Goal: Transaction & Acquisition: Purchase product/service

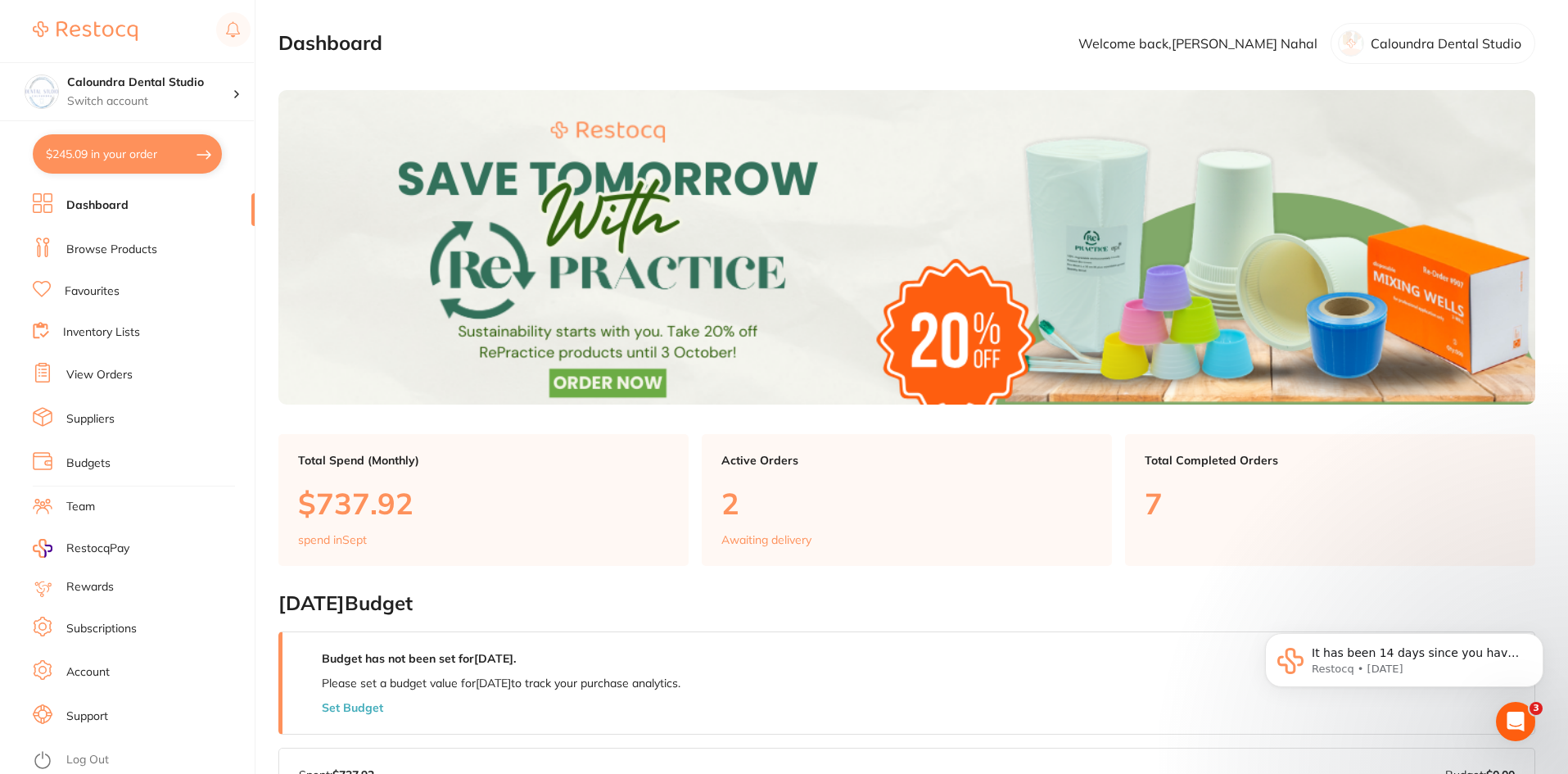
click at [122, 252] on link "Browse Products" at bounding box center [112, 250] width 91 height 17
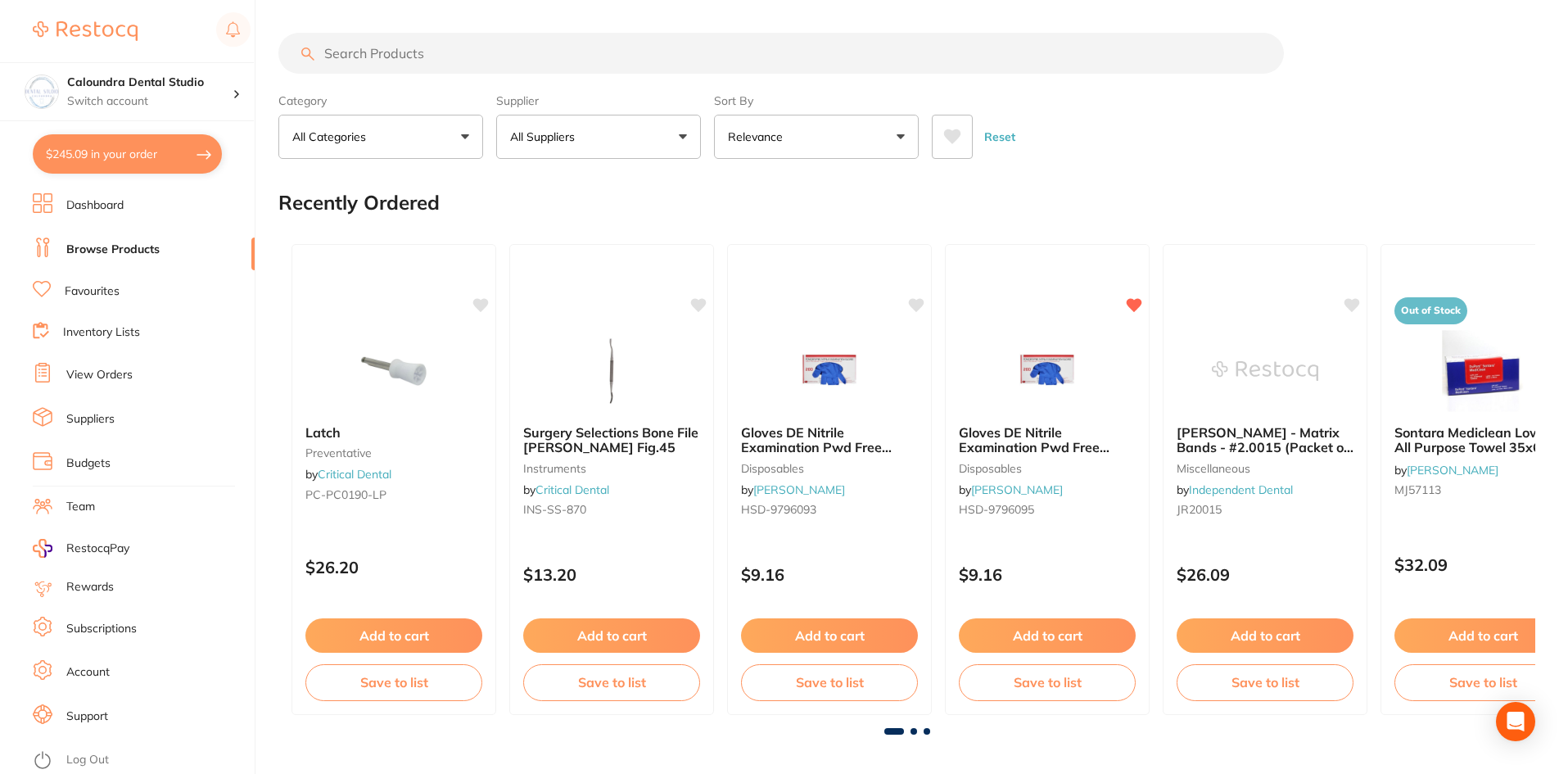
click at [418, 57] on input "search" at bounding box center [781, 53] width 1006 height 41
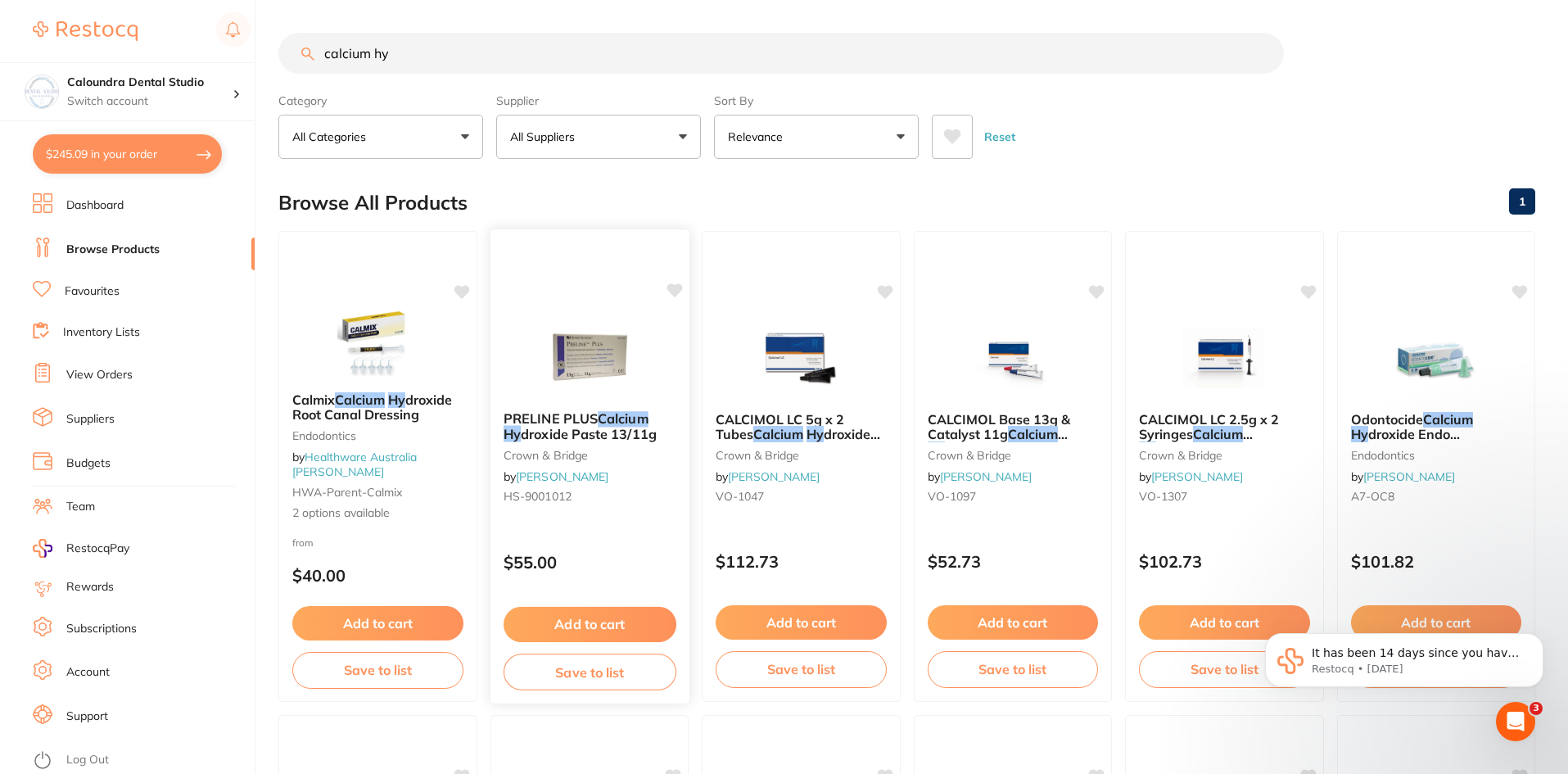
type input "calcium hy"
click at [542, 420] on span "PRELINE PLUS" at bounding box center [550, 419] width 95 height 17
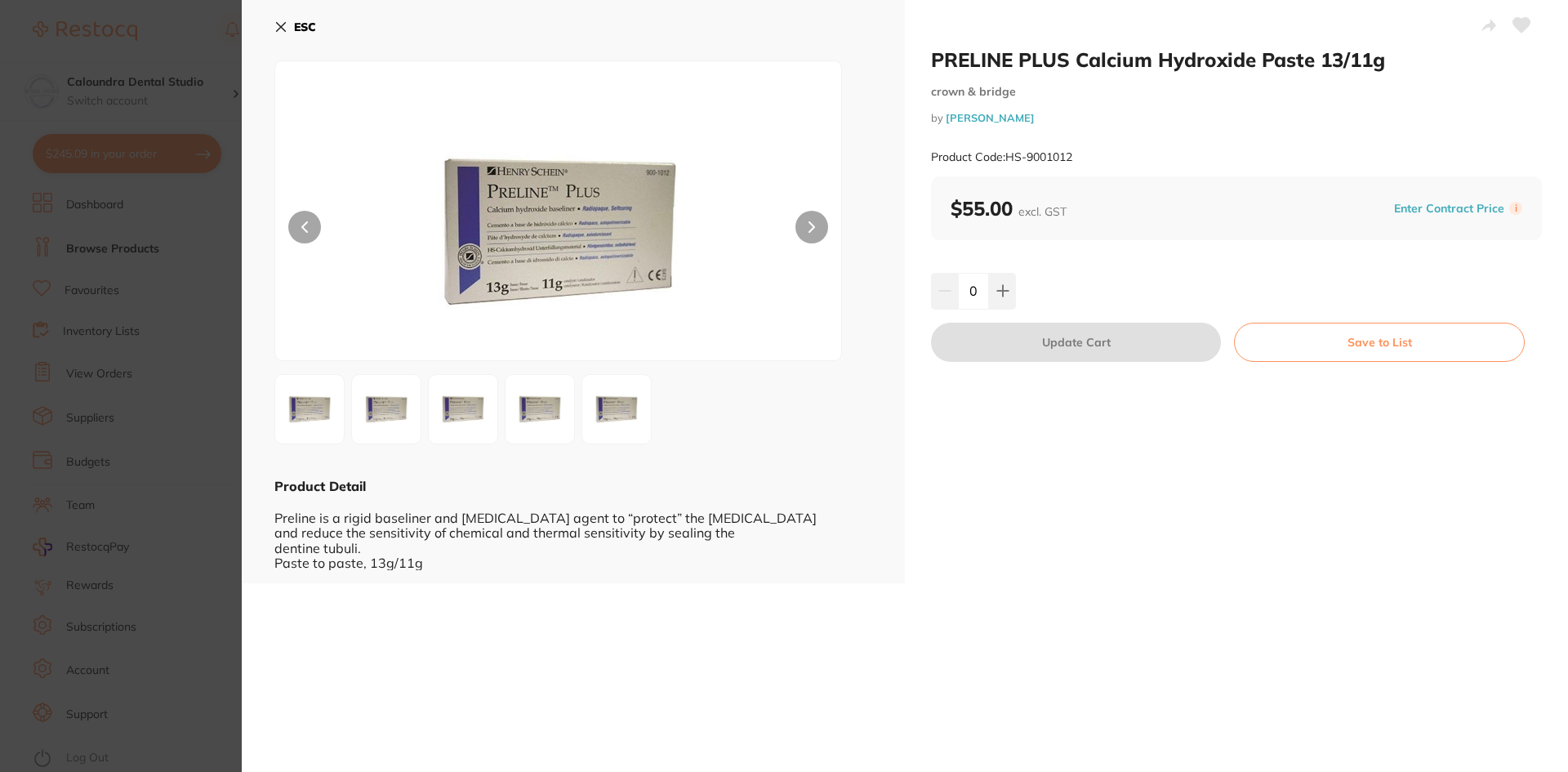
click at [601, 411] on img at bounding box center [617, 409] width 59 height 59
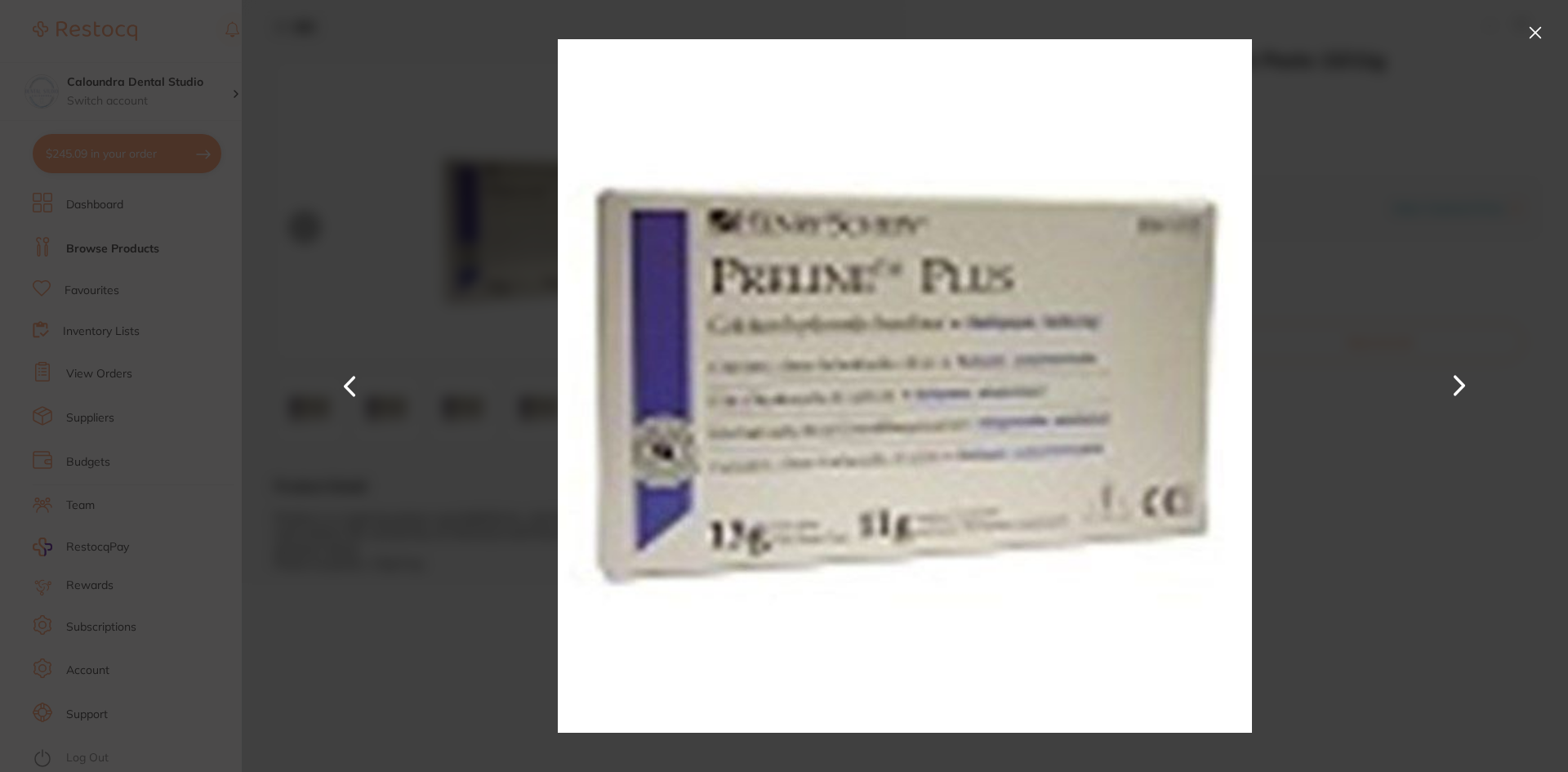
click at [340, 387] on button at bounding box center [351, 386] width 39 height 387
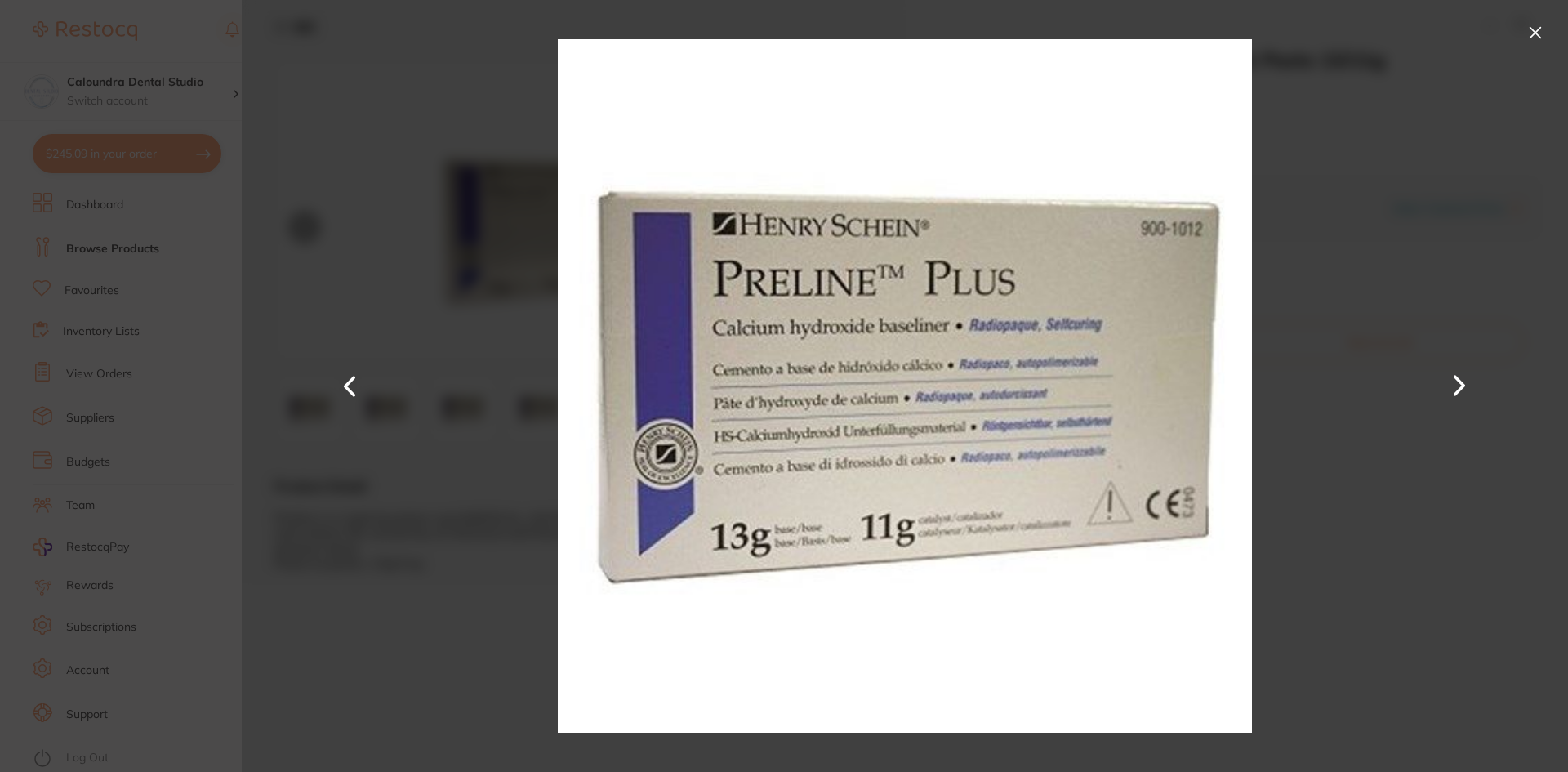
click at [1534, 28] on button at bounding box center [1535, 32] width 26 height 26
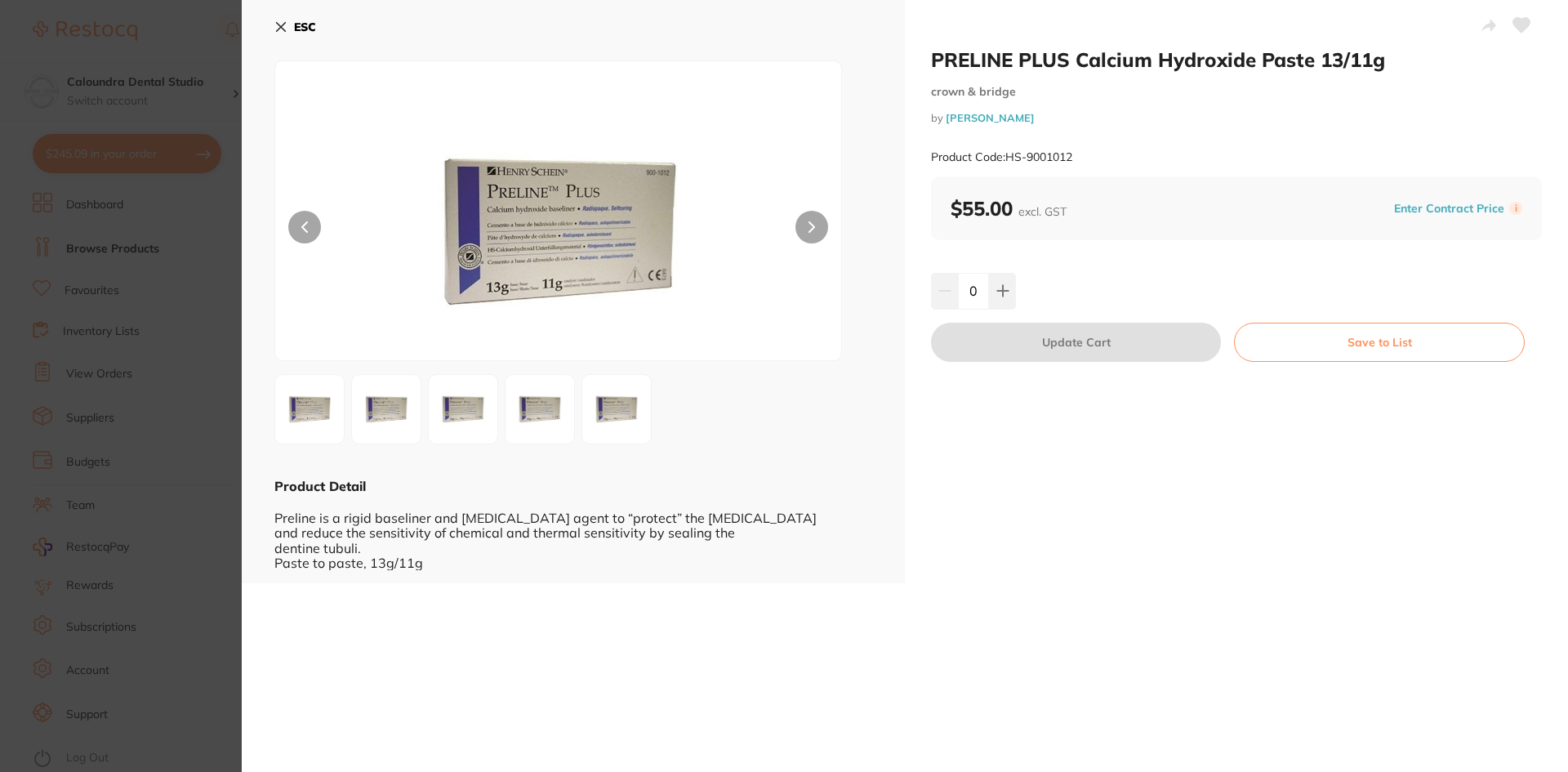
click at [291, 24] on button "ESC" at bounding box center [295, 27] width 42 height 28
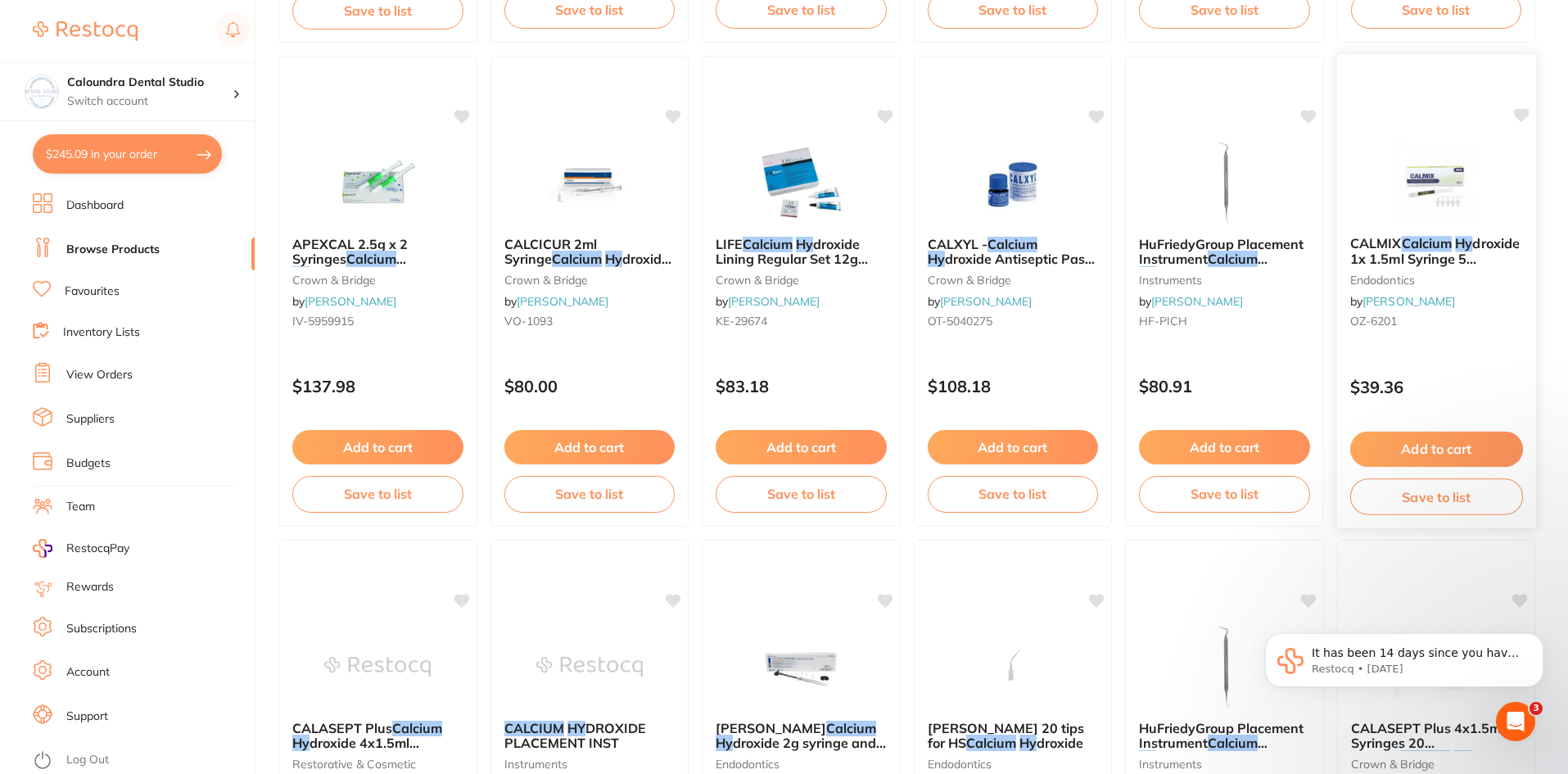
scroll to position [655, 0]
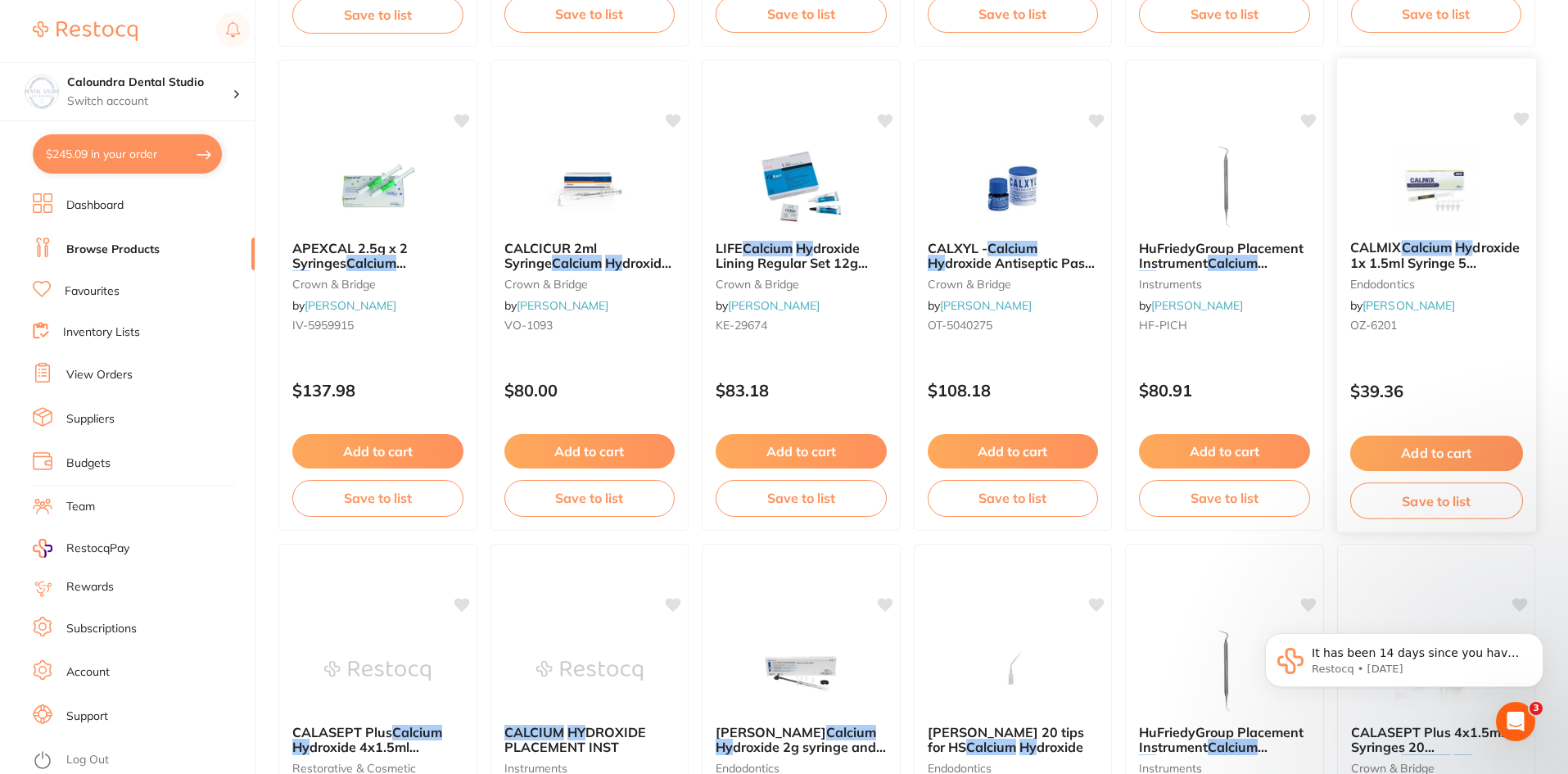
click at [1444, 455] on button "Add to cart" at bounding box center [1436, 454] width 173 height 35
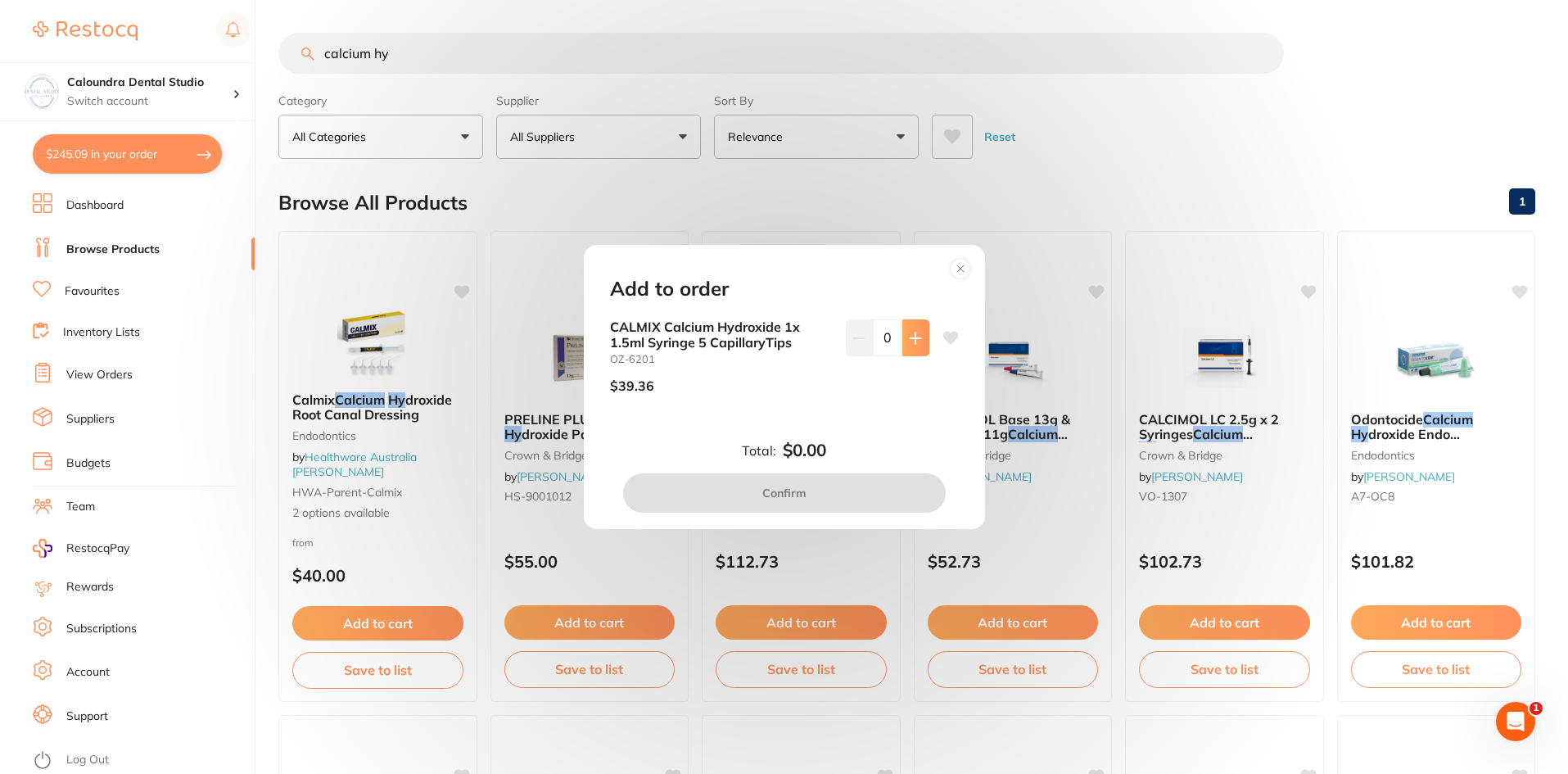
scroll to position [0, 0]
click at [909, 332] on icon at bounding box center [916, 339] width 13 height 13
type input "1"
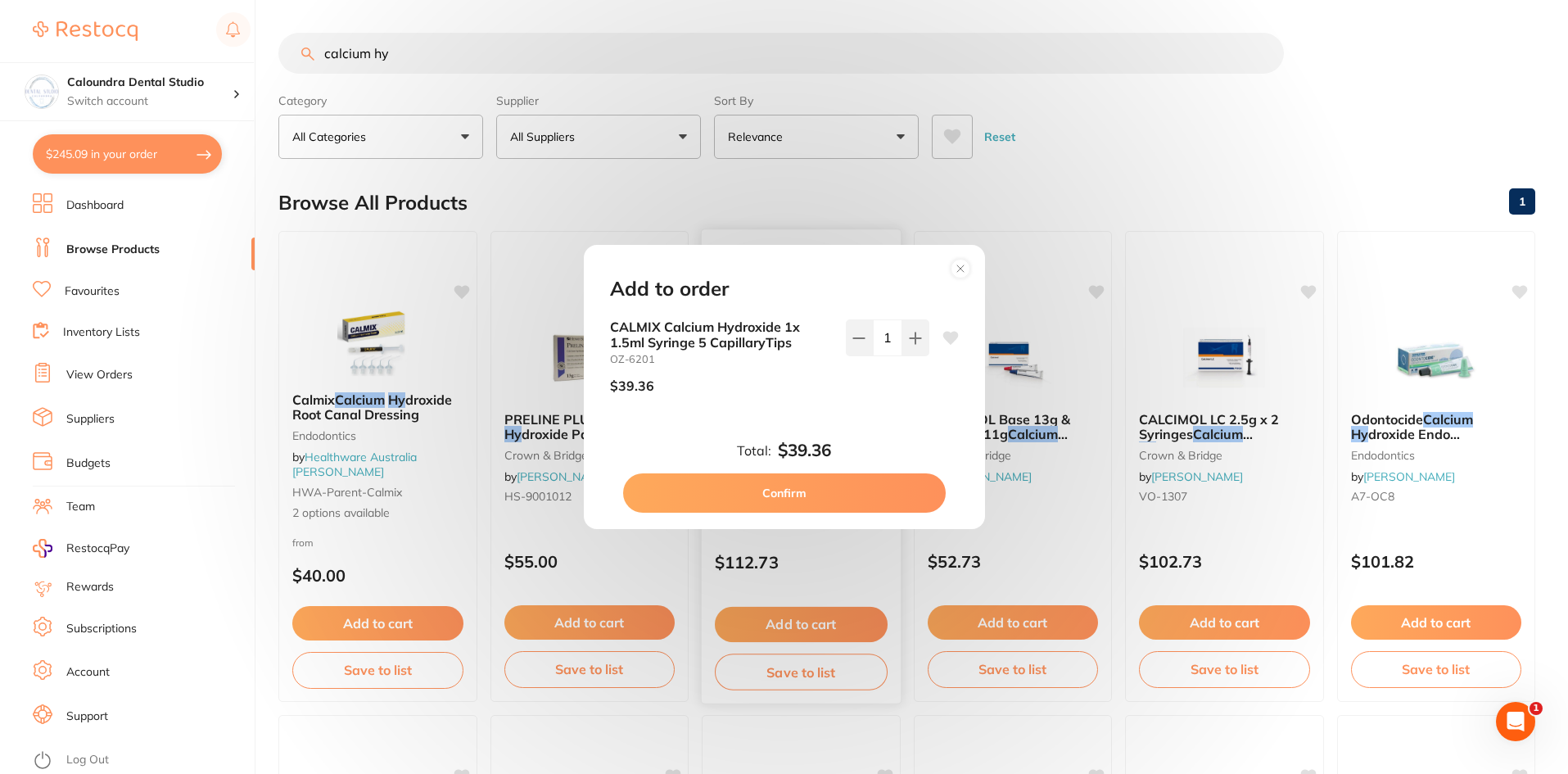
click at [795, 493] on button "Confirm" at bounding box center [785, 493] width 323 height 39
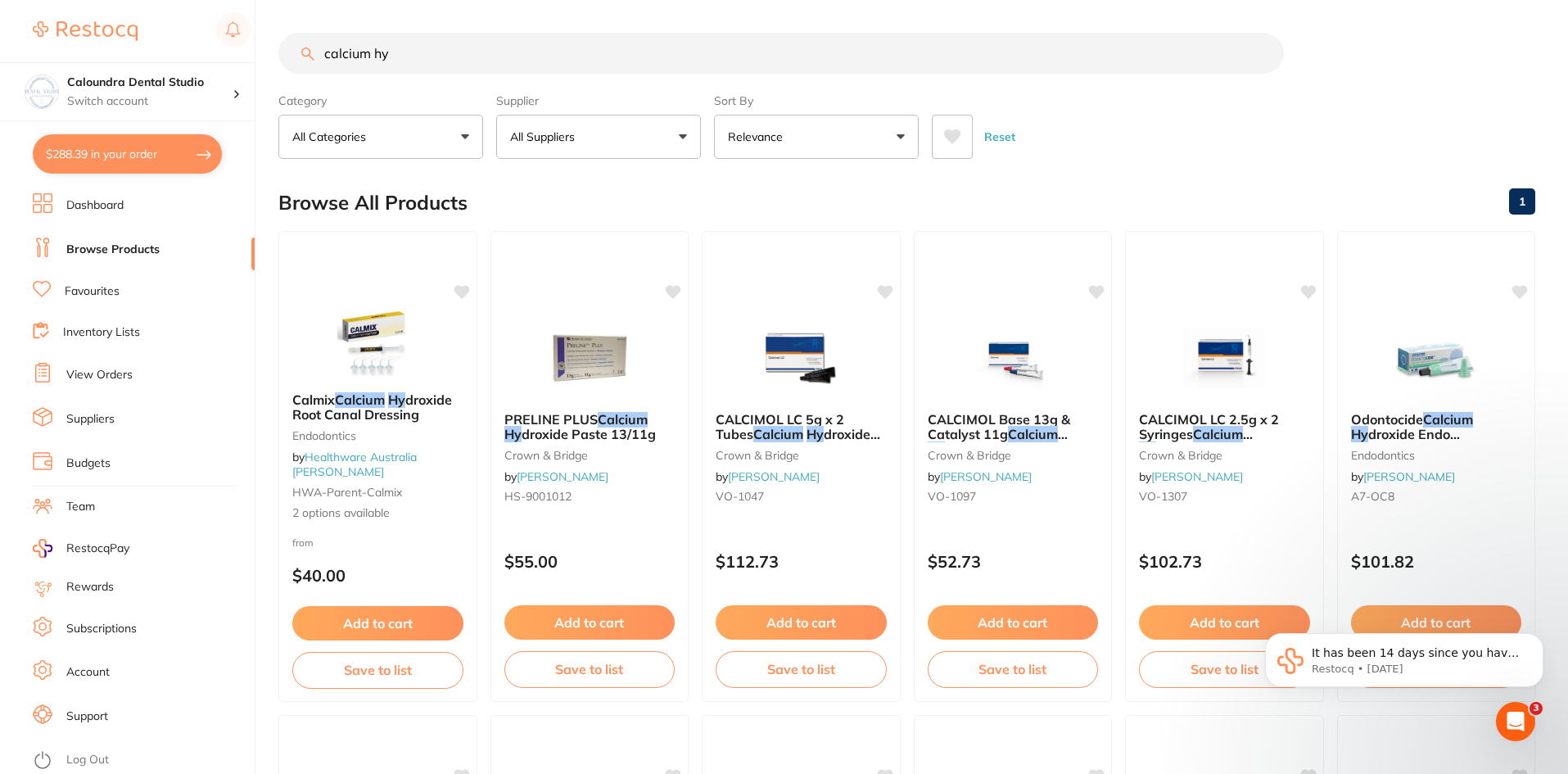
drag, startPoint x: 423, startPoint y: 48, endPoint x: 192, endPoint y: 37, distance: 231.3
click at [188, 38] on div "$288.39 Caloundra Dental Studio Switch account Caloundra Dental Studio Capalaba…" at bounding box center [784, 387] width 1568 height 774
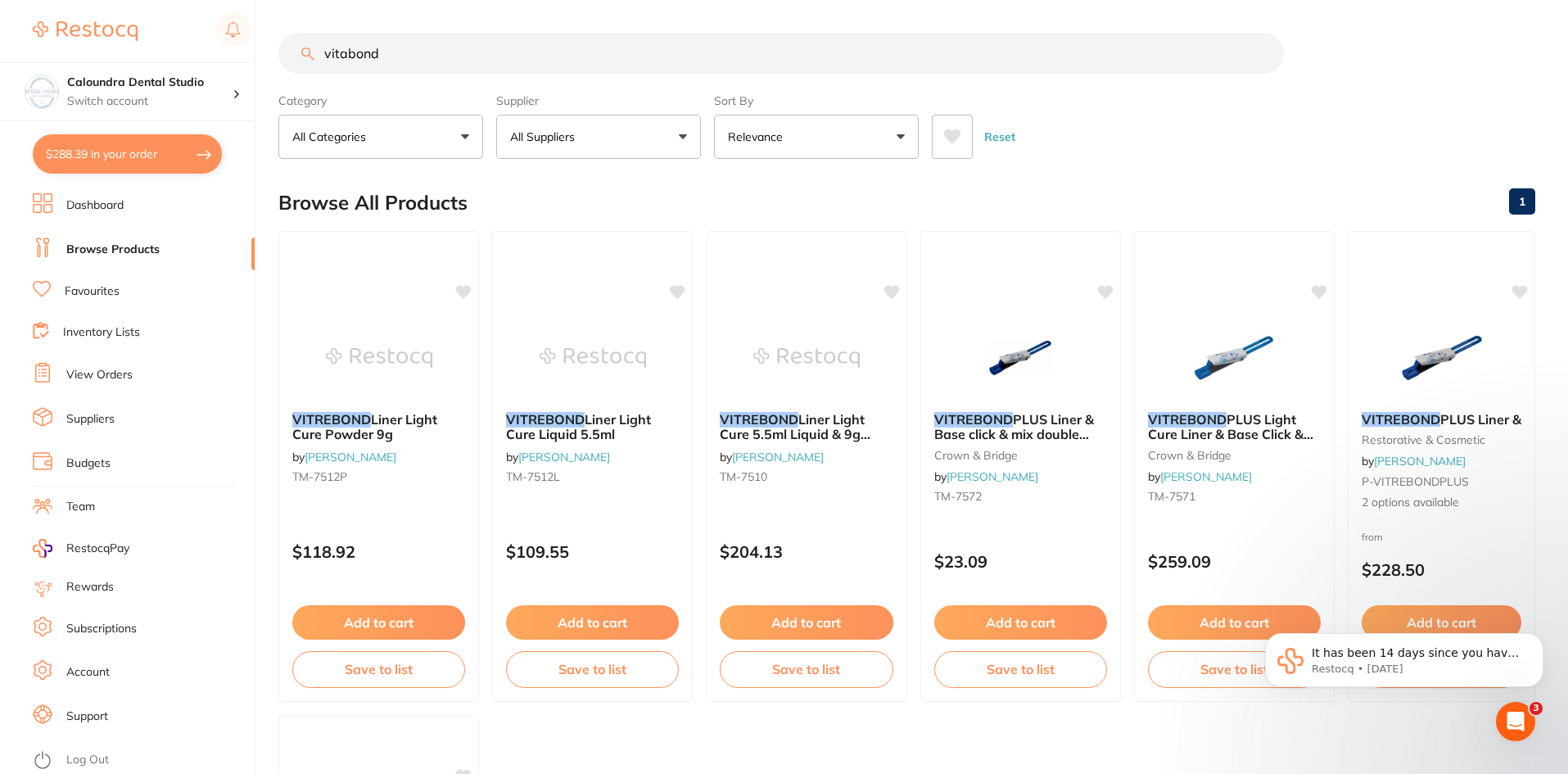
type input "vitabond"
click at [1003, 504] on div "VITREBOND PLUS Liner & Base click & mix double pack crown & bridge by Henry Sch…" at bounding box center [1020, 460] width 201 height 125
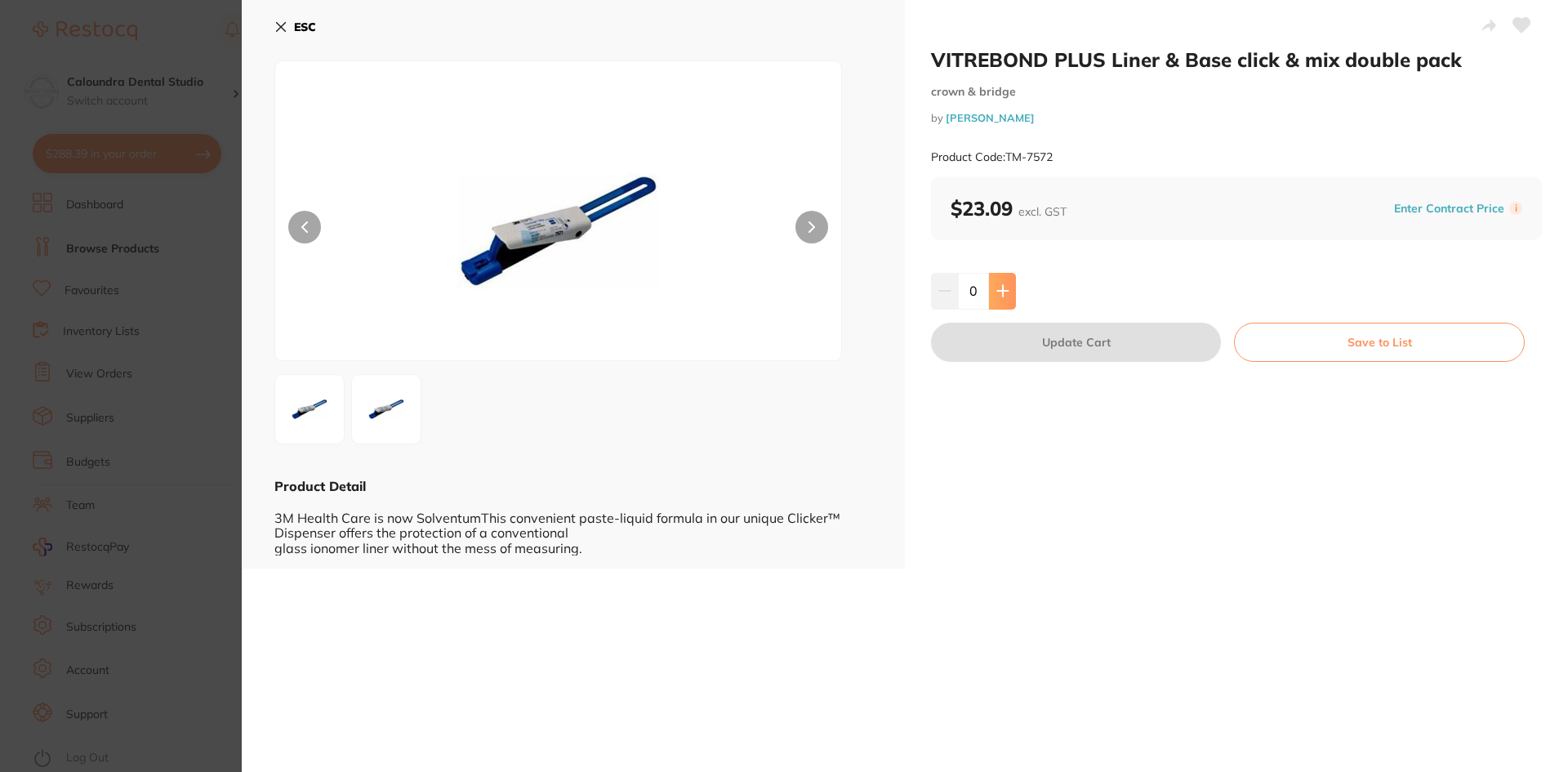
click at [1003, 292] on icon at bounding box center [1002, 291] width 10 height 10
type input "1"
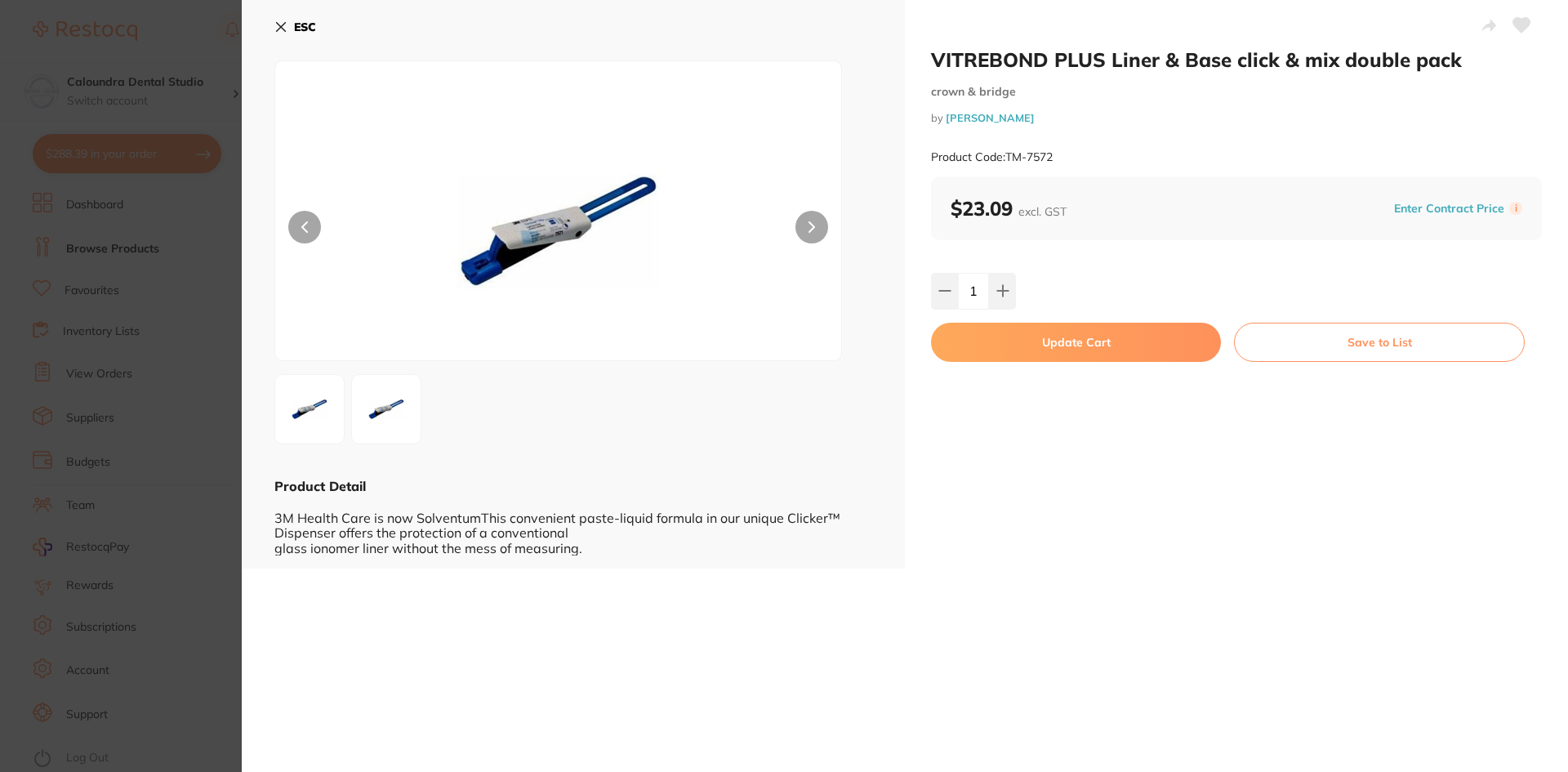
click at [1032, 341] on button "Update Cart" at bounding box center [1075, 342] width 290 height 39
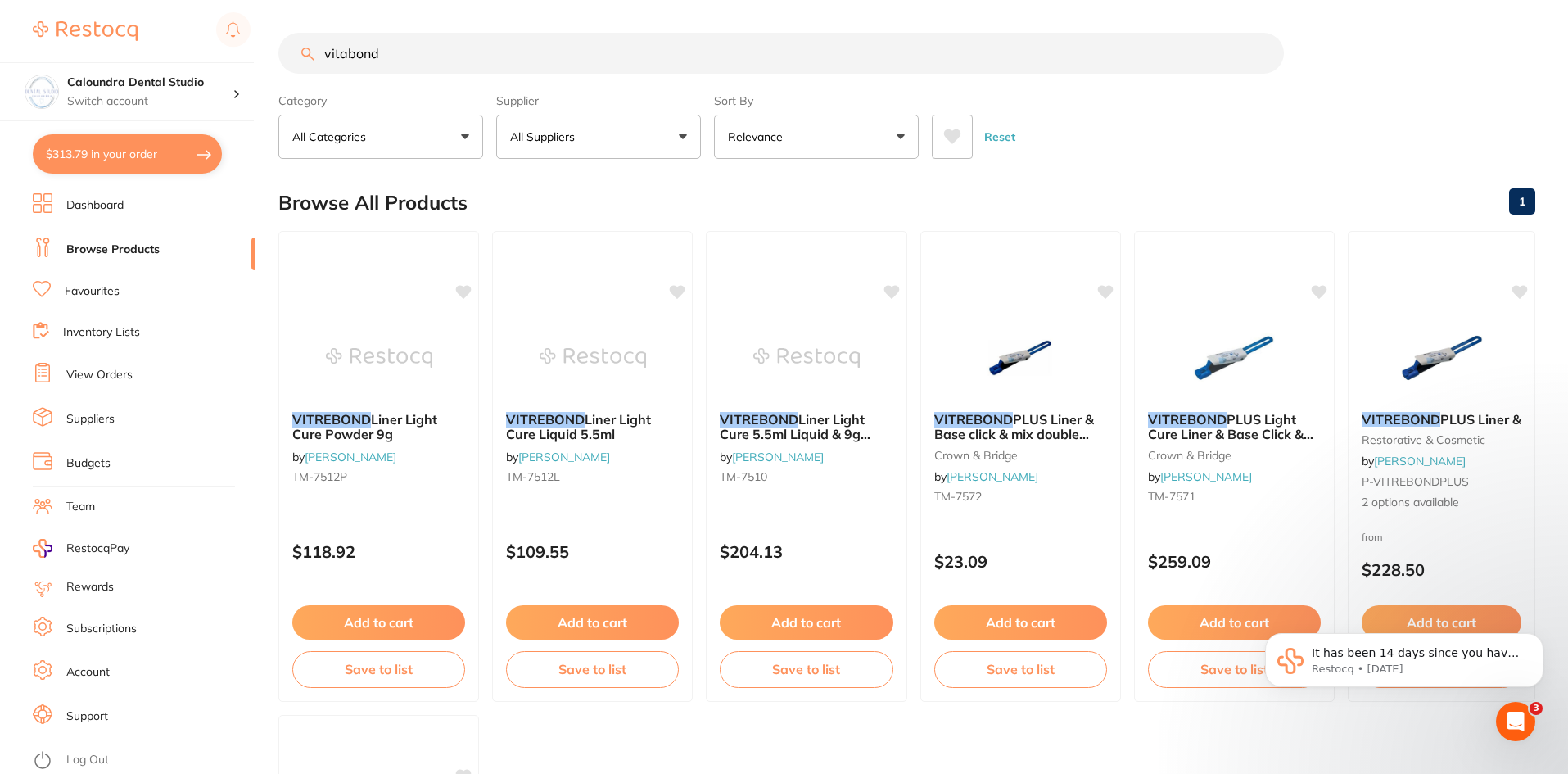
click at [73, 144] on button "$313.79 in your order" at bounding box center [127, 154] width 189 height 39
checkbox input "true"
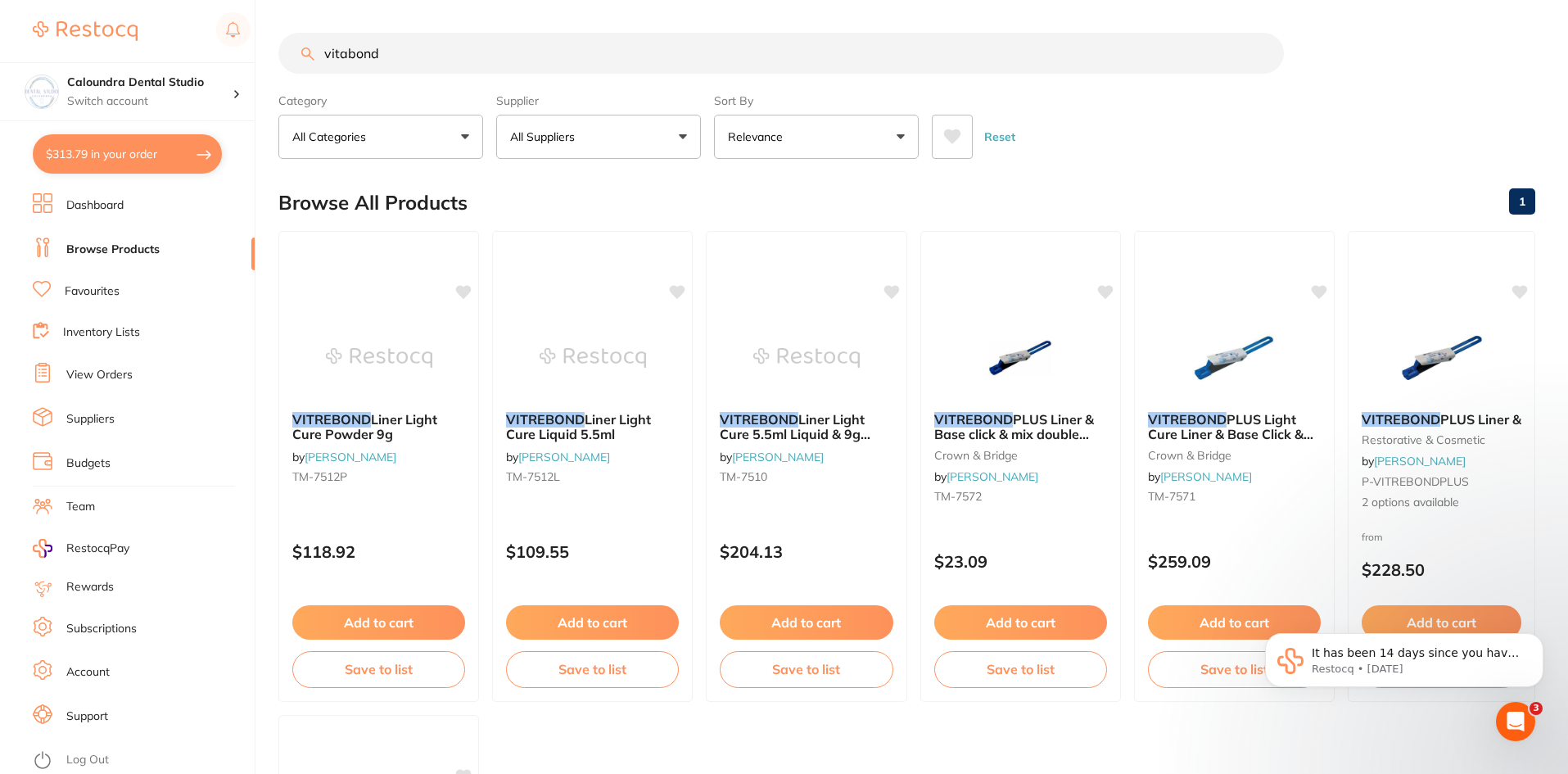
checkbox input "true"
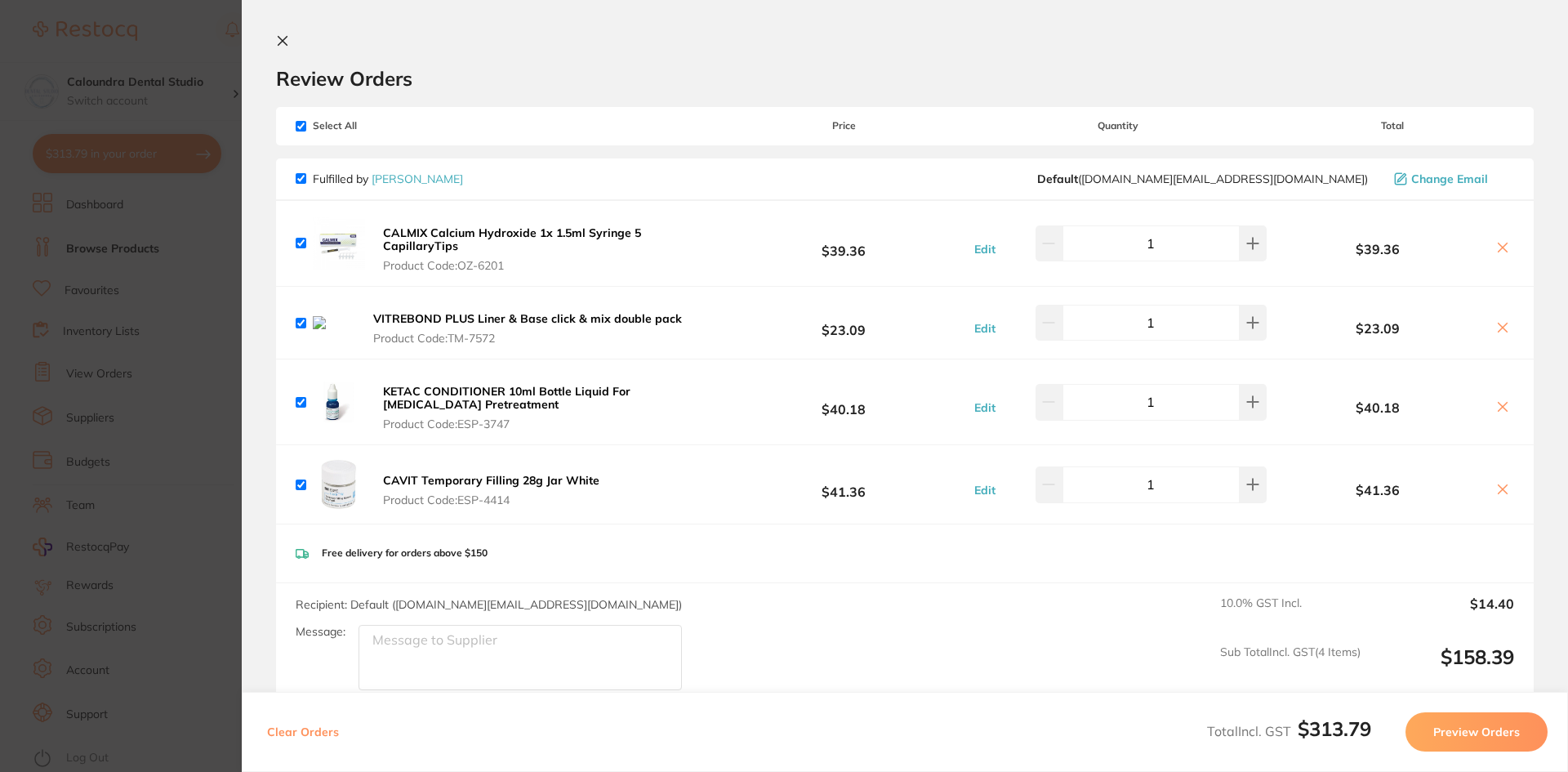
click at [1500, 491] on icon at bounding box center [1503, 490] width 9 height 9
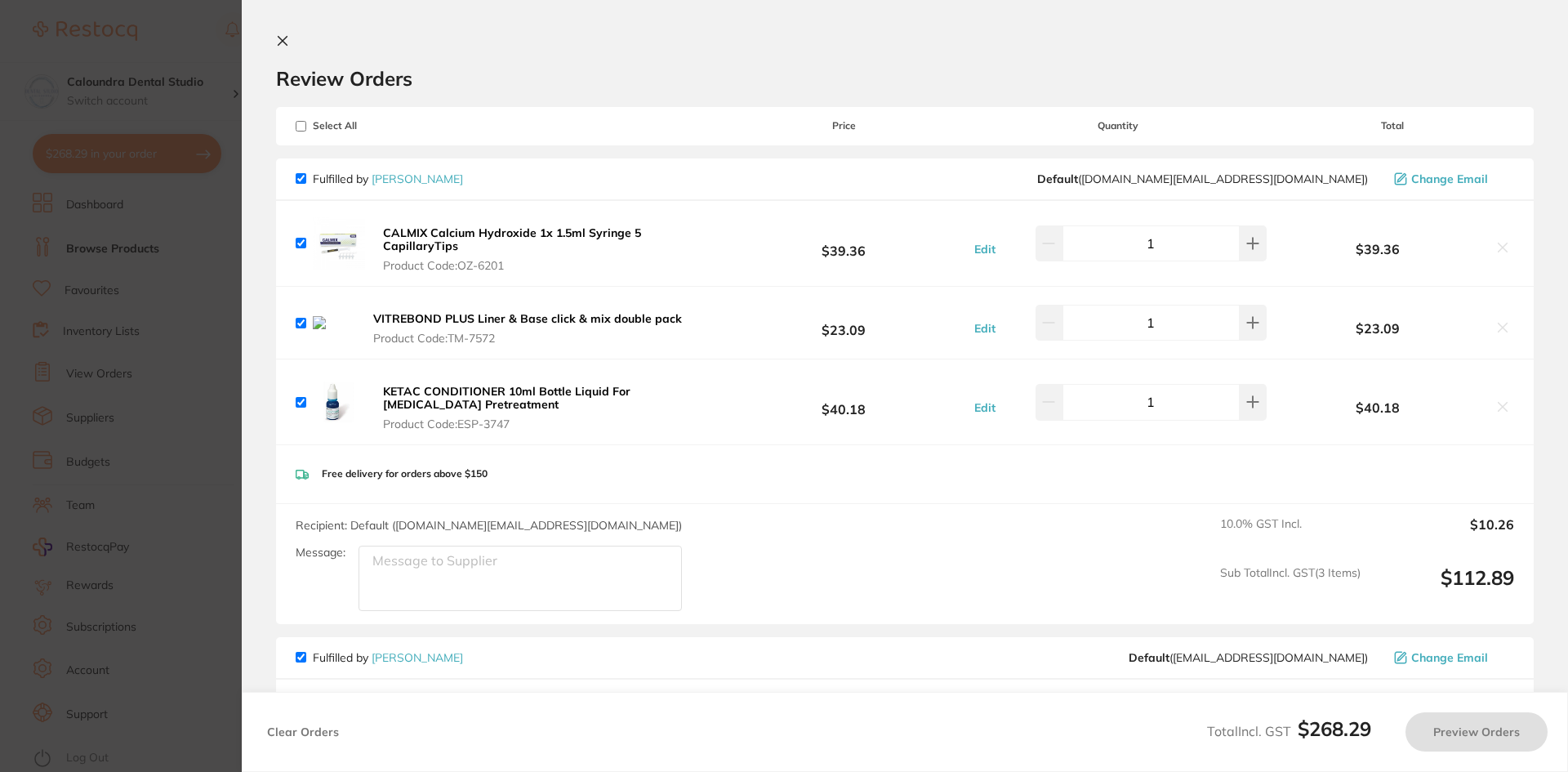
checkbox input "true"
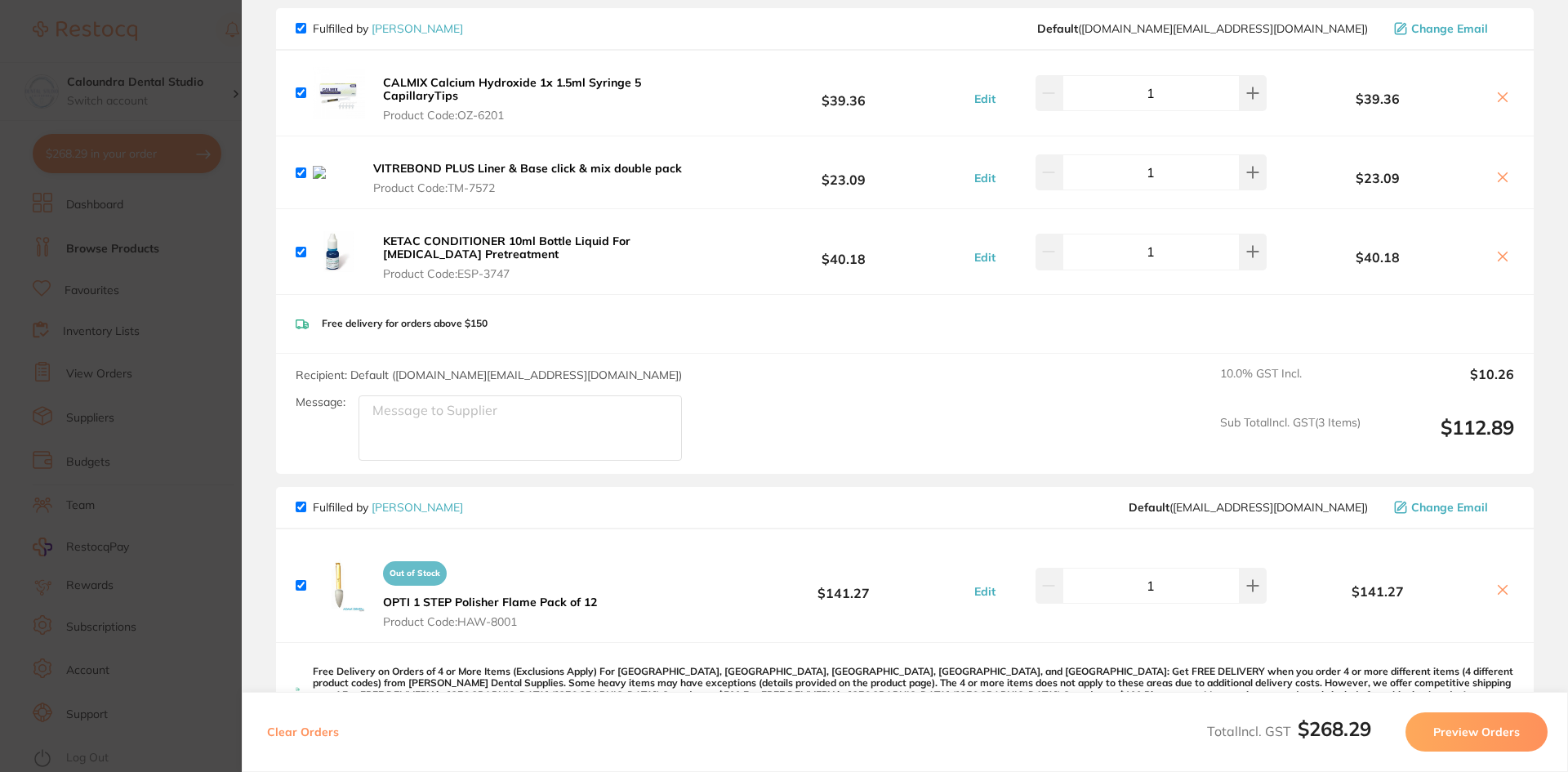
scroll to position [164, 0]
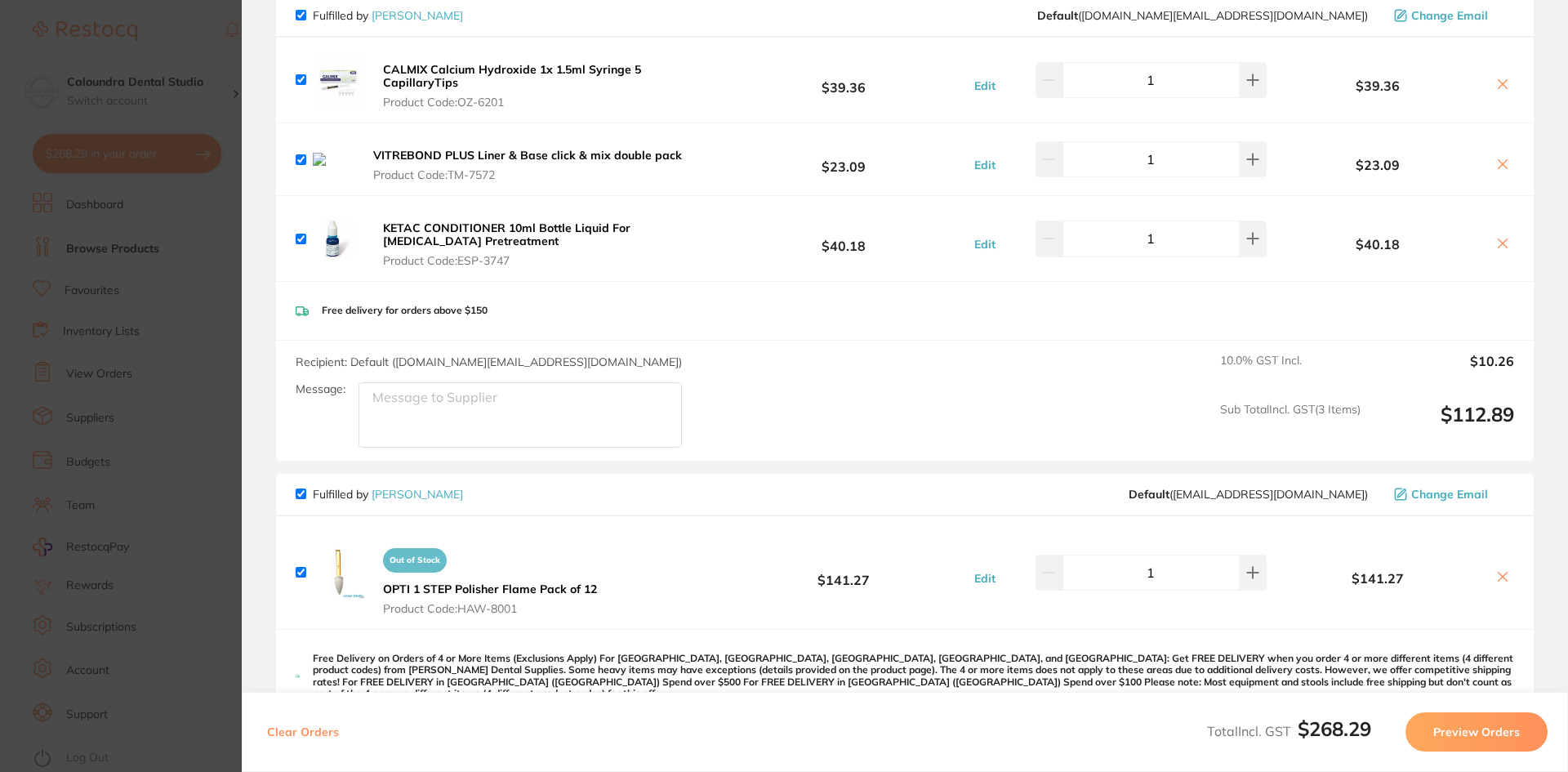
click at [299, 492] on input "checkbox" at bounding box center [301, 493] width 10 height 10
checkbox input "false"
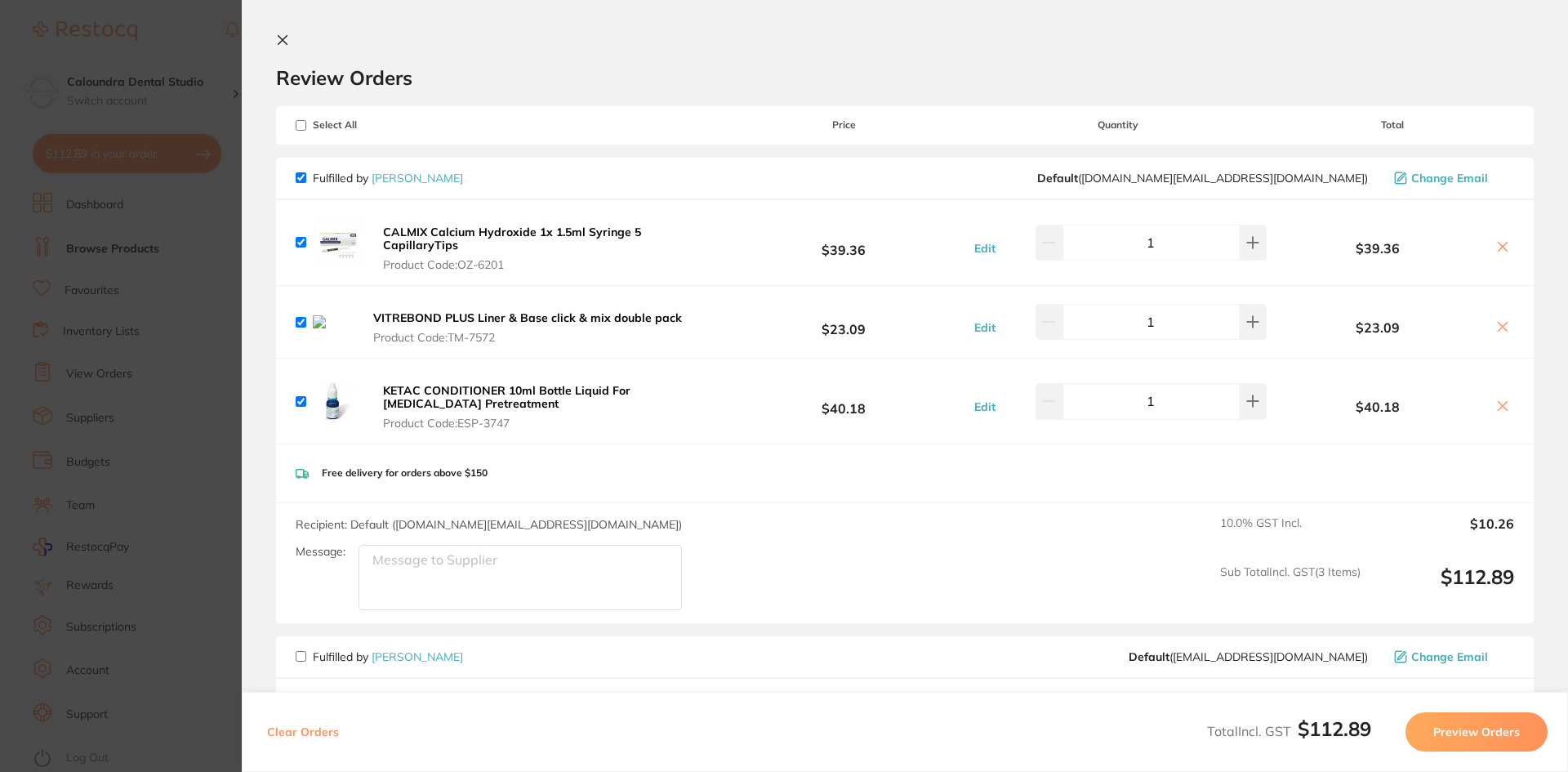
scroll to position [0, 0]
click at [1498, 321] on icon at bounding box center [1502, 328] width 13 height 13
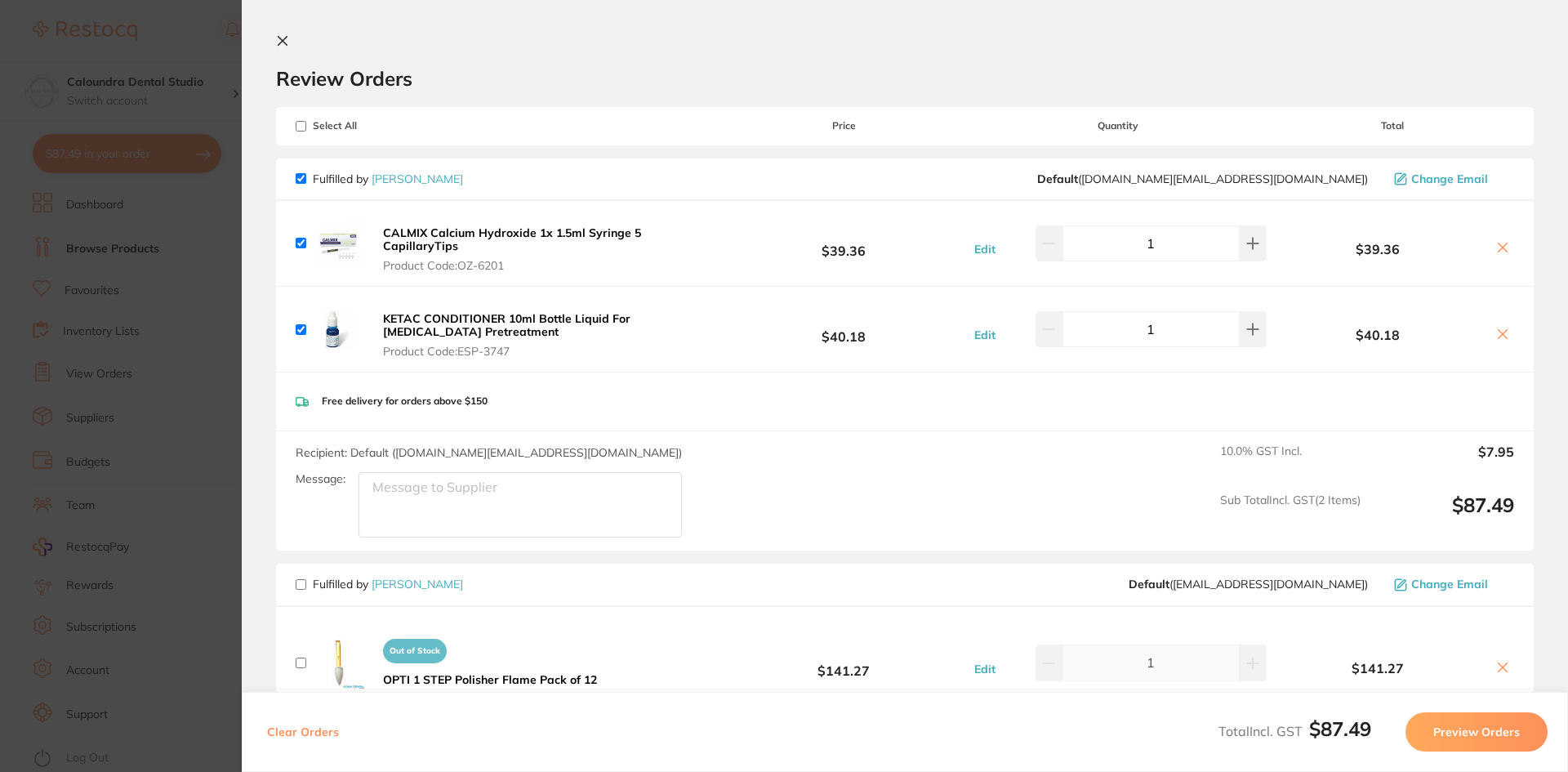
drag, startPoint x: 910, startPoint y: 755, endPoint x: 829, endPoint y: 705, distance: 95.2
click at [910, 755] on div "Clear Orders Total Incl. GST $87.49 Preview Orders" at bounding box center [905, 732] width 1327 height 81
click at [484, 68] on h2 "Review Orders" at bounding box center [904, 79] width 1257 height 24
click at [1500, 330] on icon at bounding box center [1503, 334] width 9 height 9
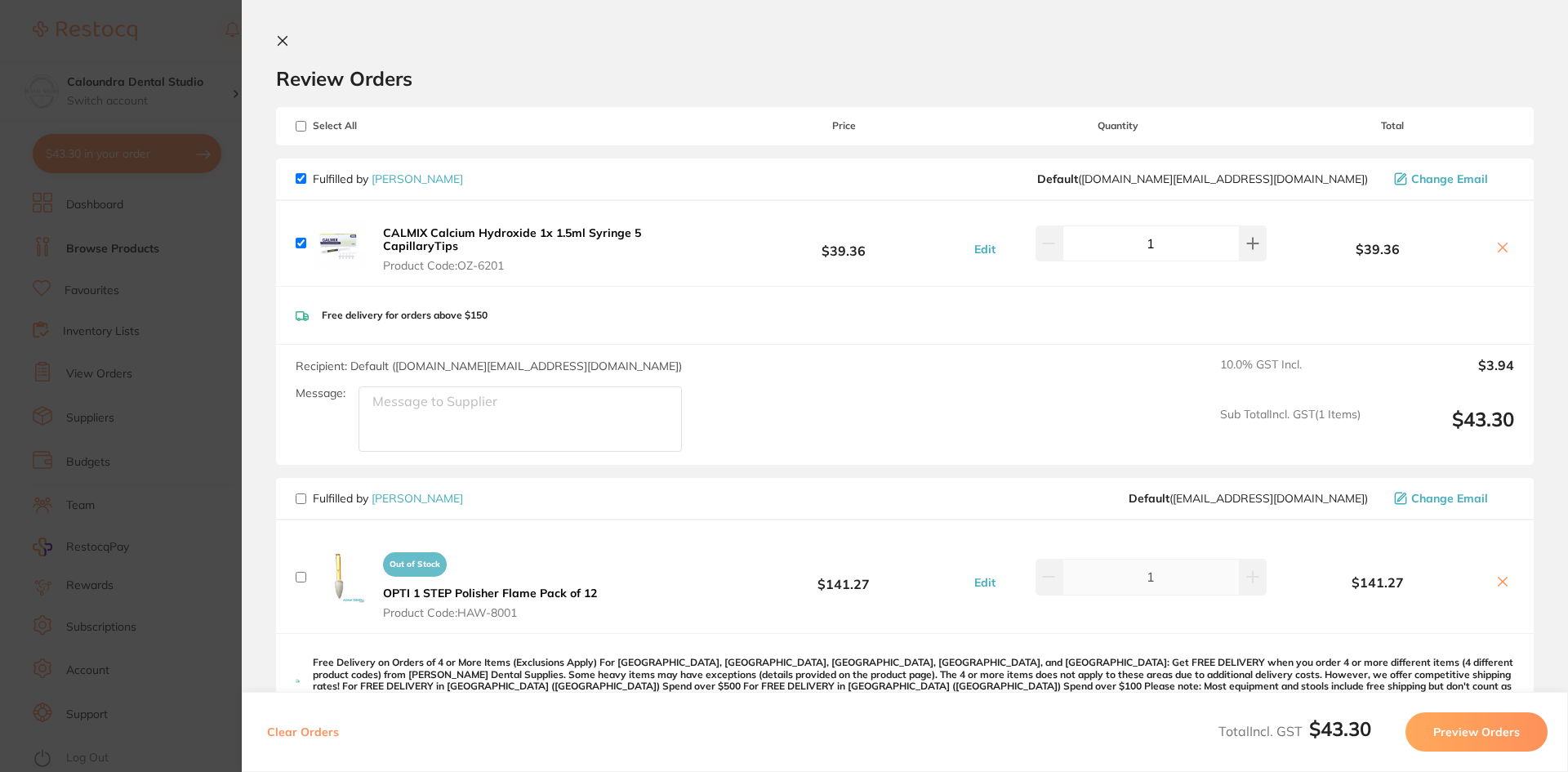
click at [191, 28] on section "Update RRP Set your pre negotiated price for this item. Item Agreed RRP (excl. …" at bounding box center [784, 386] width 1568 height 772
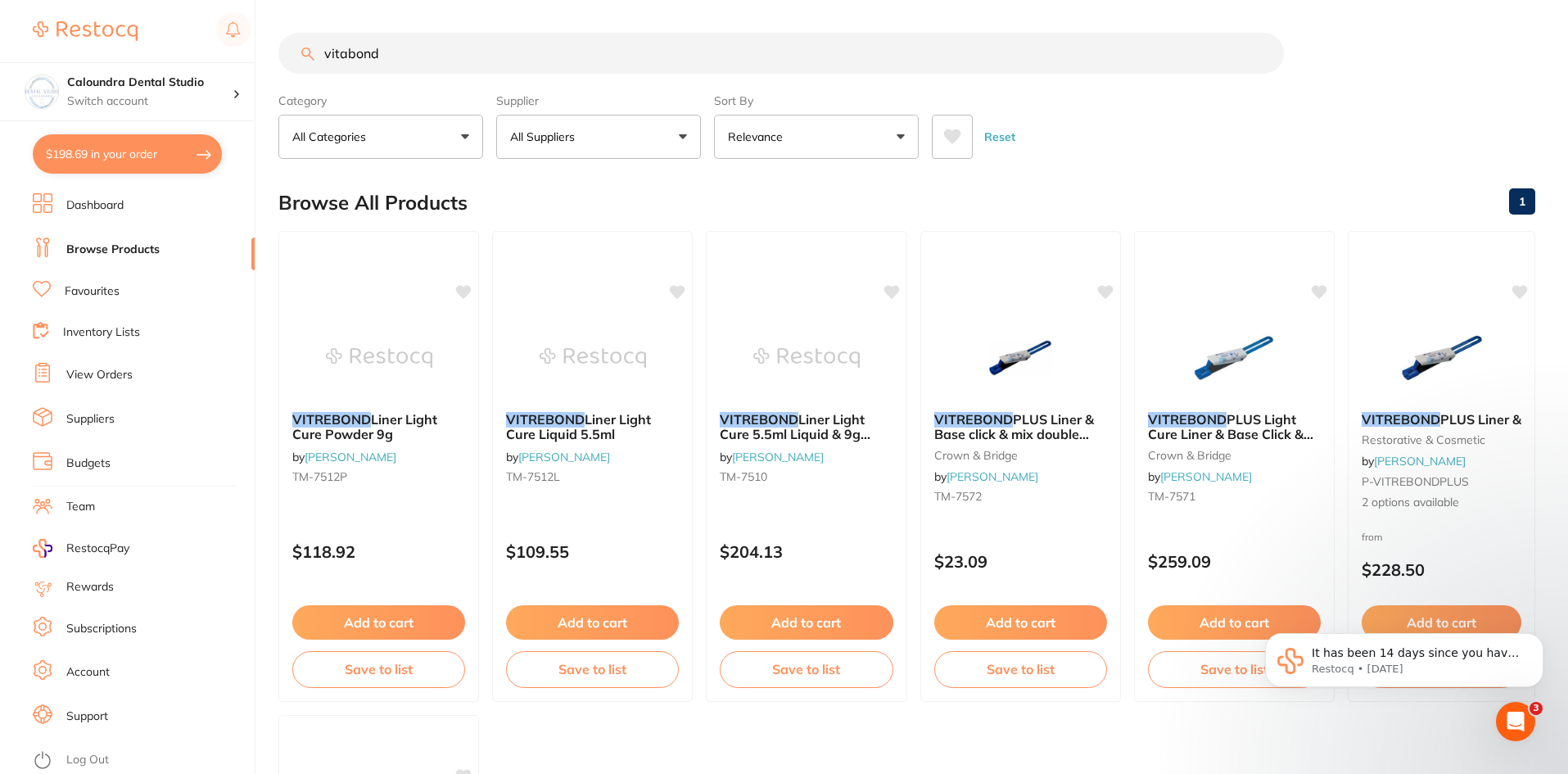
drag, startPoint x: 109, startPoint y: 251, endPoint x: 156, endPoint y: 265, distance: 49.0
click at [109, 251] on link "Browse Products" at bounding box center [113, 250] width 94 height 17
drag, startPoint x: 432, startPoint y: 52, endPoint x: 105, endPoint y: 21, distance: 328.5
click at [106, 29] on div "$198.69 Caloundra Dental Studio Switch account Caloundra Dental Studio Capalaba…" at bounding box center [784, 387] width 1568 height 774
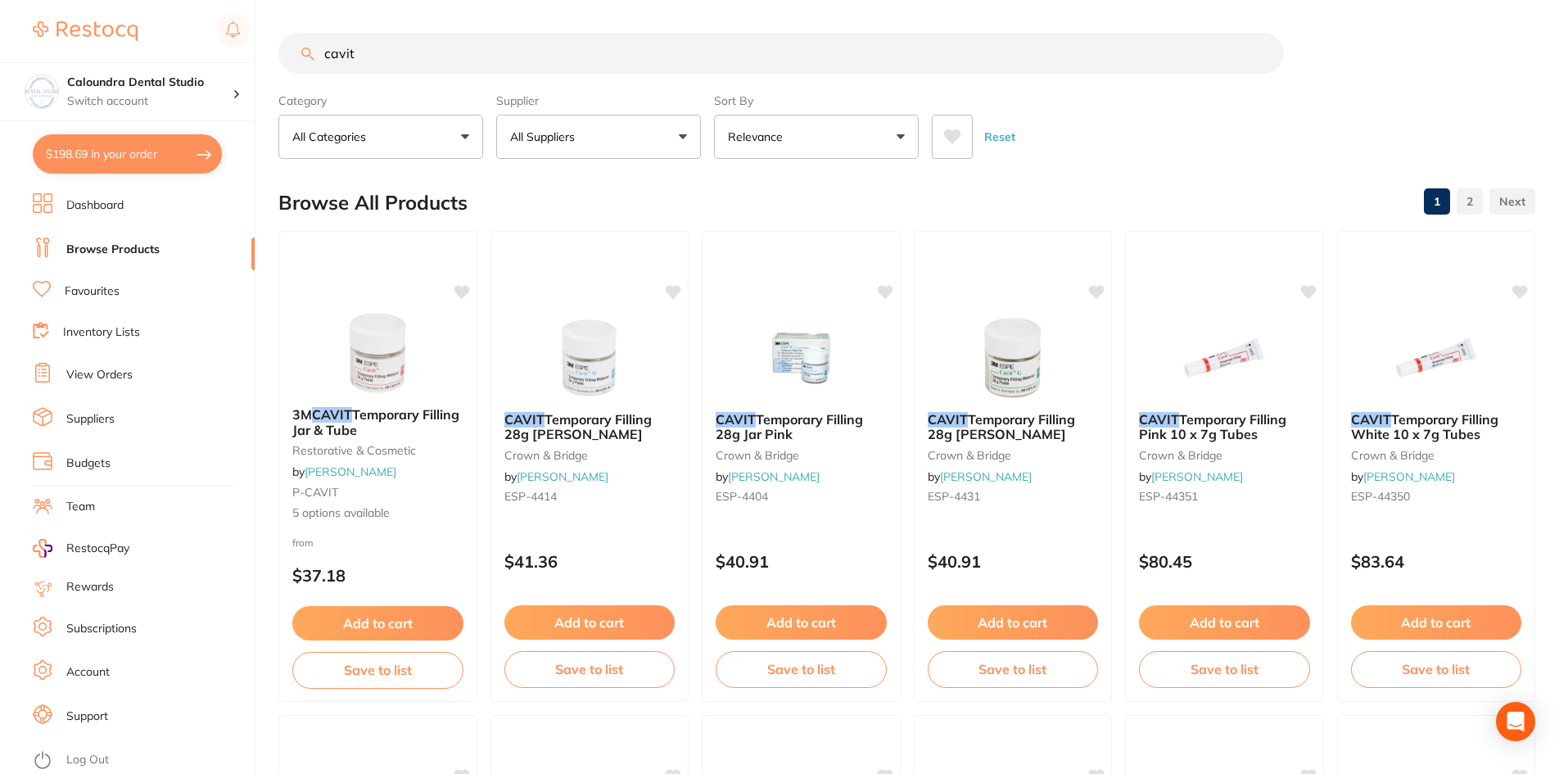
type input "cavit"
click at [557, 134] on p "All Suppliers" at bounding box center [546, 137] width 71 height 17
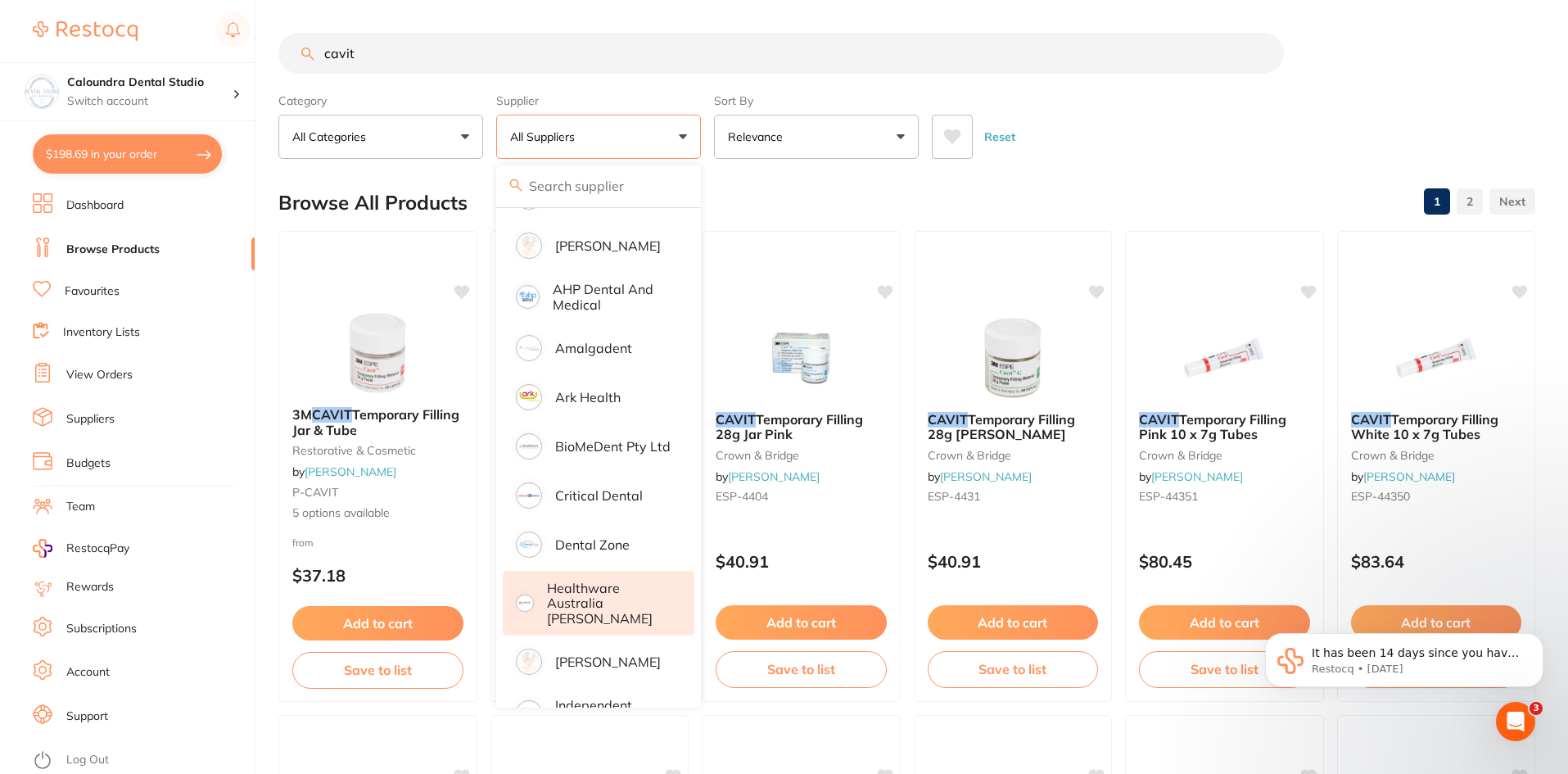
scroll to position [164, 0]
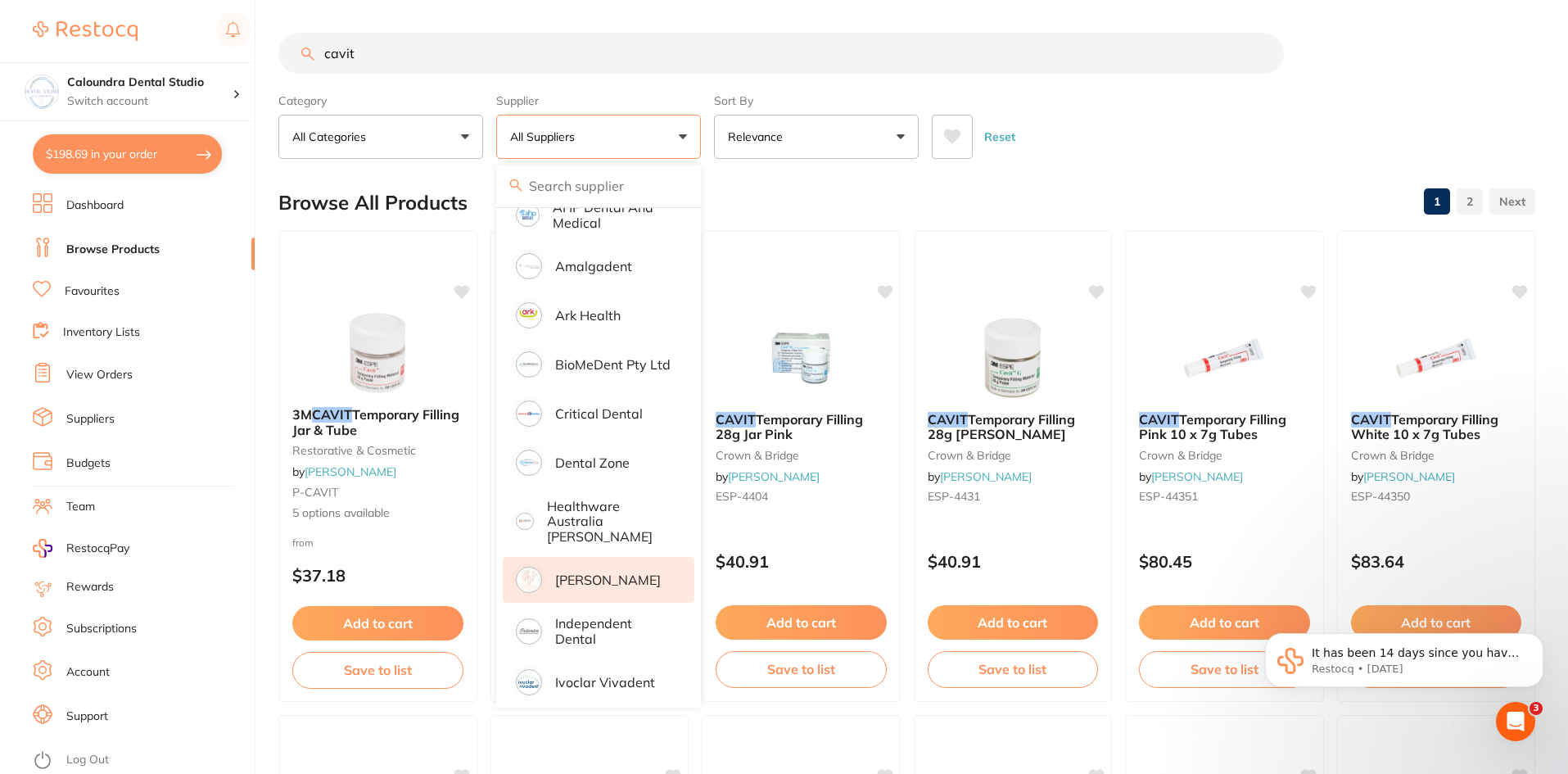
click at [576, 573] on p "[PERSON_NAME]" at bounding box center [608, 580] width 106 height 15
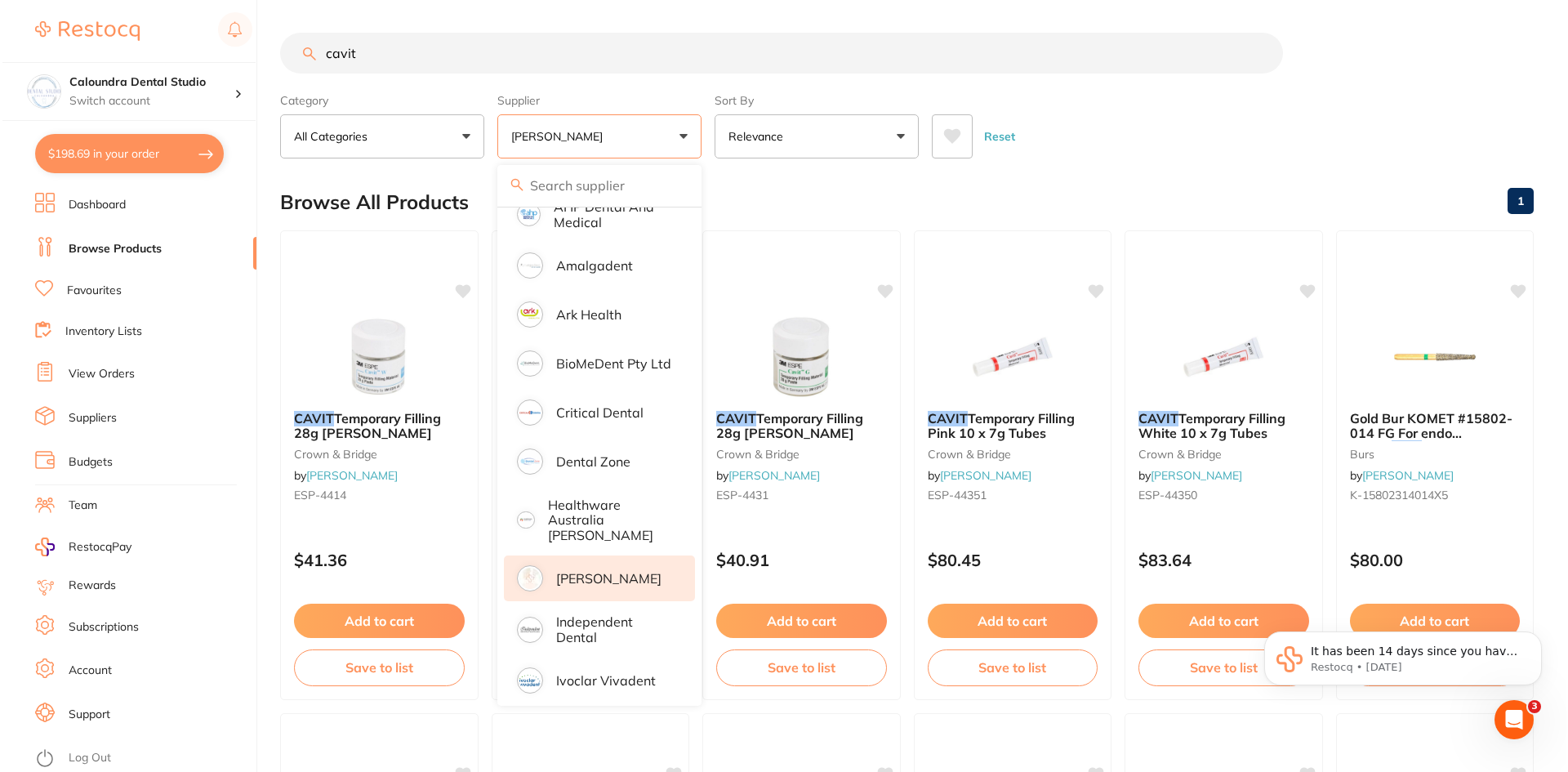
scroll to position [0, 0]
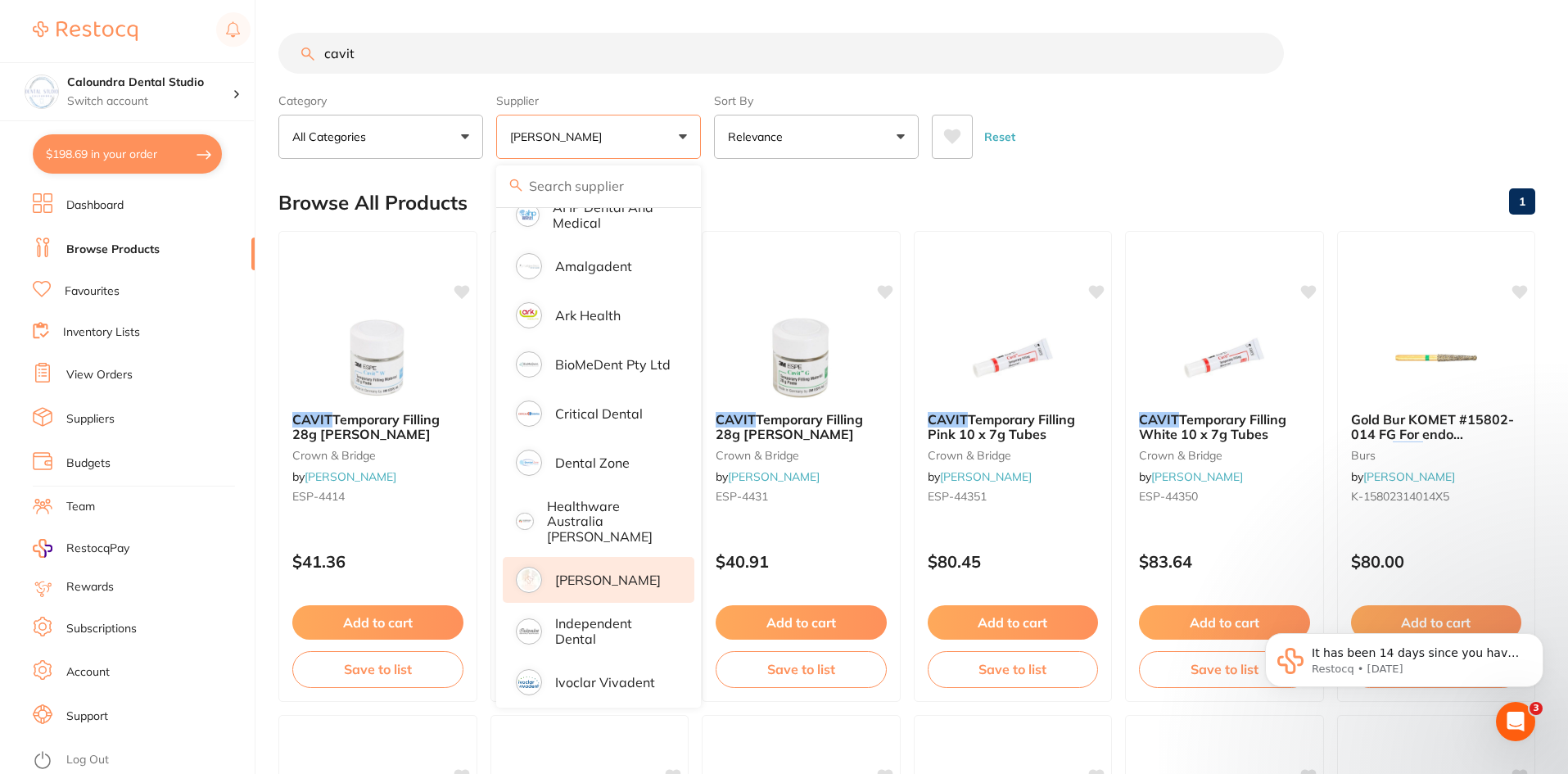
click at [1233, 157] on div "Reset" at bounding box center [1227, 130] width 590 height 58
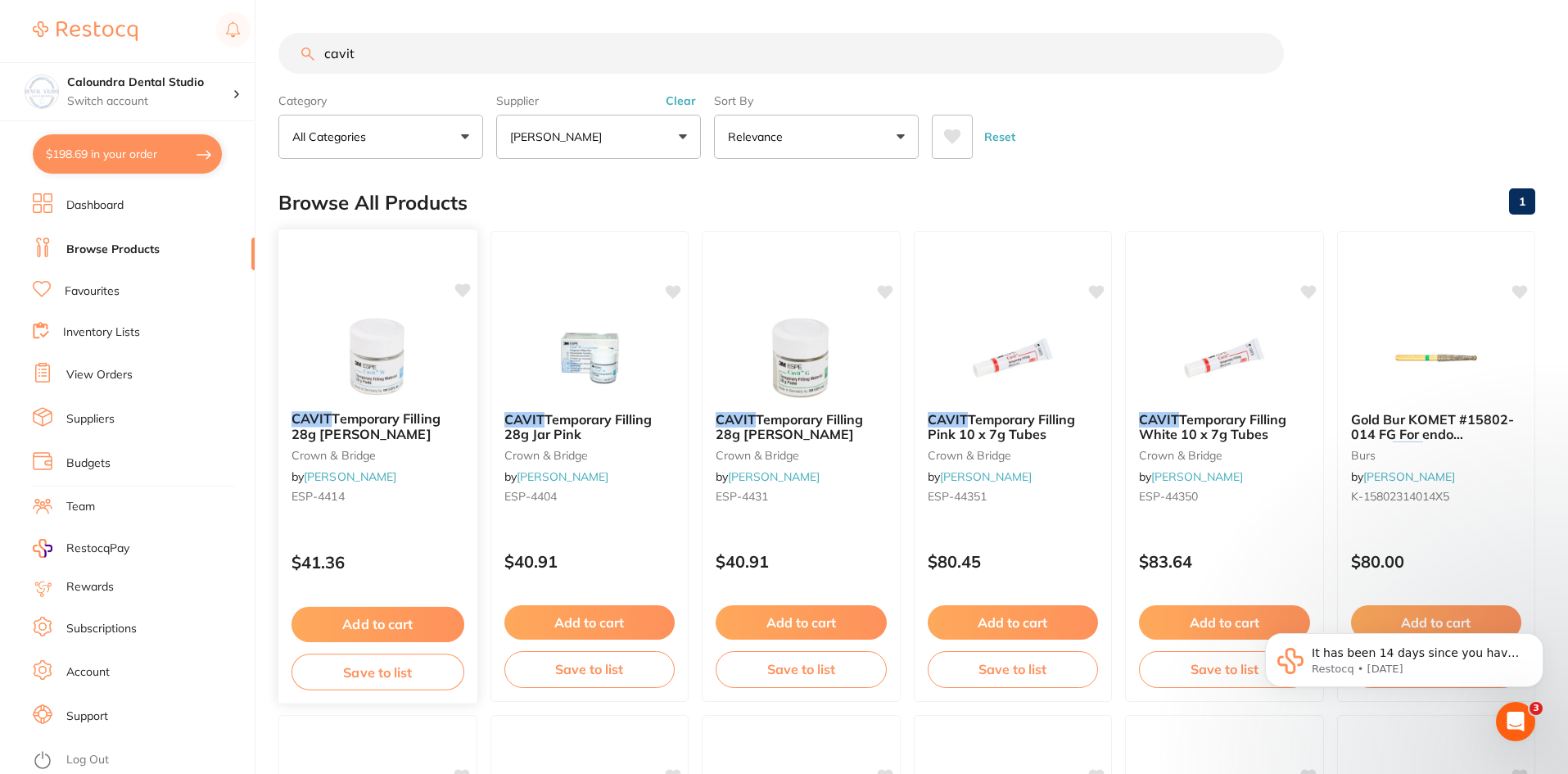
click at [359, 420] on span "Temporary Filling 28g Jar White" at bounding box center [366, 426] width 149 height 32
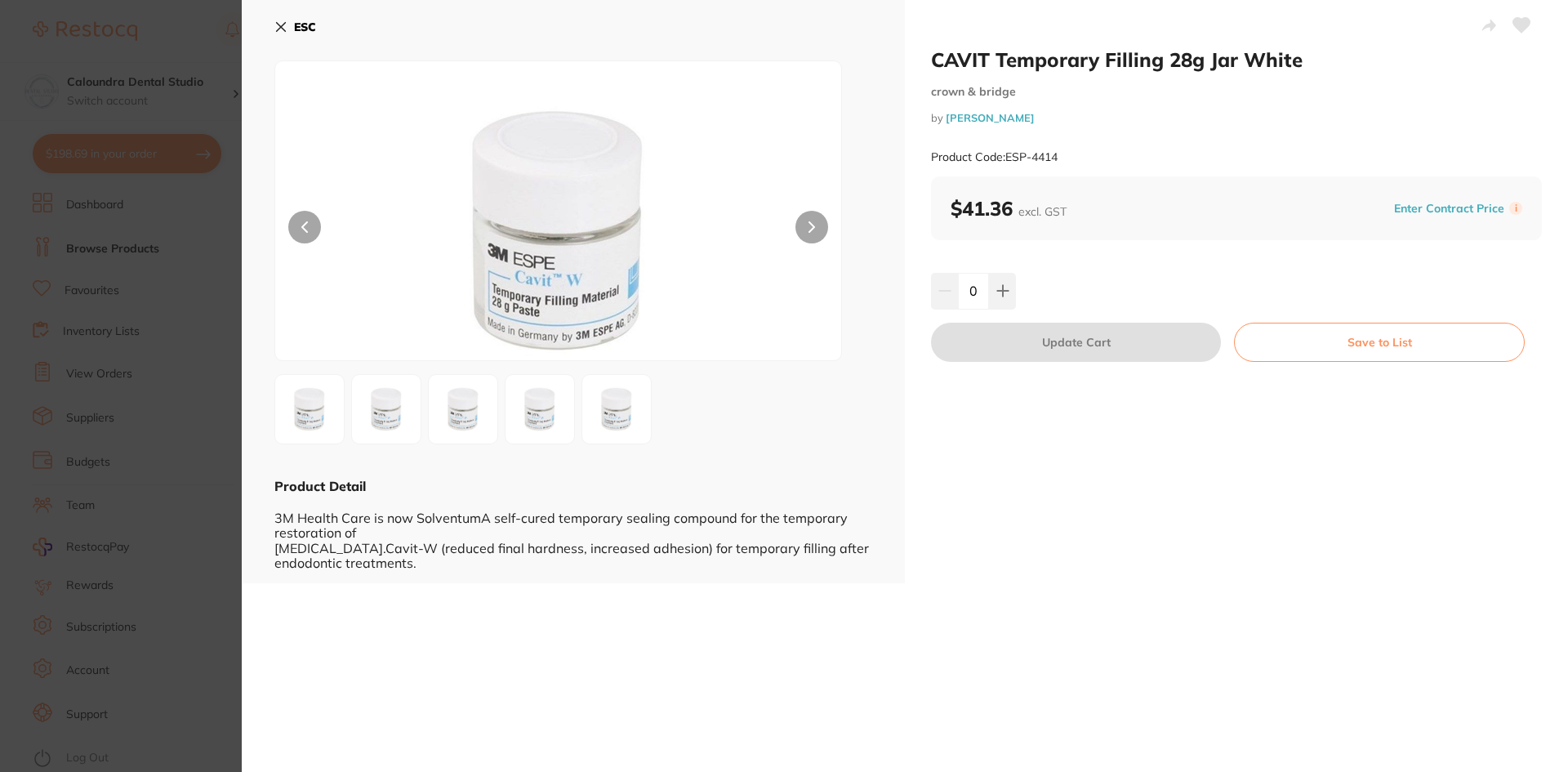
click at [476, 31] on div "ESC" at bounding box center [574, 36] width 598 height 47
click at [993, 296] on button at bounding box center [1002, 291] width 27 height 36
type input "1"
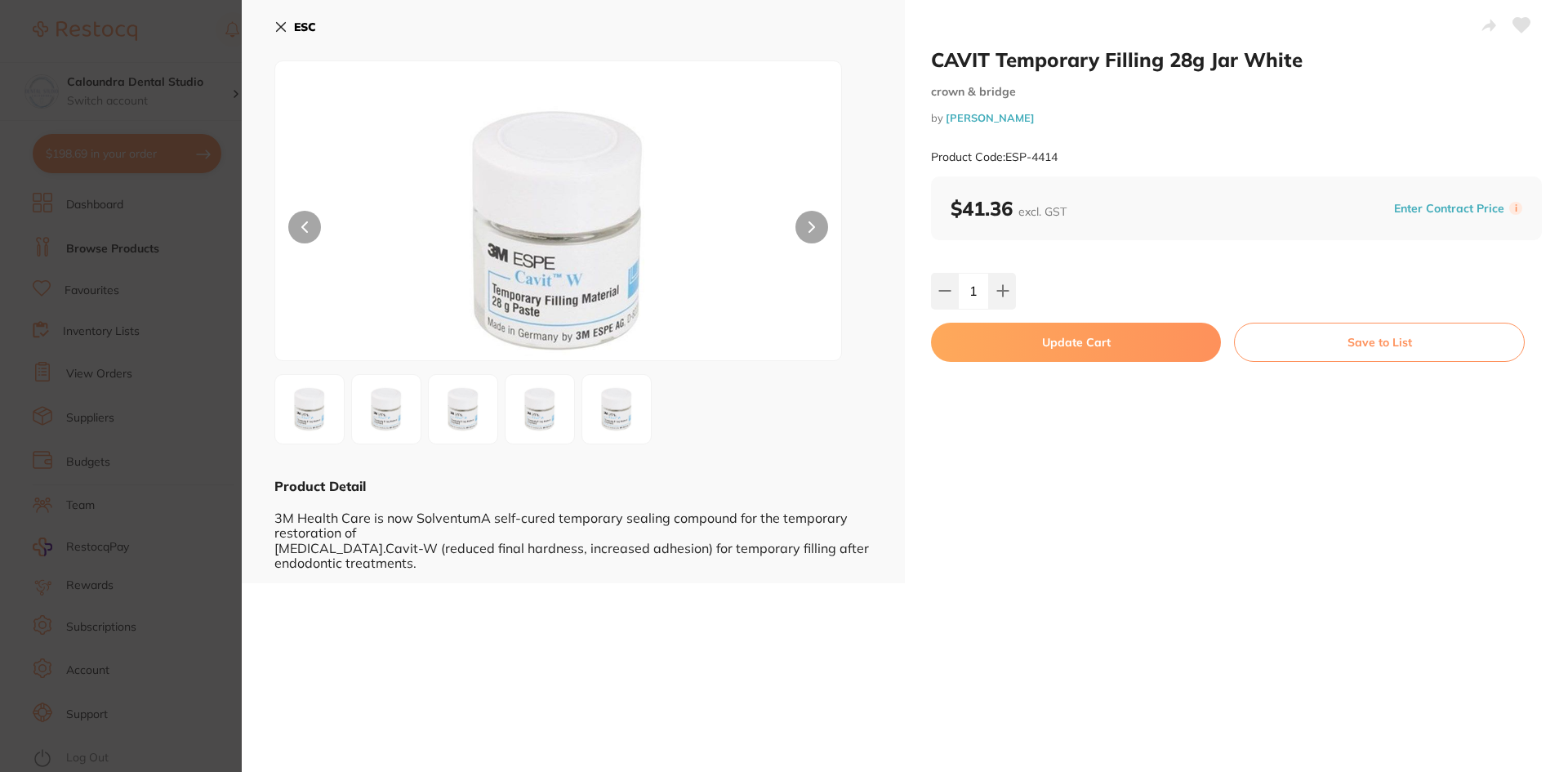
click at [1049, 338] on button "Update Cart" at bounding box center [1075, 342] width 290 height 39
checkbox input "false"
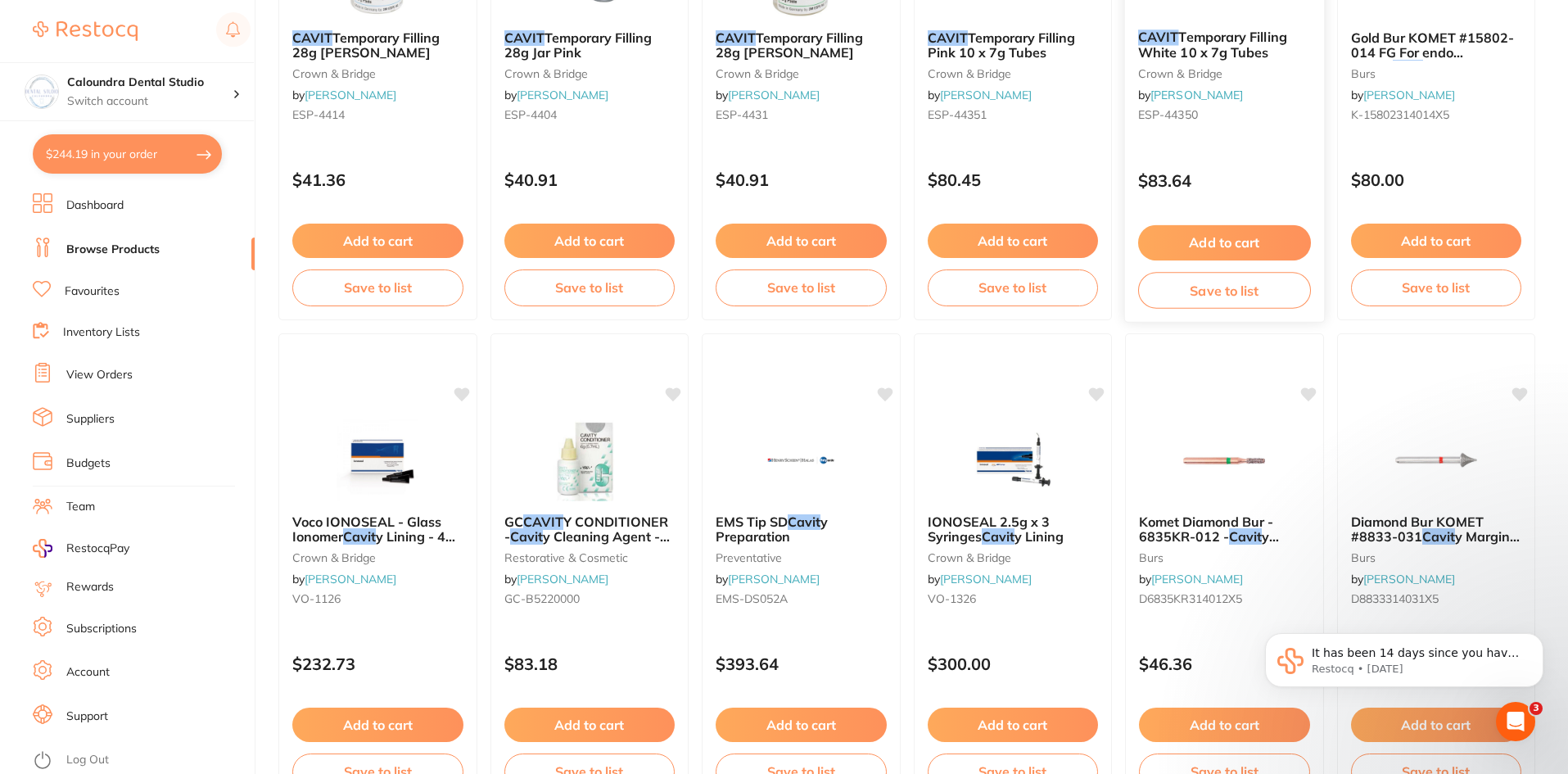
scroll to position [410, 0]
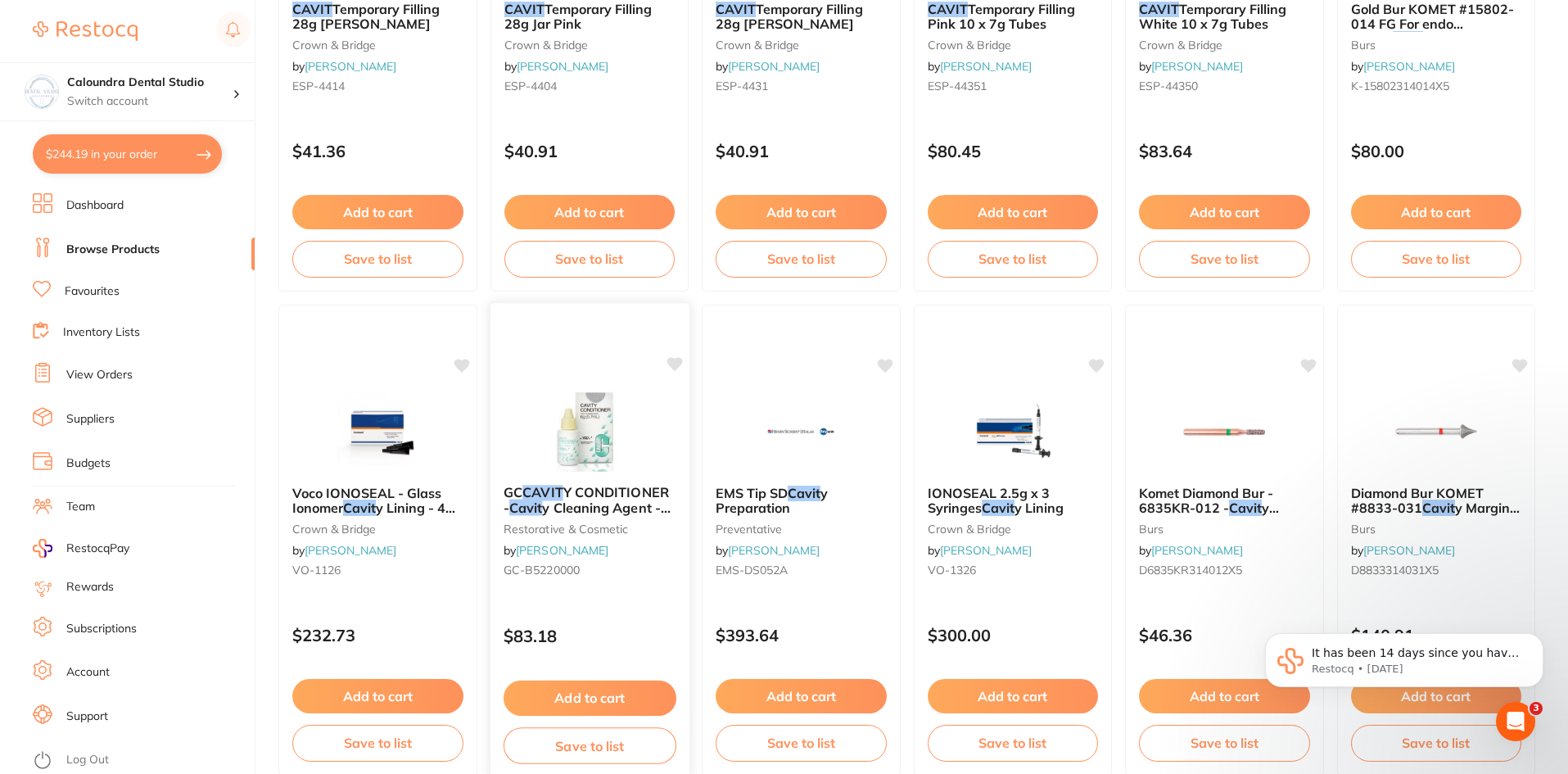
click at [595, 442] on img at bounding box center [589, 430] width 108 height 83
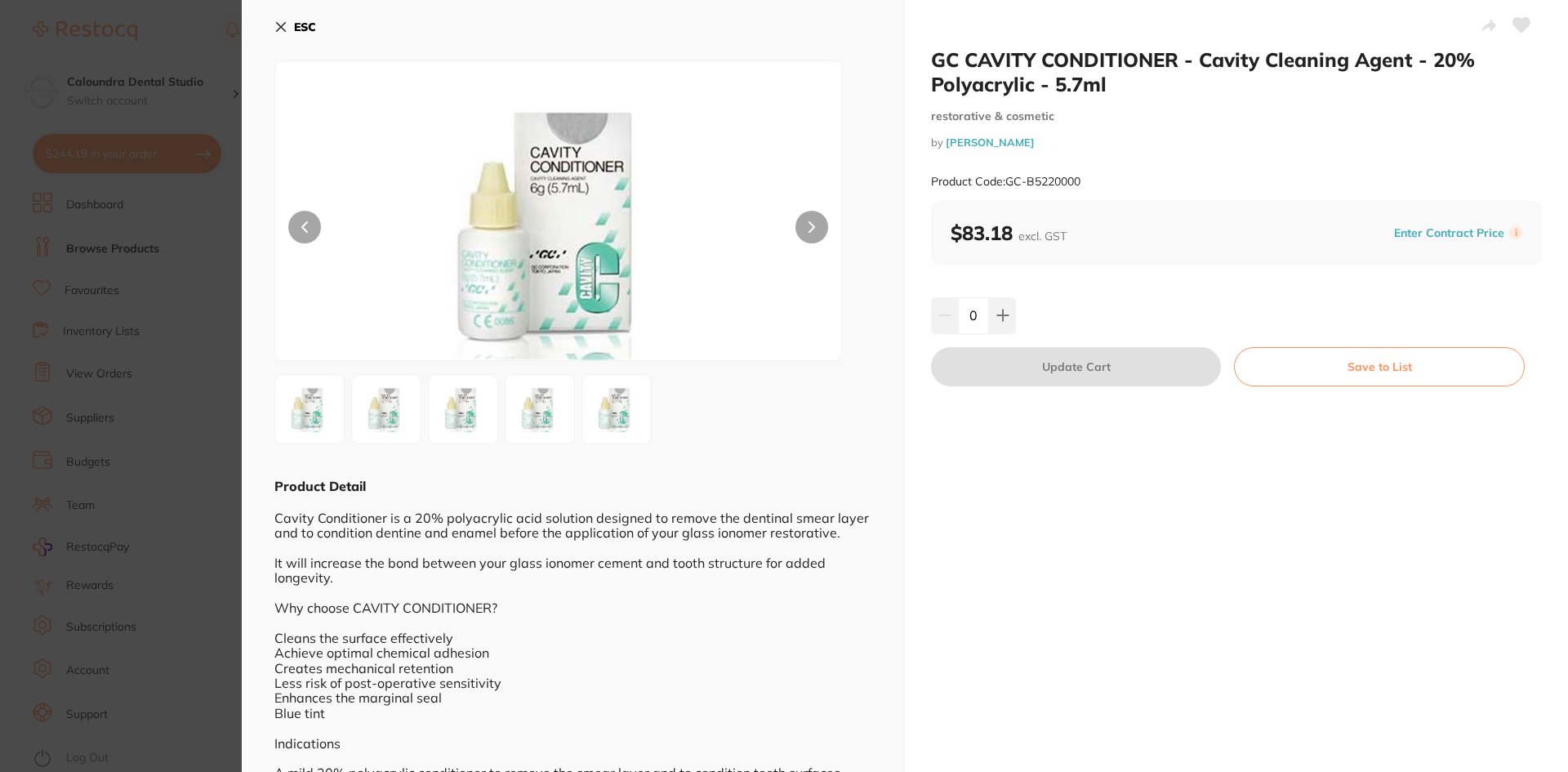
click at [804, 230] on button at bounding box center [811, 227] width 32 height 32
click at [300, 30] on b "ESC" at bounding box center [305, 27] width 22 height 15
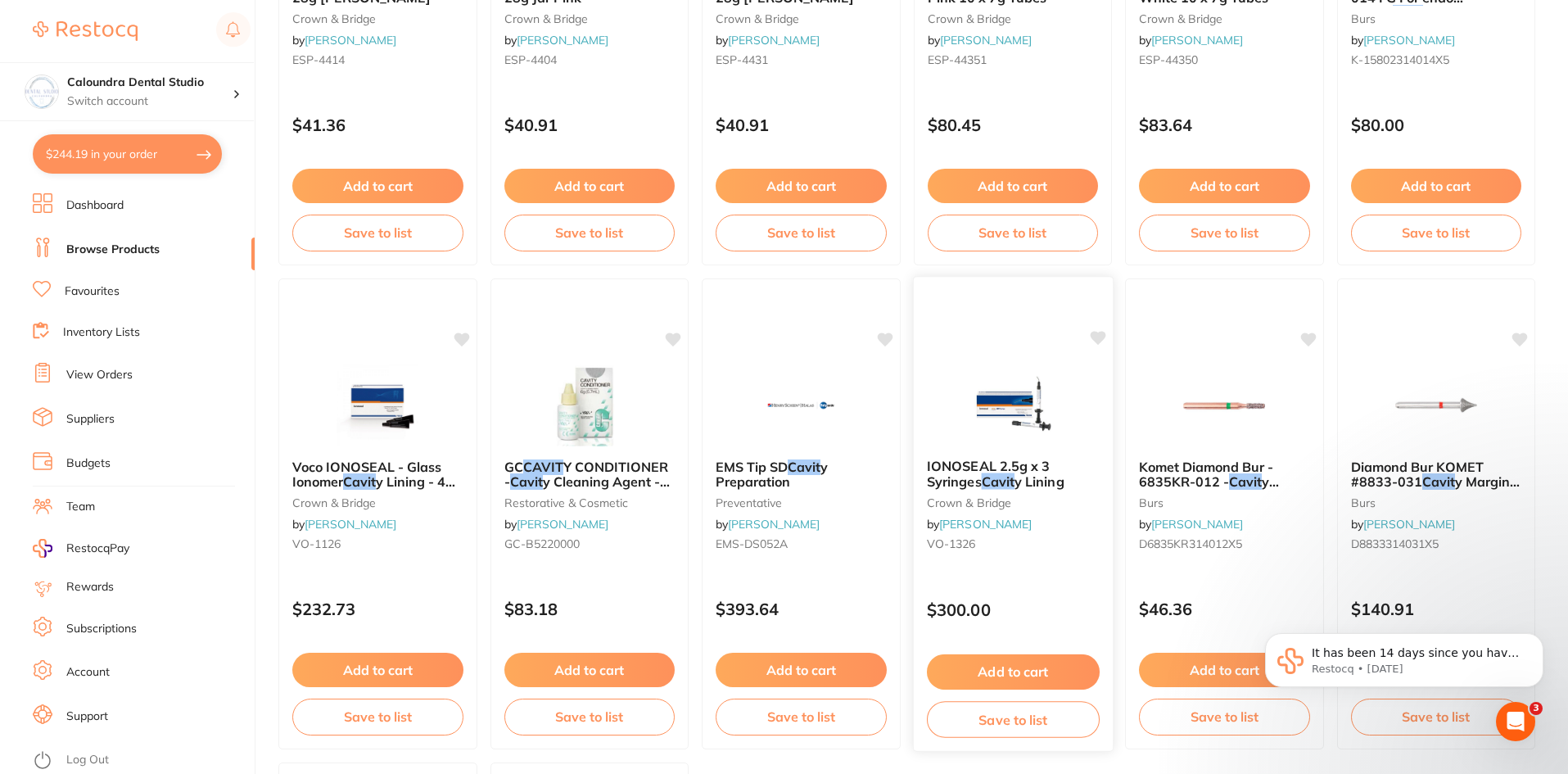
scroll to position [408, 0]
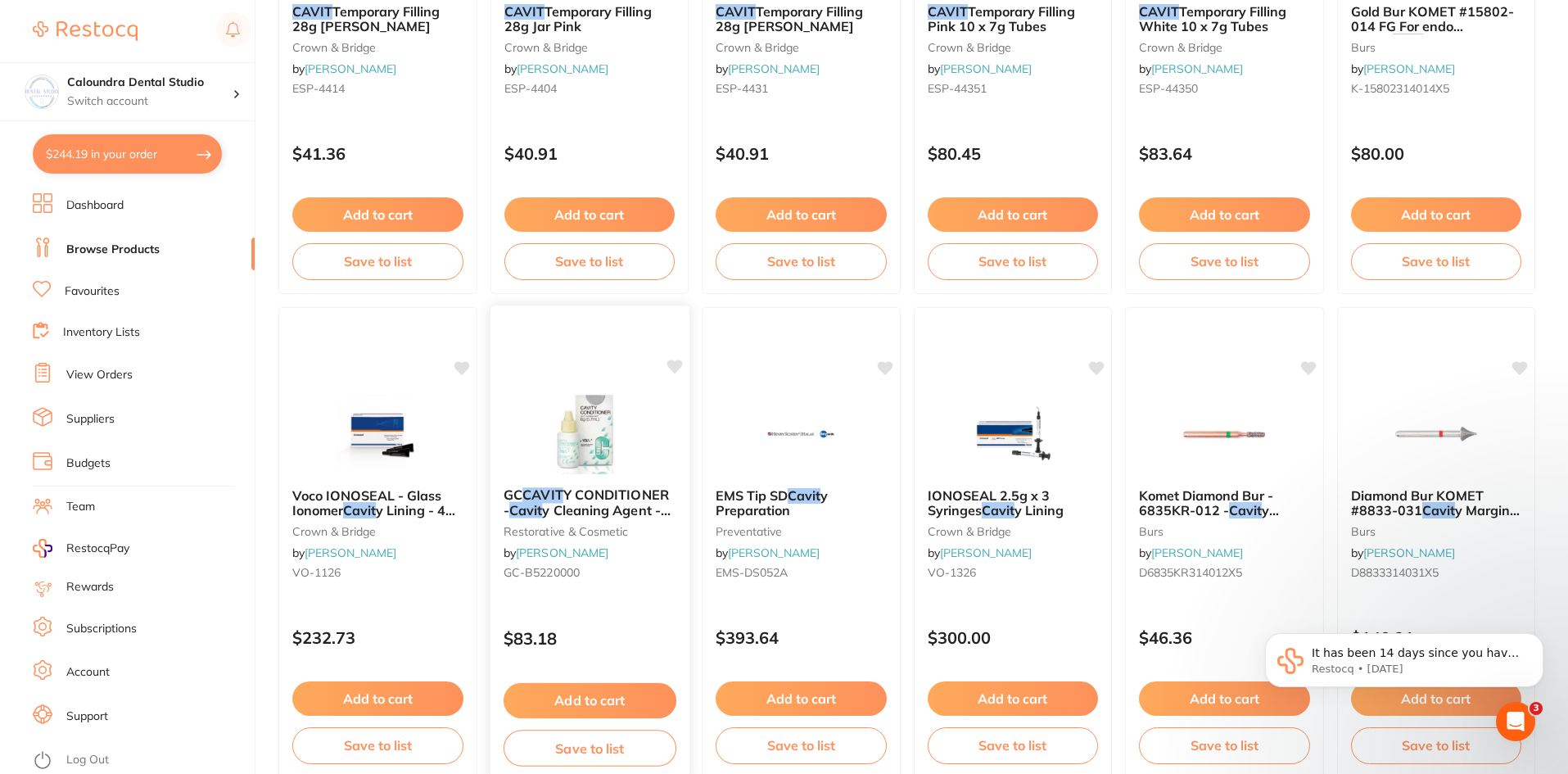
click at [605, 440] on img at bounding box center [589, 432] width 108 height 83
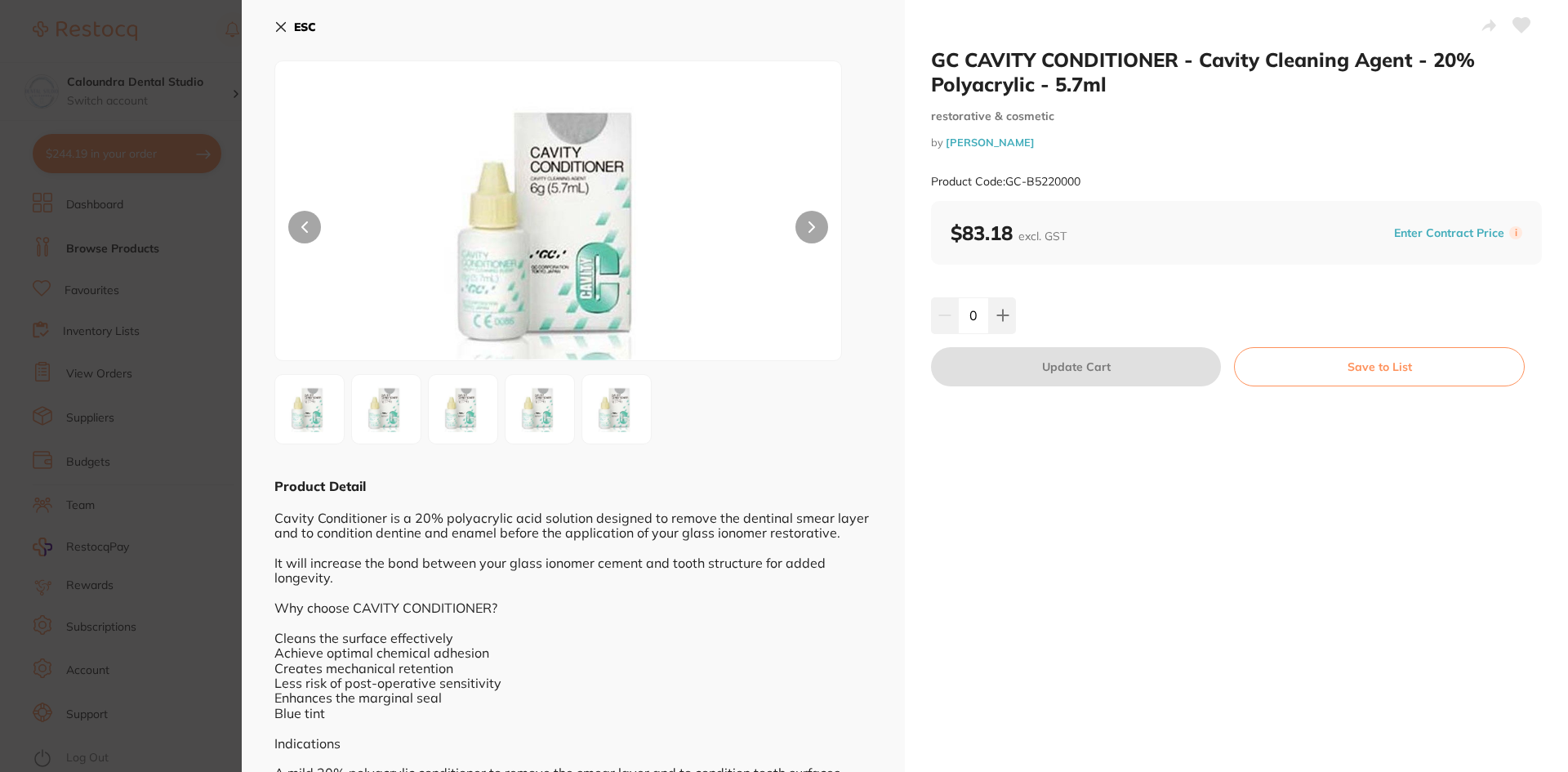
click at [574, 271] on img at bounding box center [558, 230] width 340 height 258
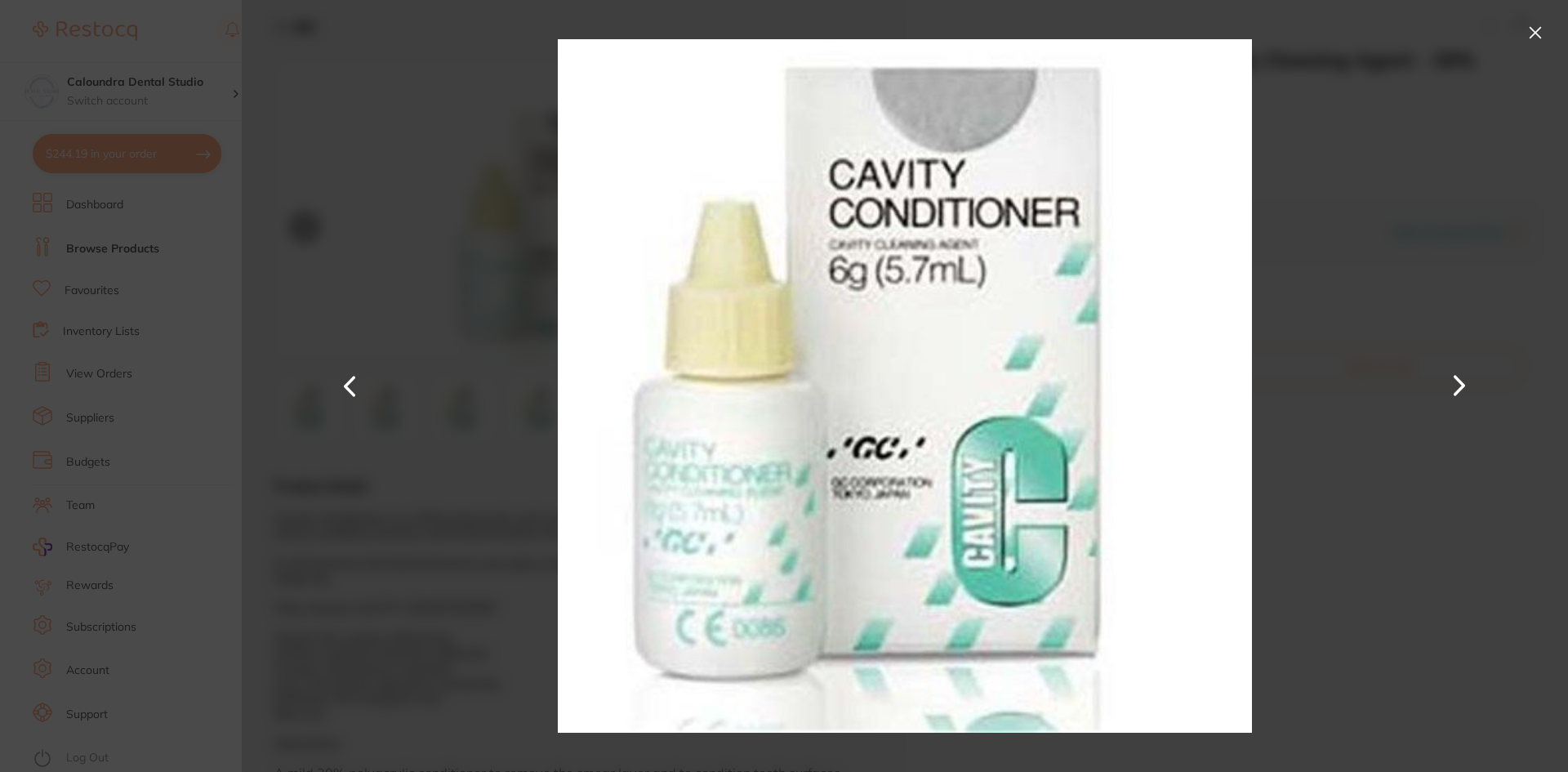
click at [1532, 31] on button at bounding box center [1535, 32] width 26 height 26
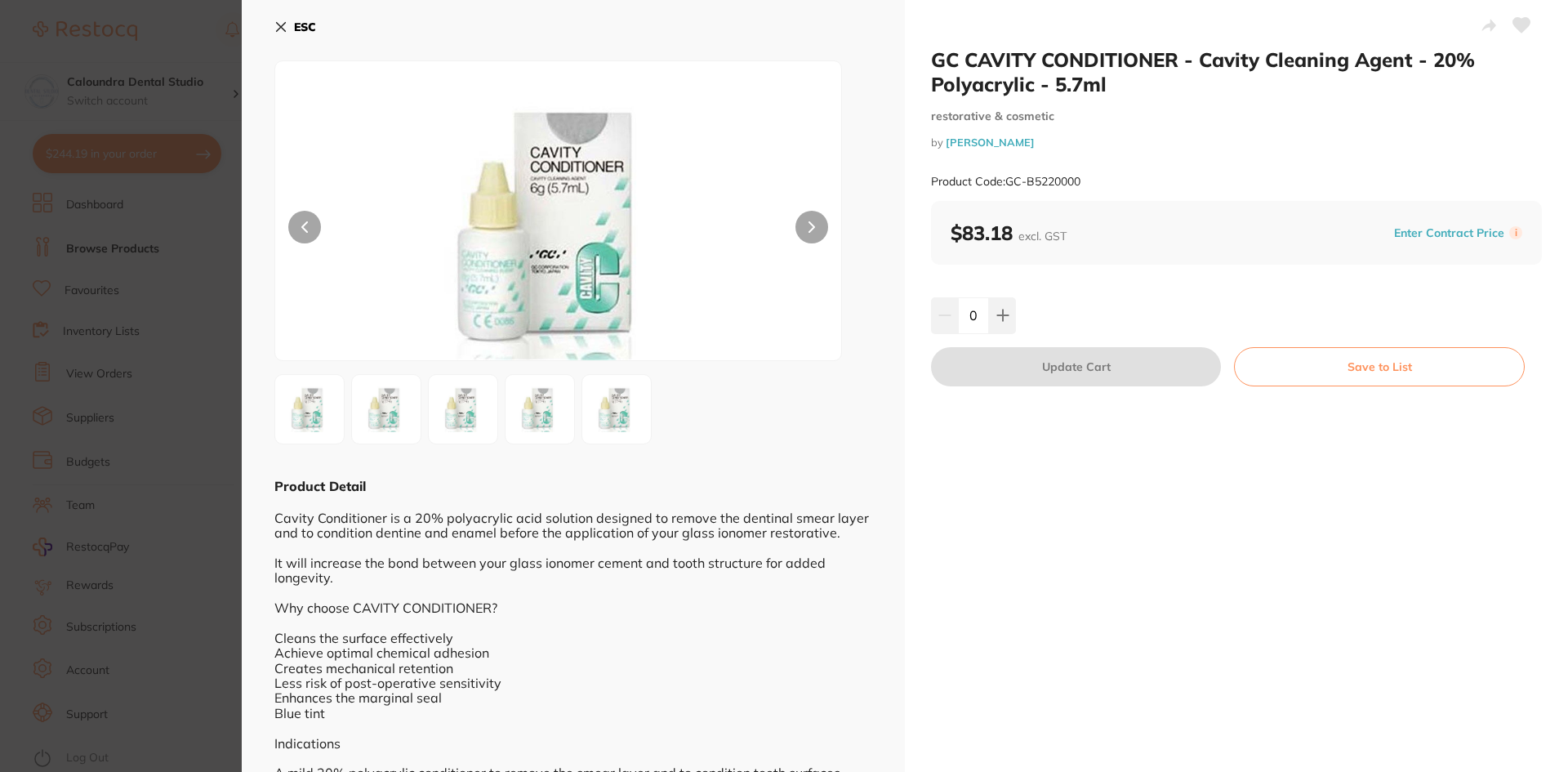
click at [615, 422] on img at bounding box center [617, 409] width 59 height 59
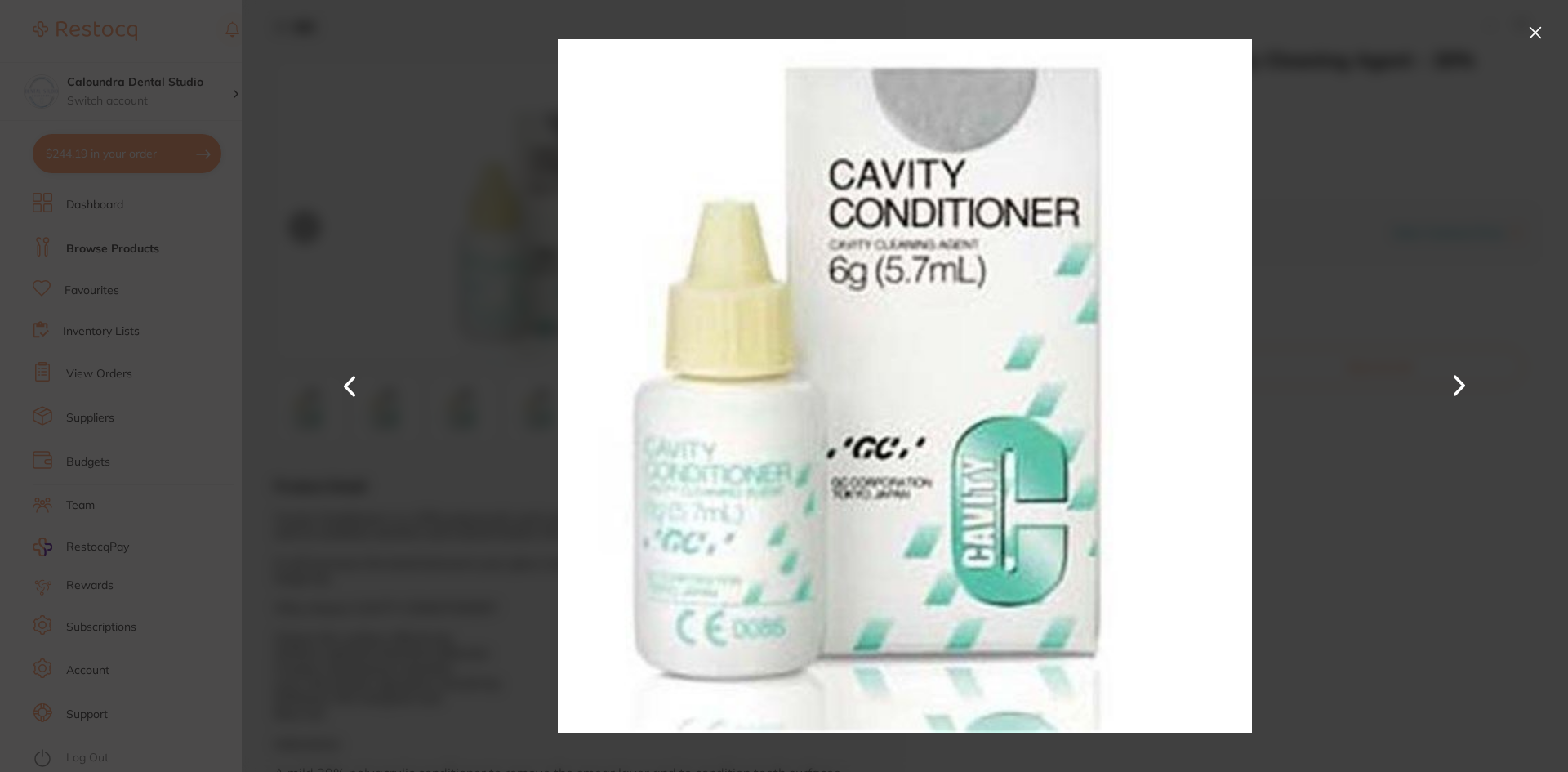
click at [1536, 31] on button at bounding box center [1535, 32] width 26 height 26
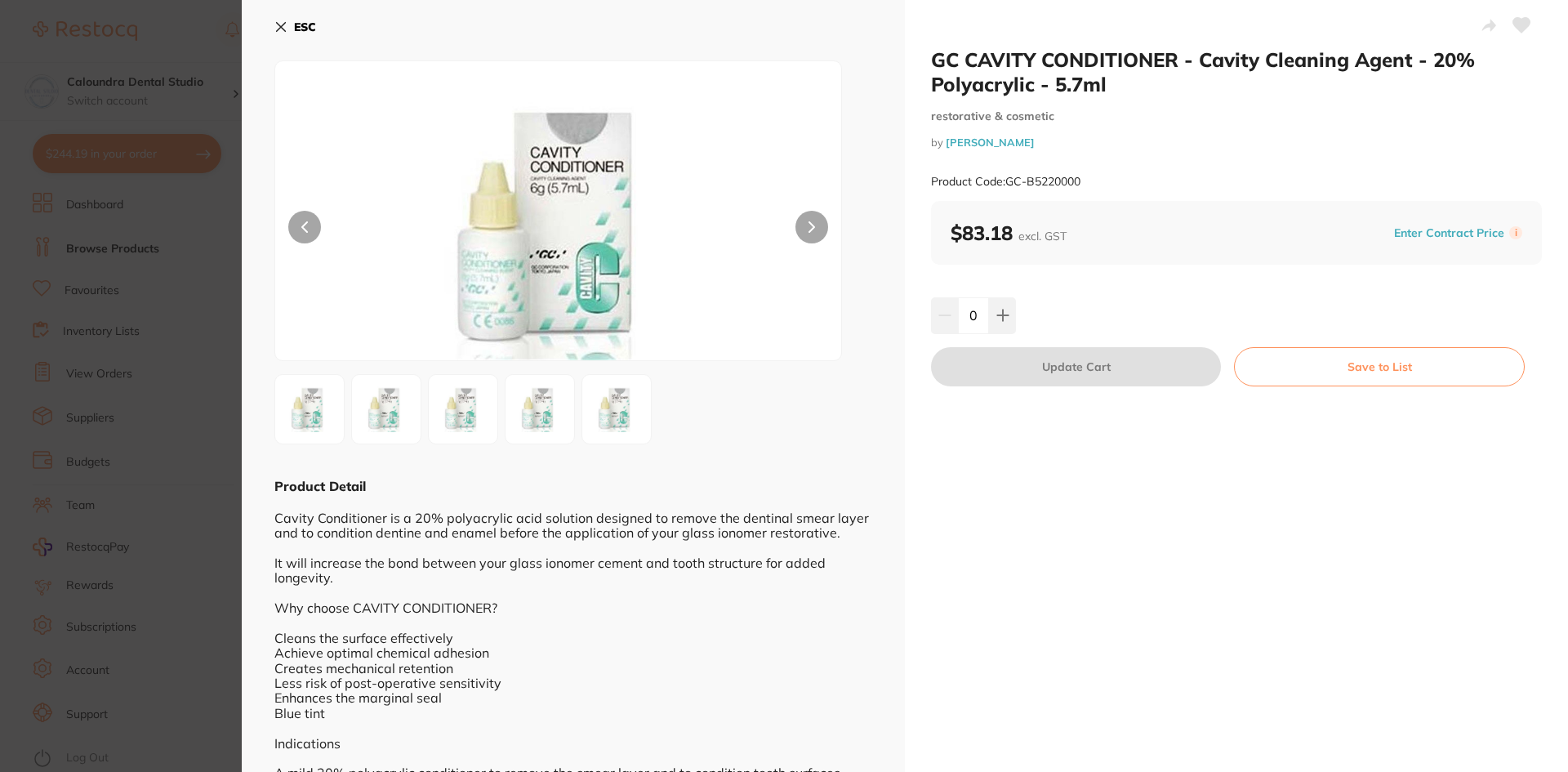
click at [289, 19] on button "ESC" at bounding box center [295, 27] width 42 height 28
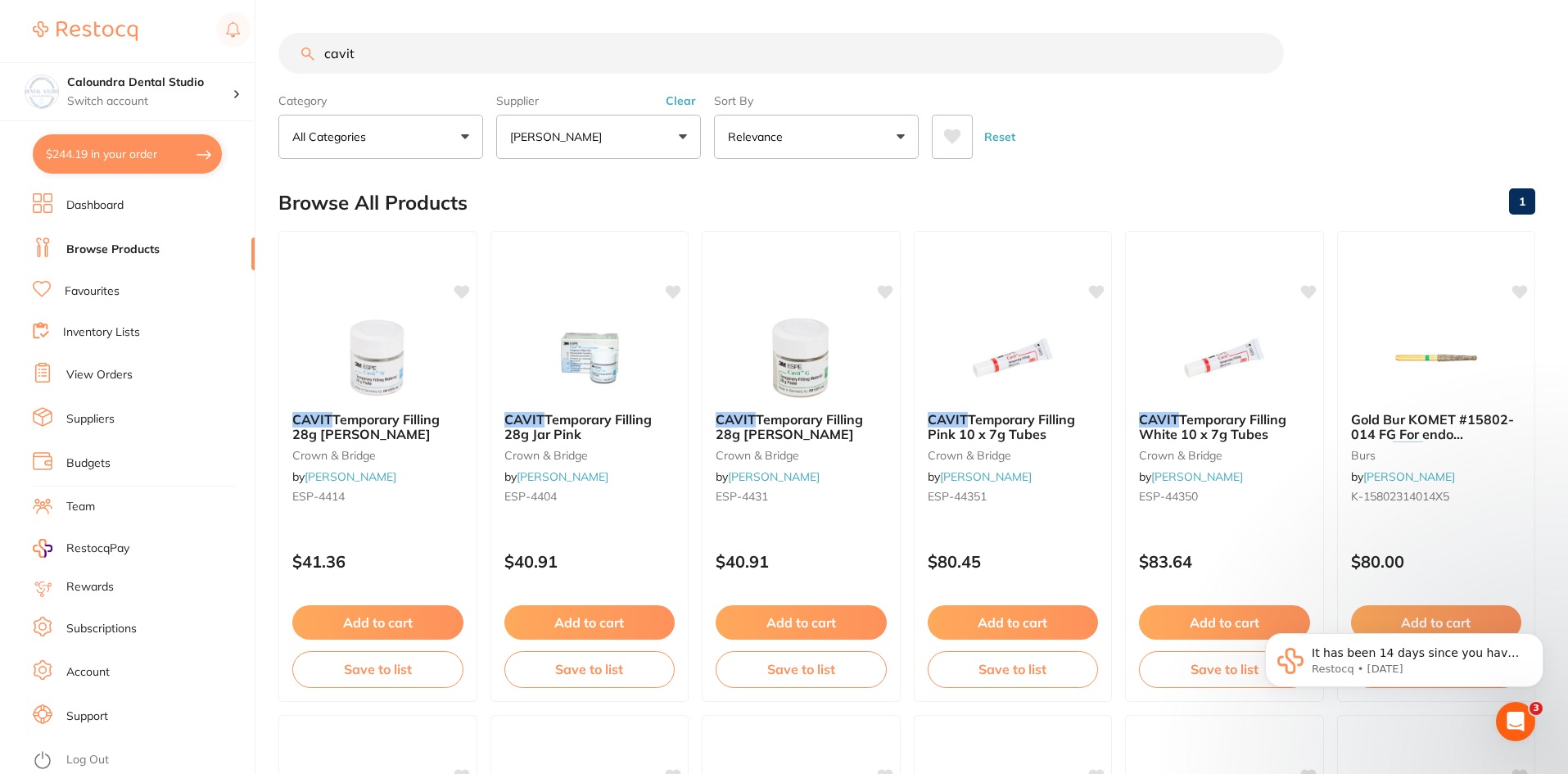
click at [325, 53] on input "cavit" at bounding box center [781, 53] width 1006 height 41
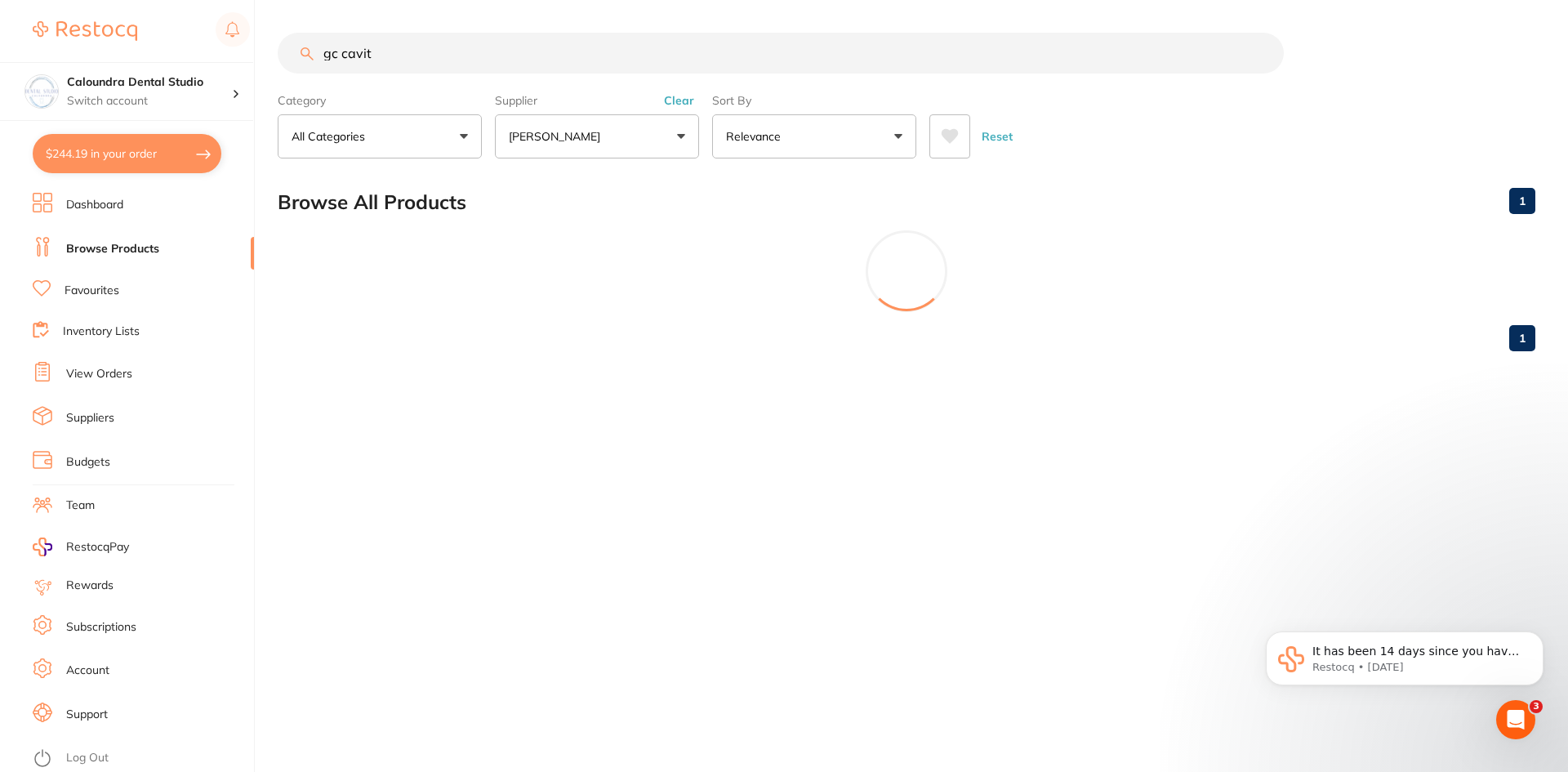
type input "gc cavit"
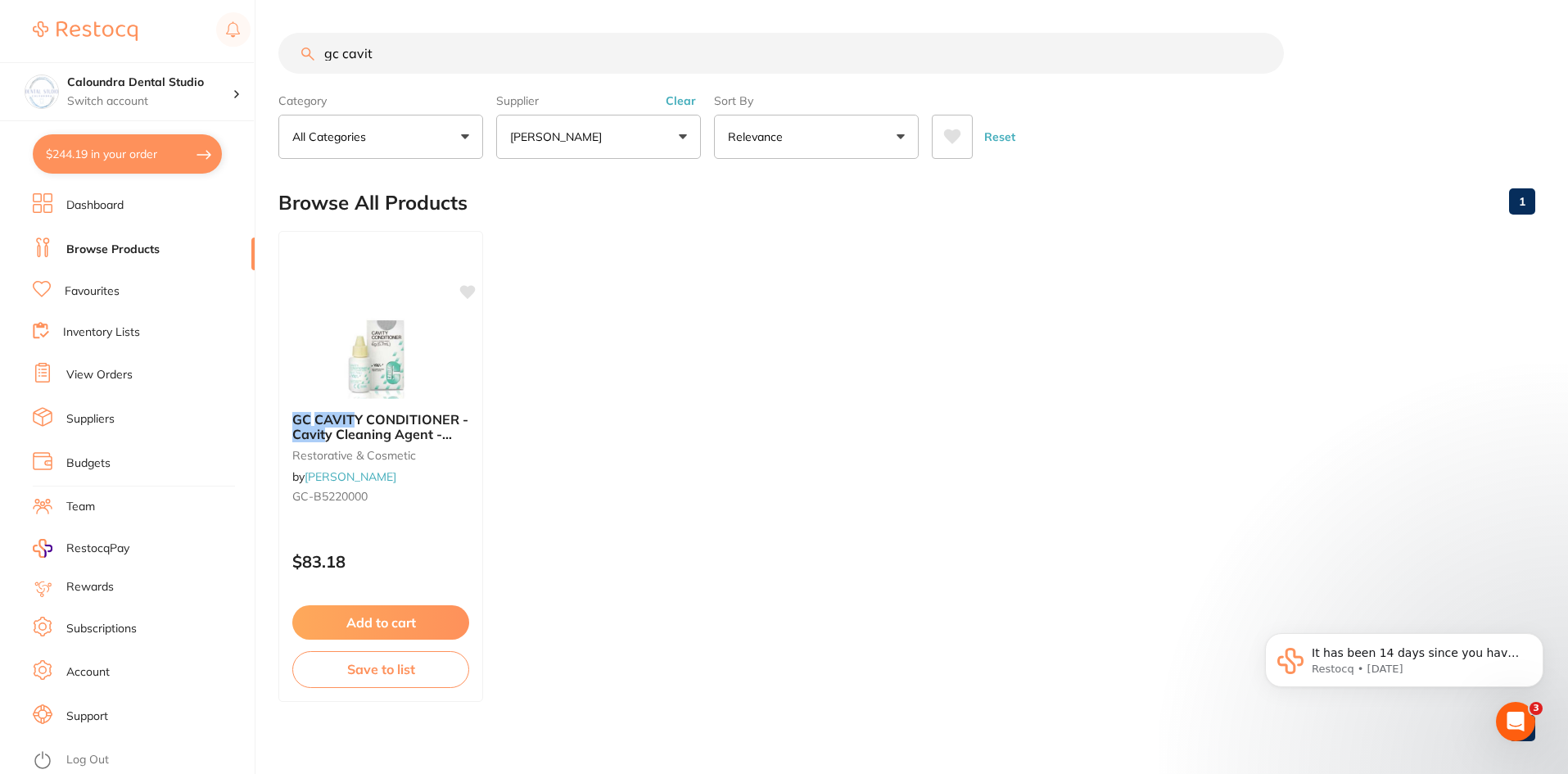
click at [678, 140] on button "[PERSON_NAME]" at bounding box center [598, 137] width 205 height 45
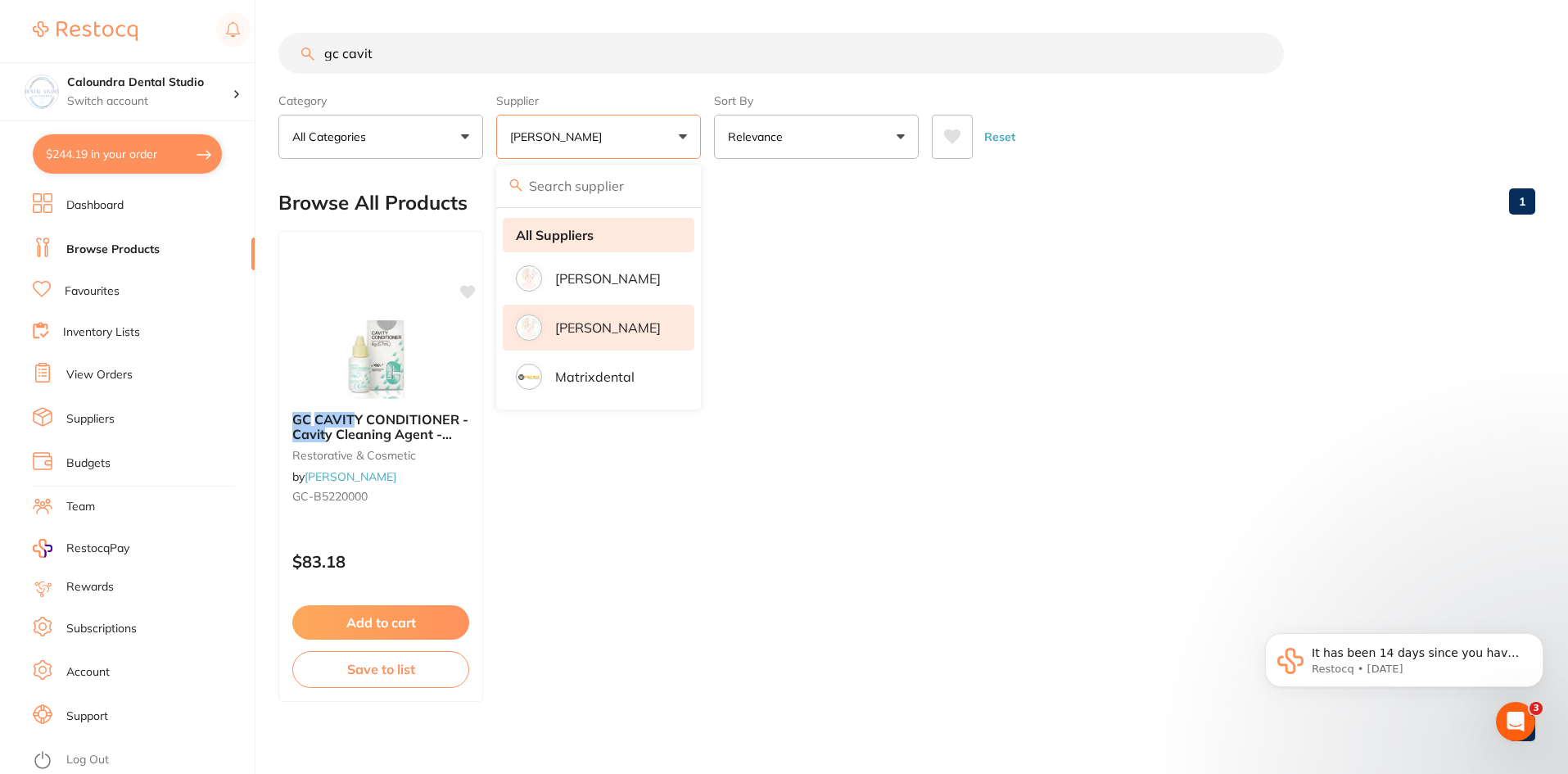
click at [557, 226] on li "All Suppliers" at bounding box center [598, 235] width 192 height 34
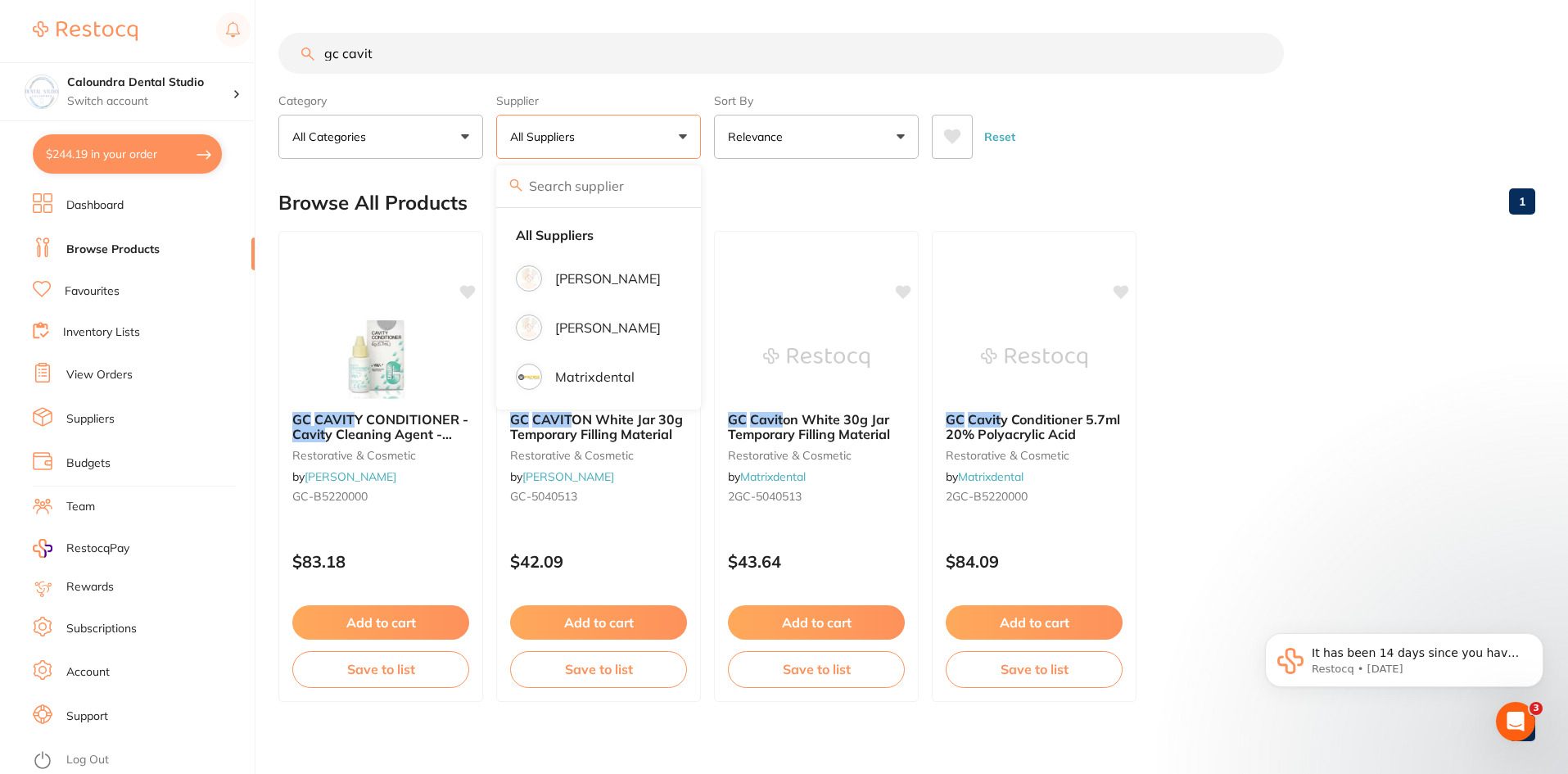
click at [1386, 329] on ul "GC CAVIT Y CONDITIONER - Cavit y Cleaning Agent - 20% Polyacrylic - 5.7ml resto…" at bounding box center [906, 467] width 1257 height 471
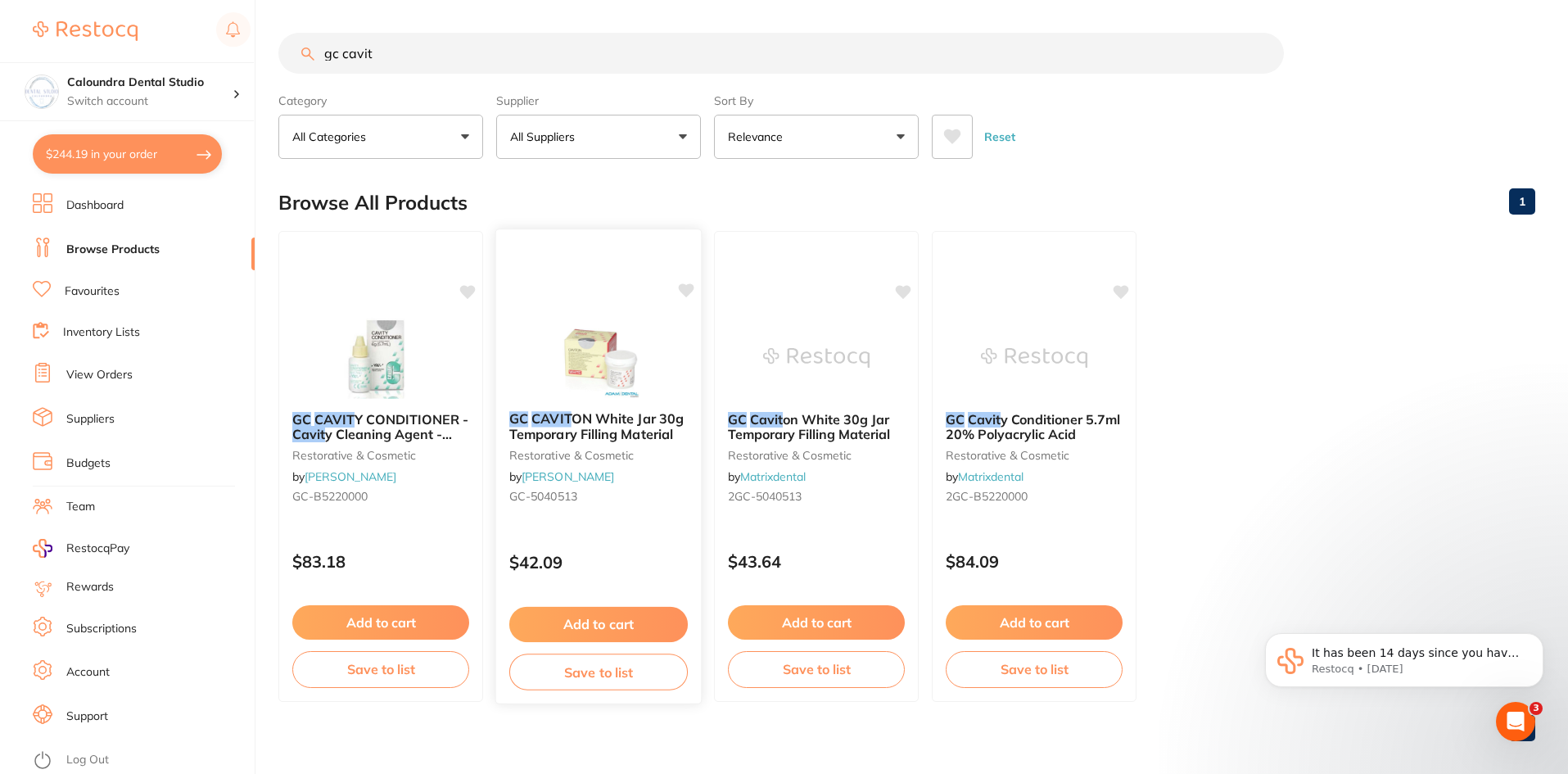
click at [620, 378] on img at bounding box center [598, 356] width 108 height 83
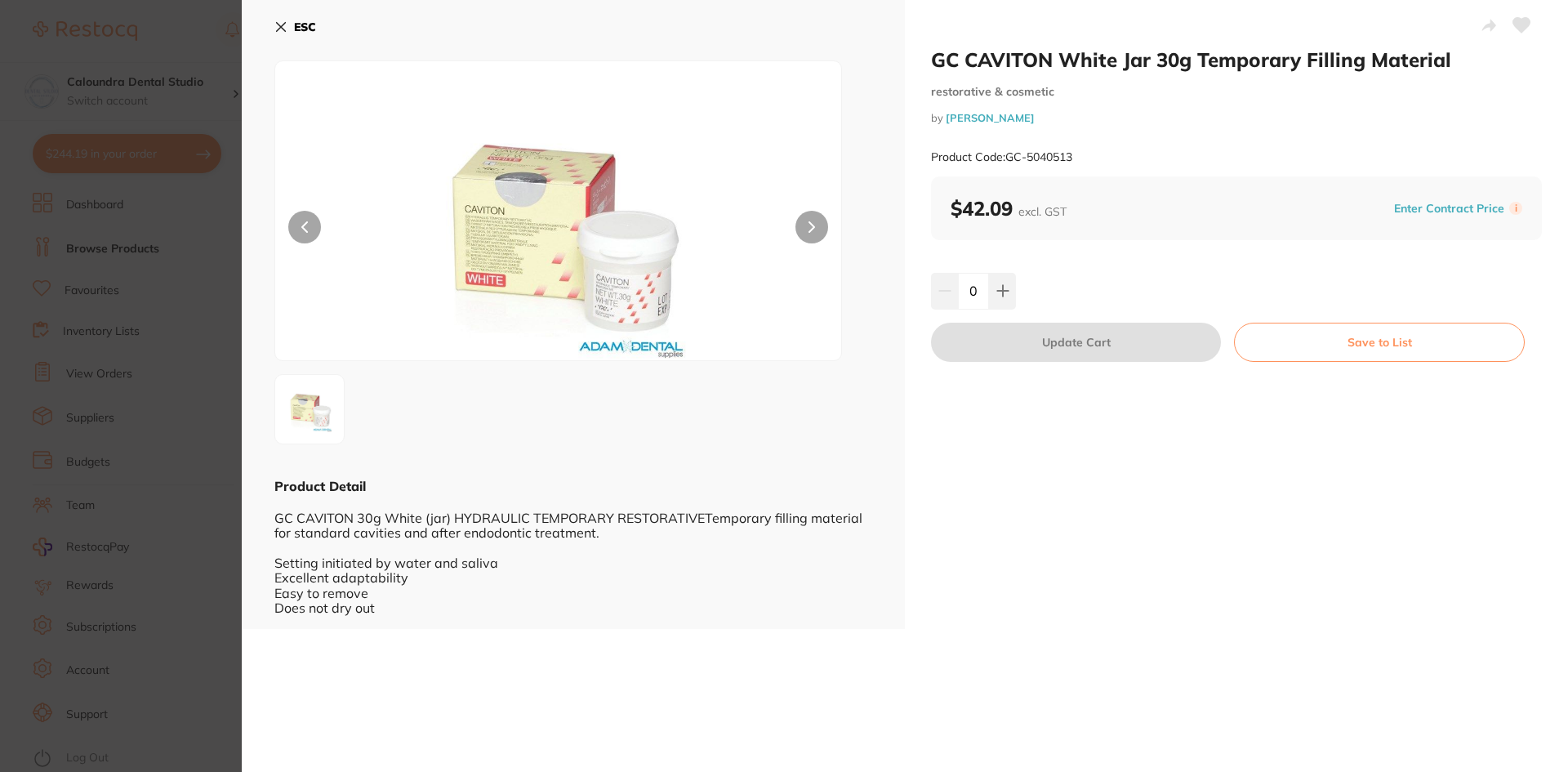
click at [630, 279] on img at bounding box center [558, 230] width 340 height 258
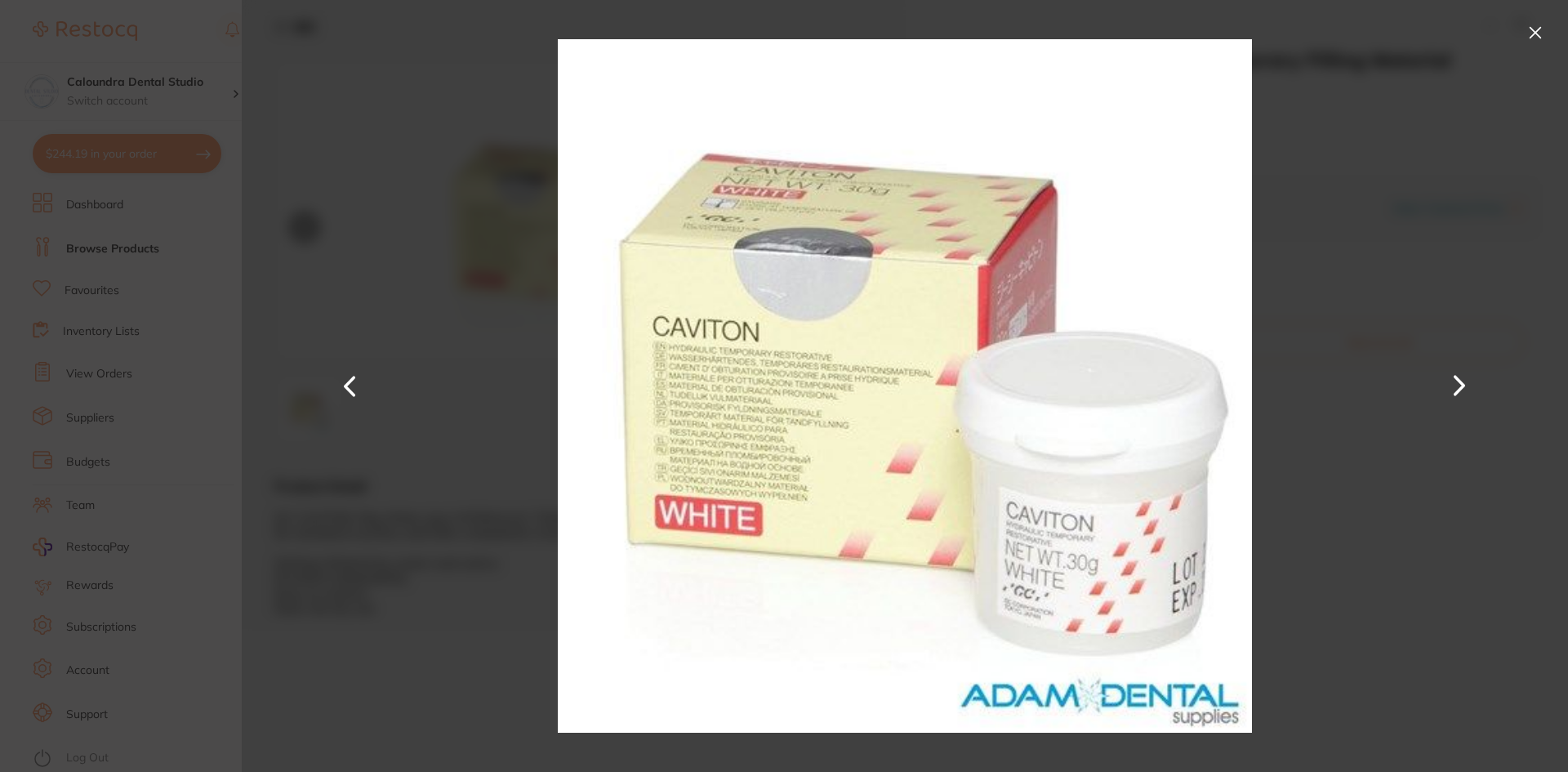
click at [1537, 28] on button at bounding box center [1535, 32] width 26 height 26
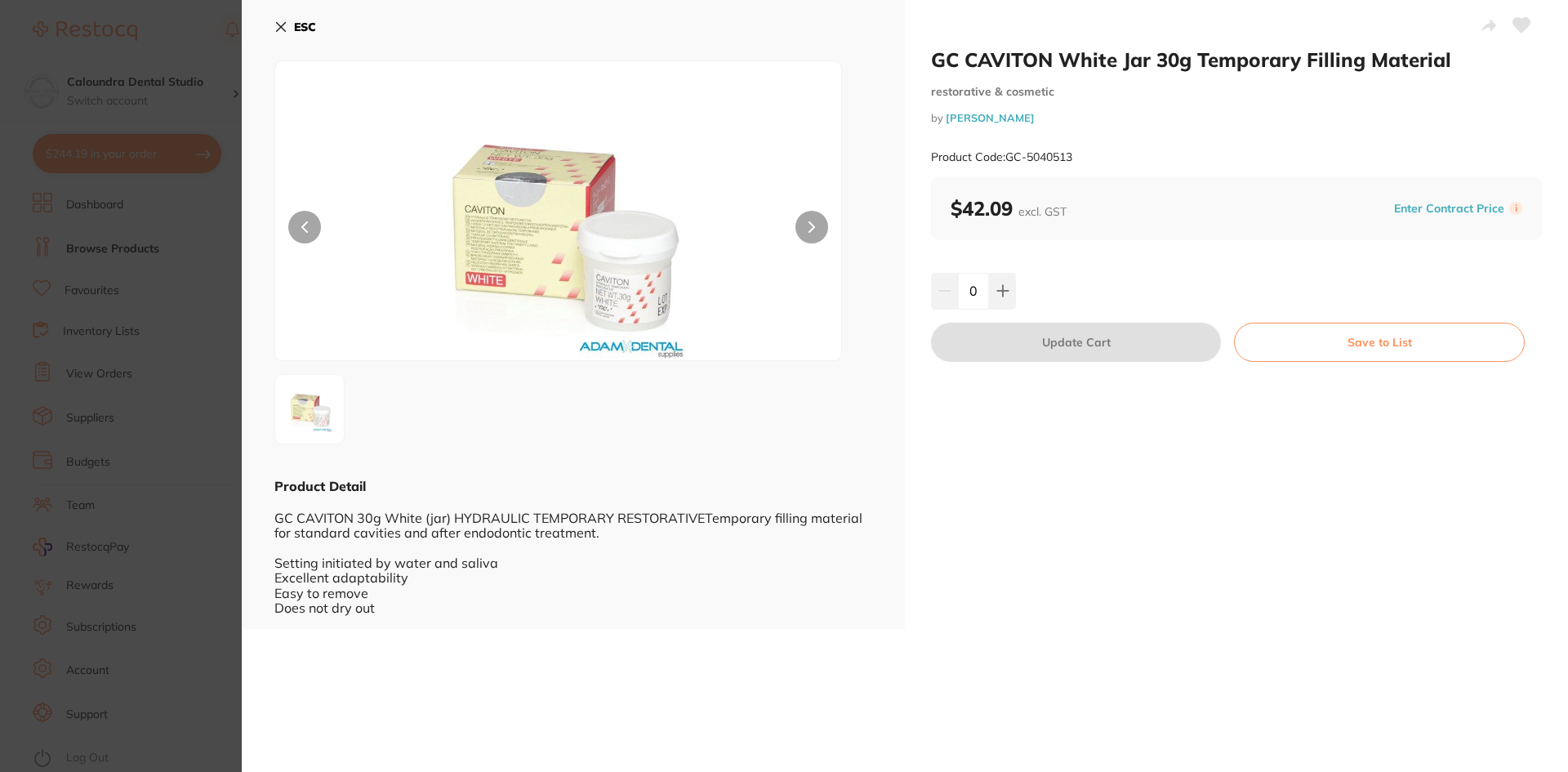
click at [275, 19] on button "ESC" at bounding box center [295, 27] width 42 height 28
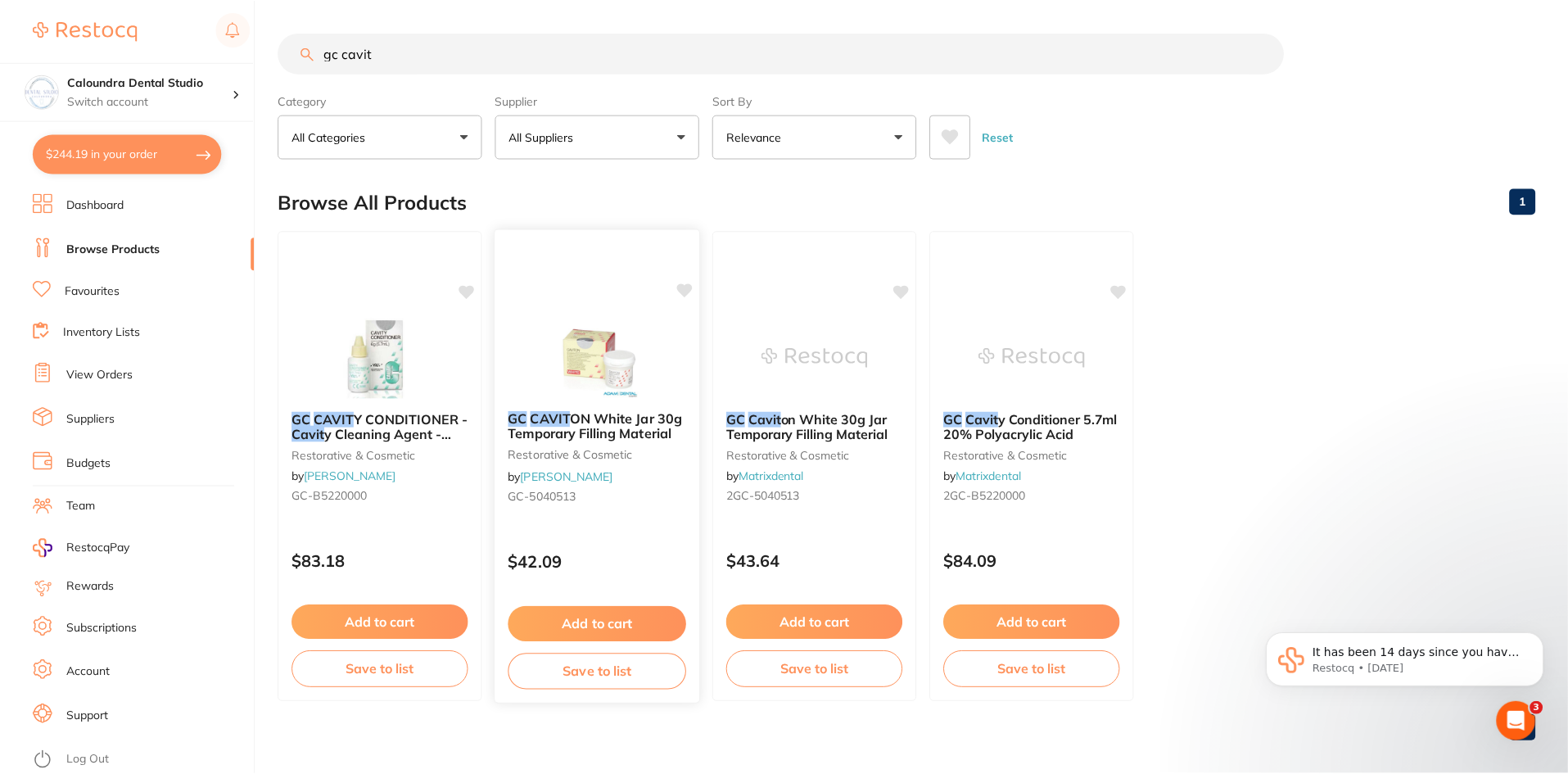
scroll to position [2, 0]
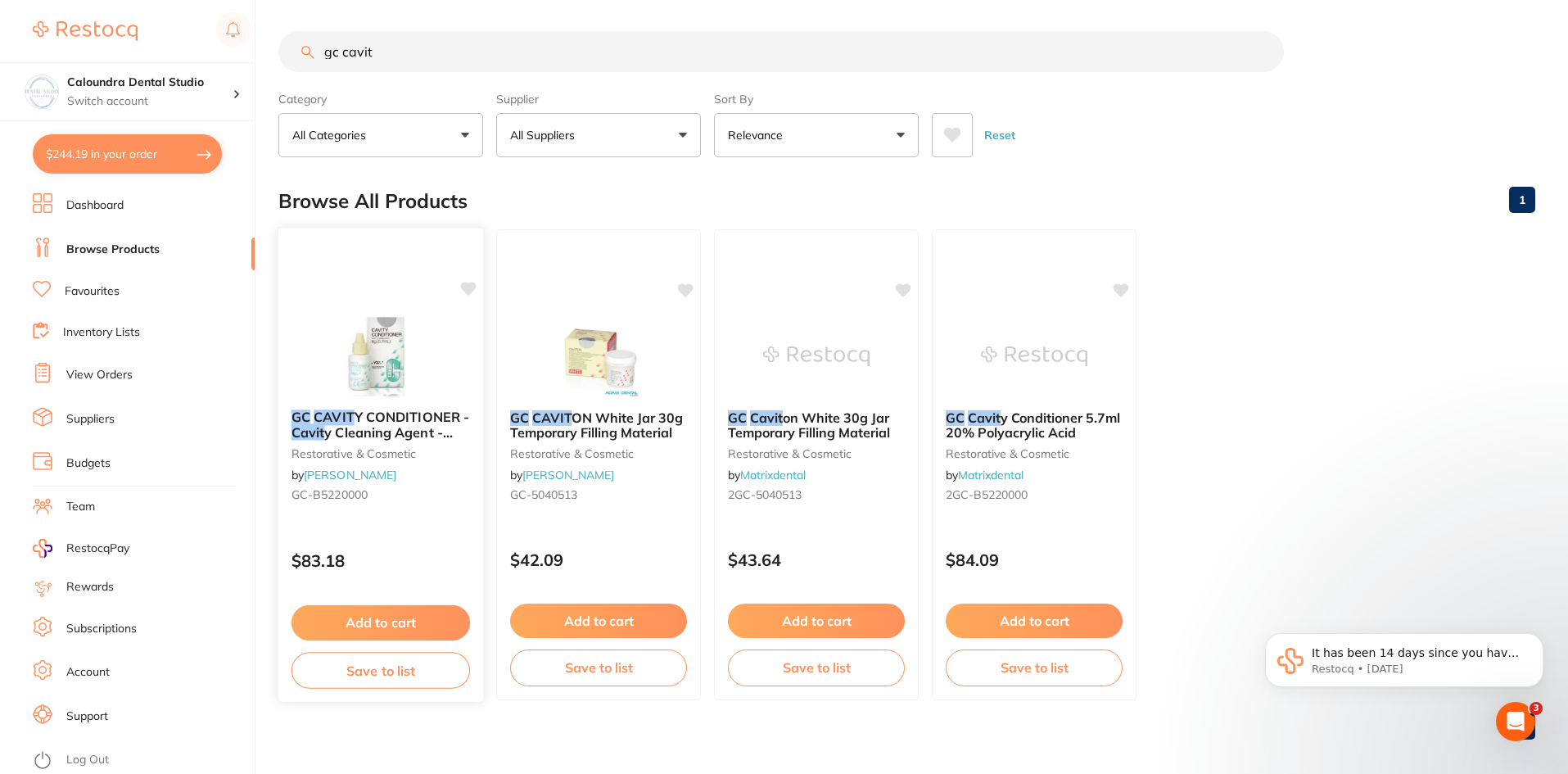
click at [394, 422] on span "Y CONDITIONER -" at bounding box center [412, 417] width 115 height 17
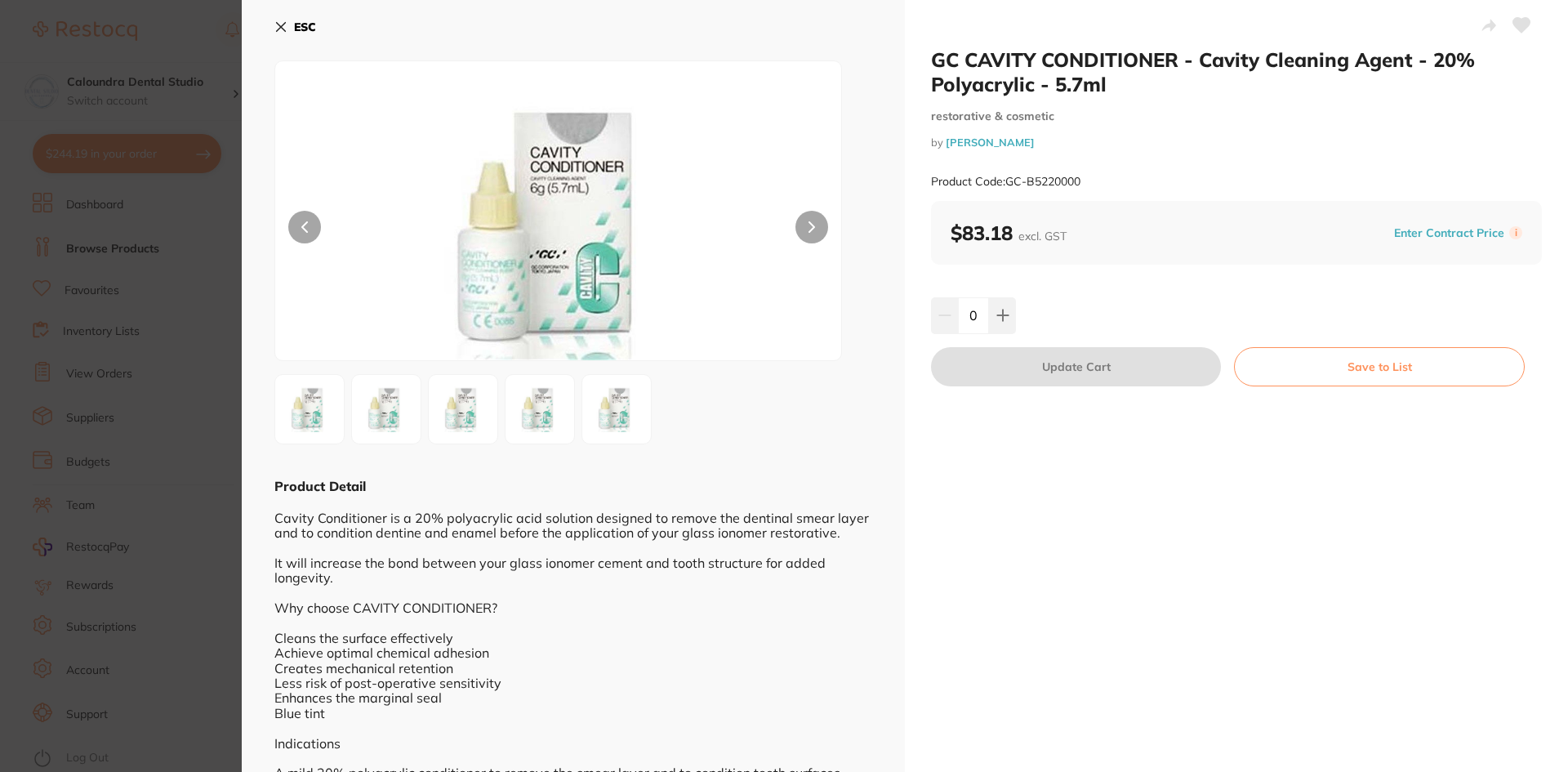
click at [299, 26] on b "ESC" at bounding box center [305, 27] width 22 height 15
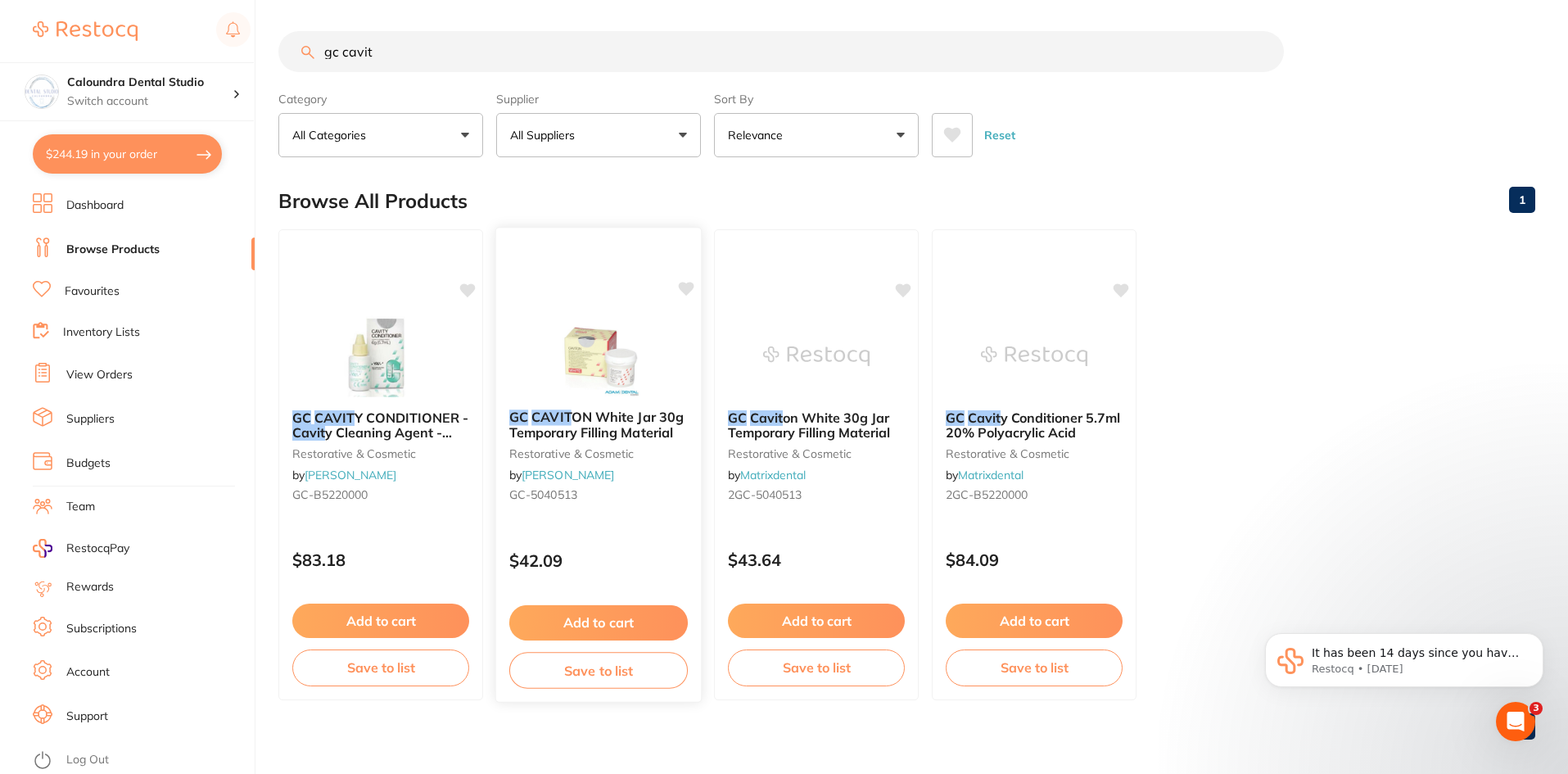
click at [561, 400] on div "GC CAVIT ON White Jar 30g Temporary Filling Material restorative & cosmetic by …" at bounding box center [598, 458] width 205 height 125
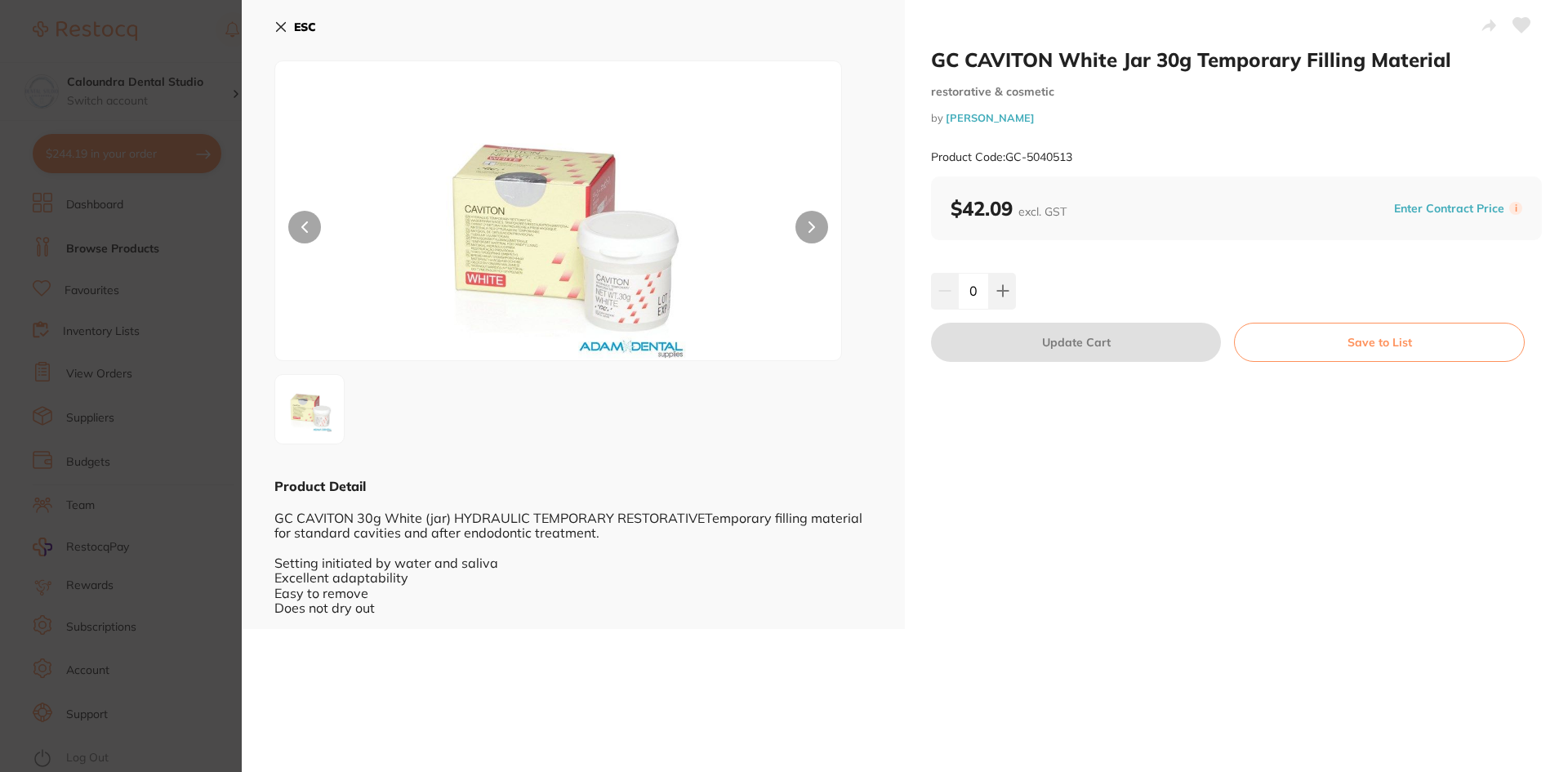
click at [810, 230] on icon at bounding box center [811, 227] width 5 height 10
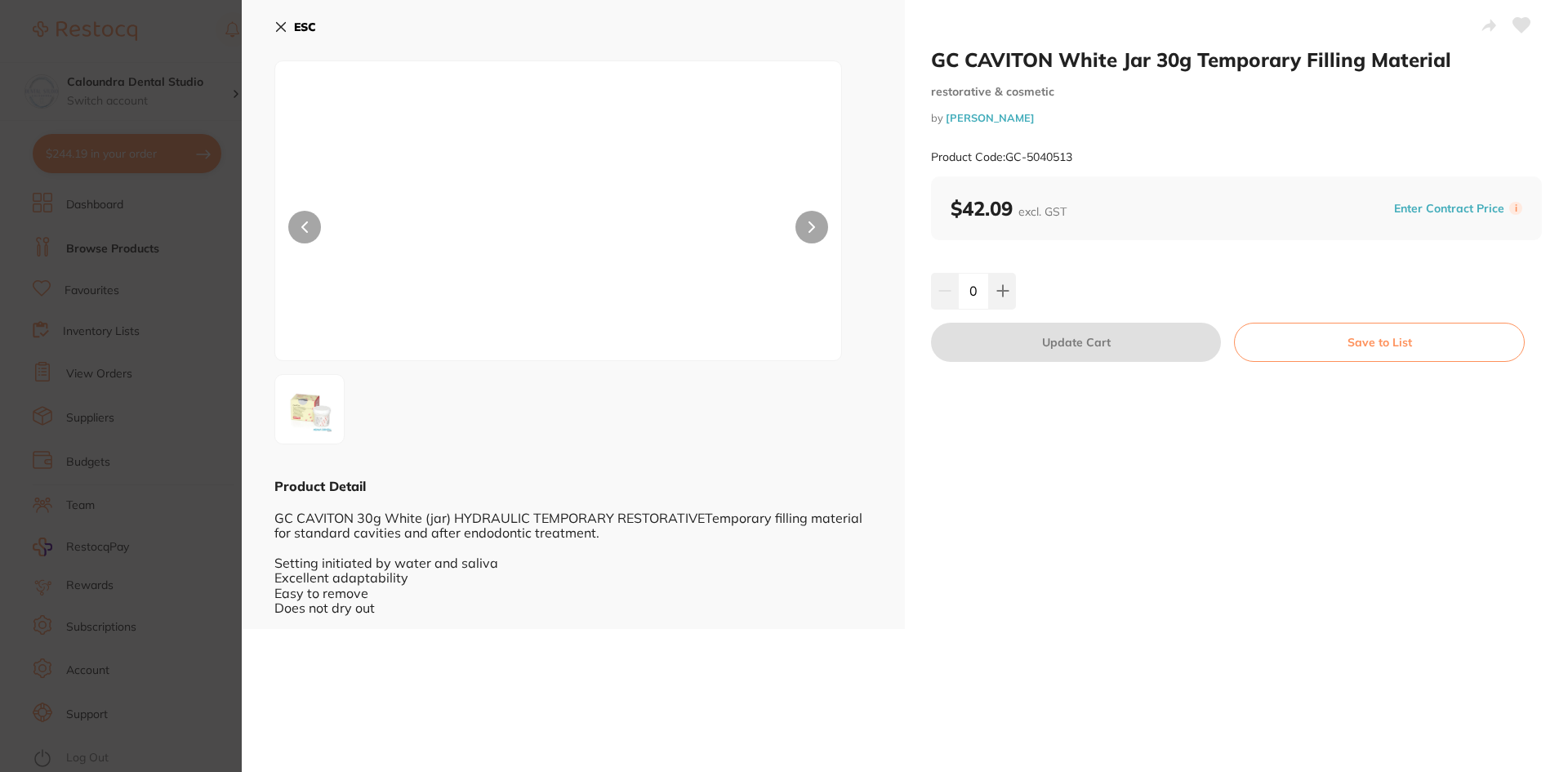
click at [810, 230] on icon at bounding box center [811, 227] width 5 height 10
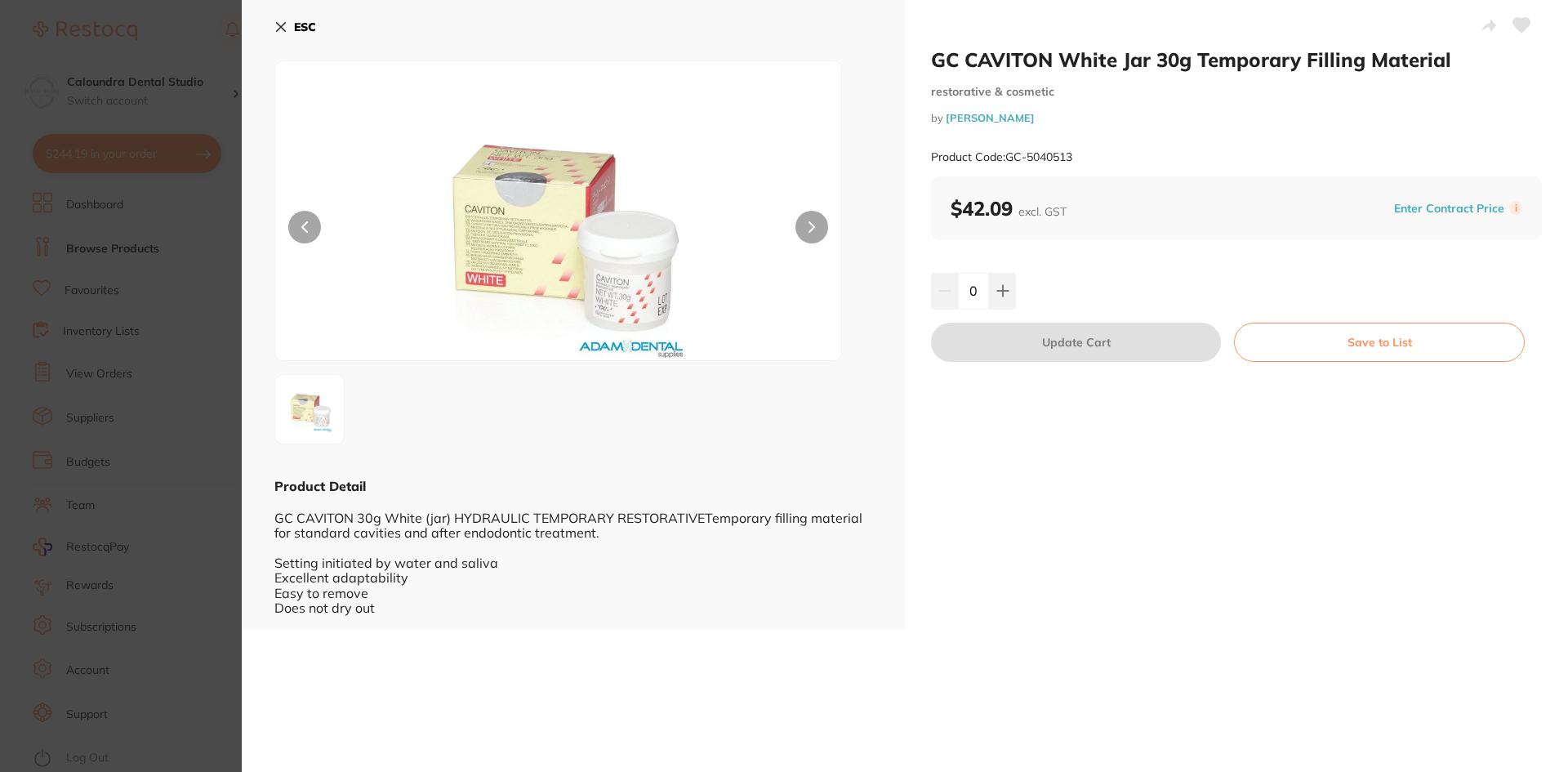
click at [281, 27] on icon at bounding box center [281, 28] width 9 height 9
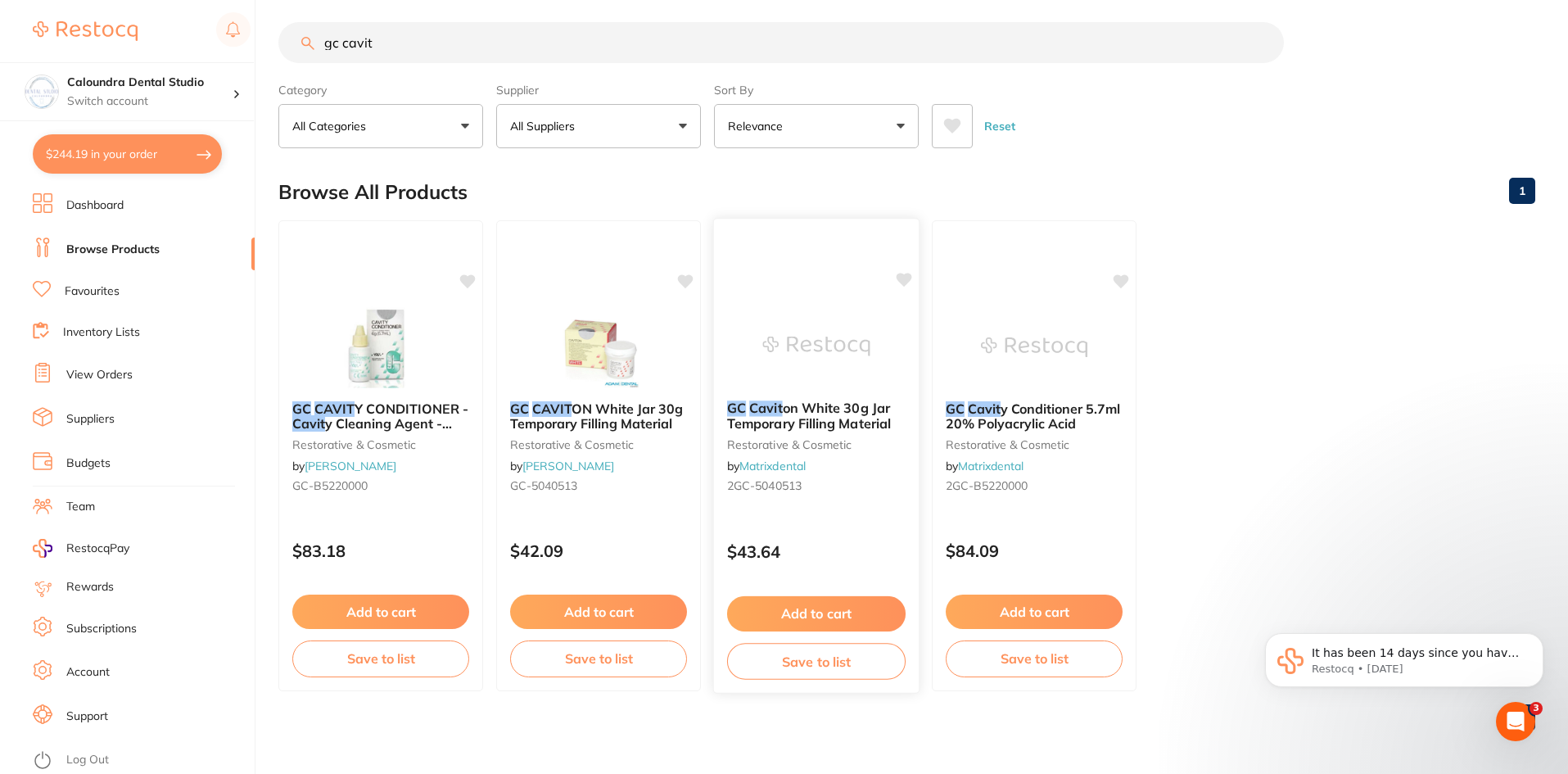
scroll to position [13, 0]
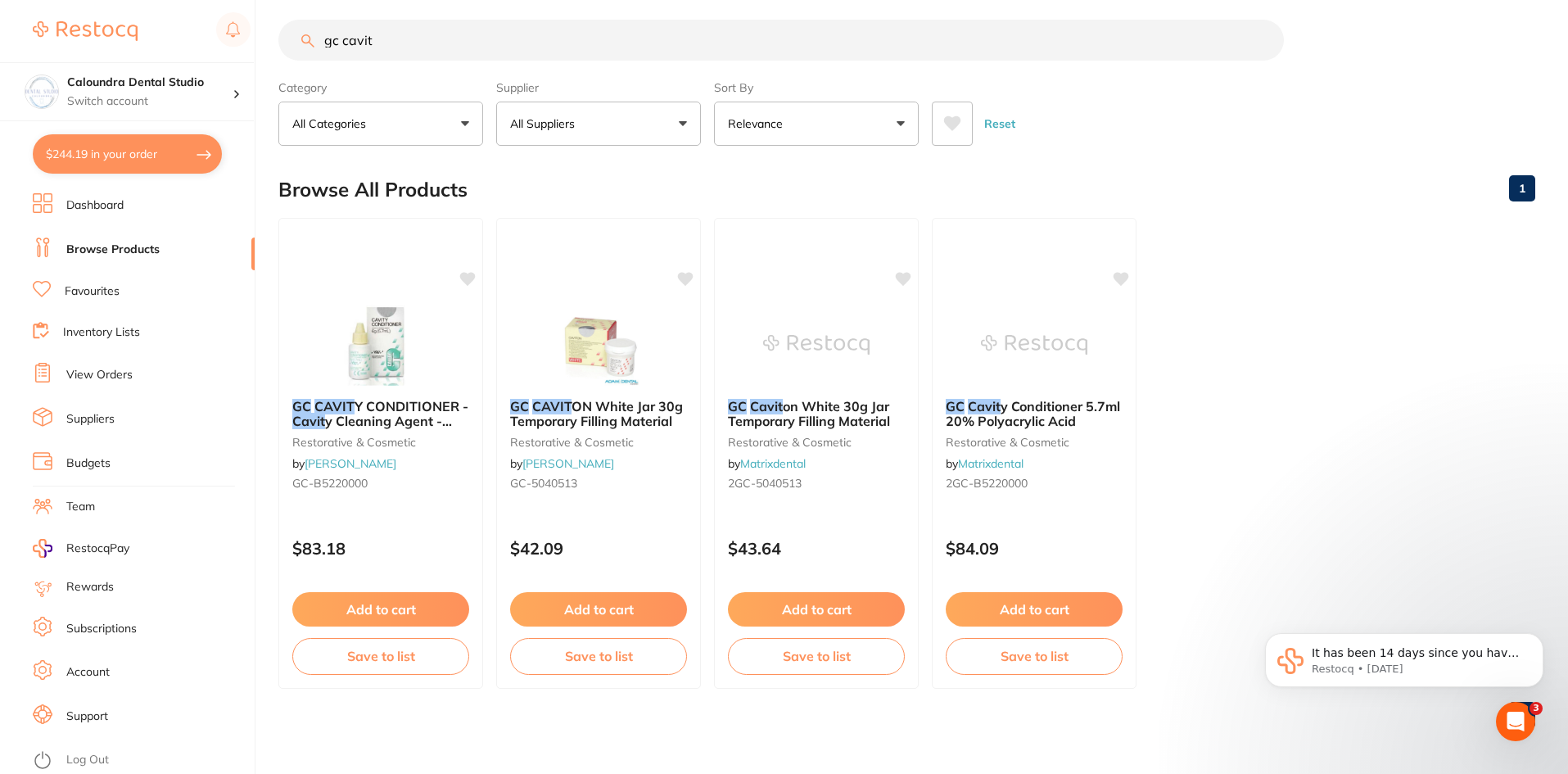
drag, startPoint x: 584, startPoint y: 183, endPoint x: 502, endPoint y: 129, distance: 98.2
click at [584, 183] on div "Browse All Products 1" at bounding box center [906, 189] width 1257 height 55
click at [362, 612] on button "Add to cart" at bounding box center [380, 609] width 177 height 34
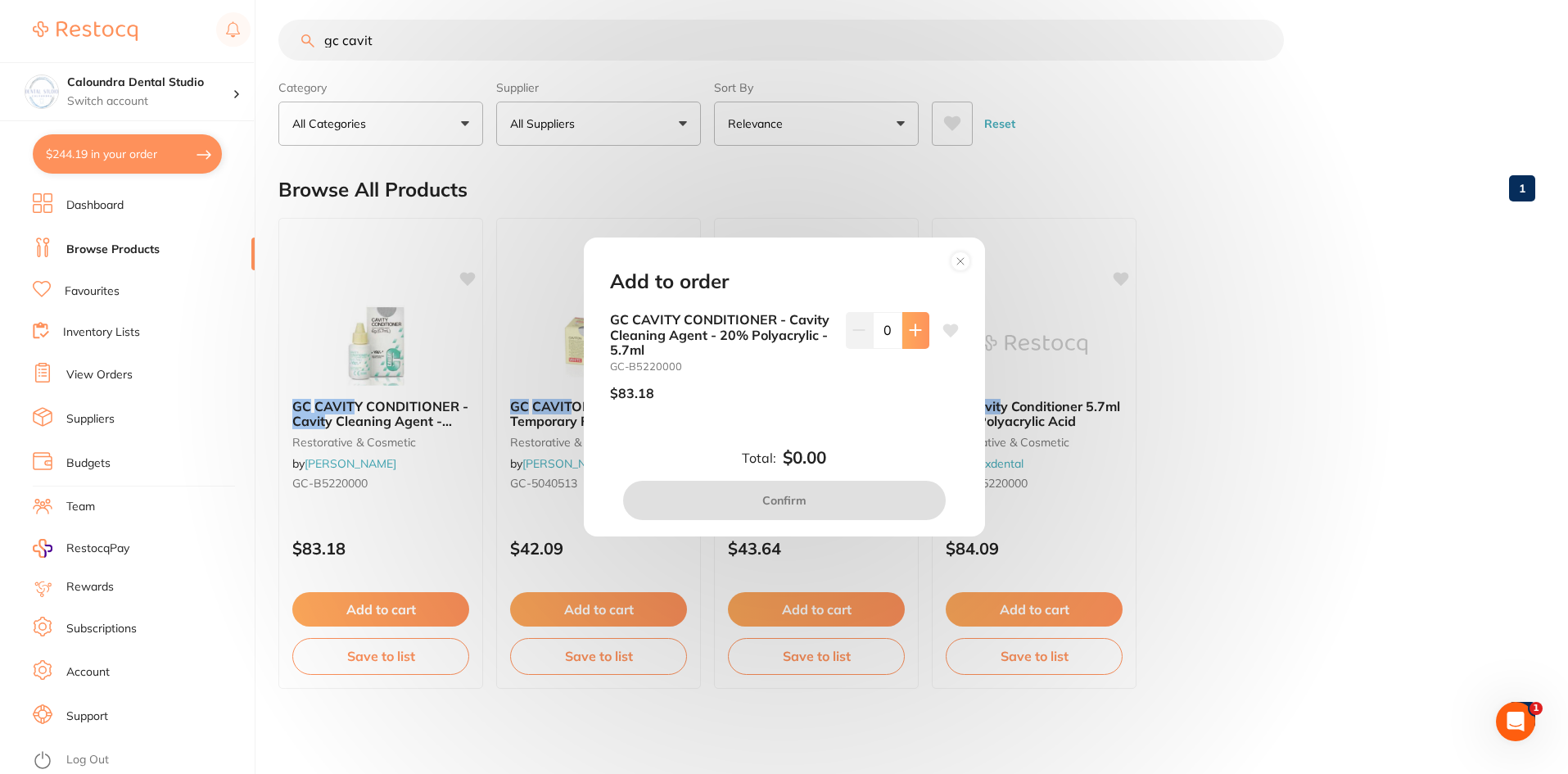
scroll to position [0, 0]
click at [923, 322] on button at bounding box center [916, 329] width 27 height 36
type input "1"
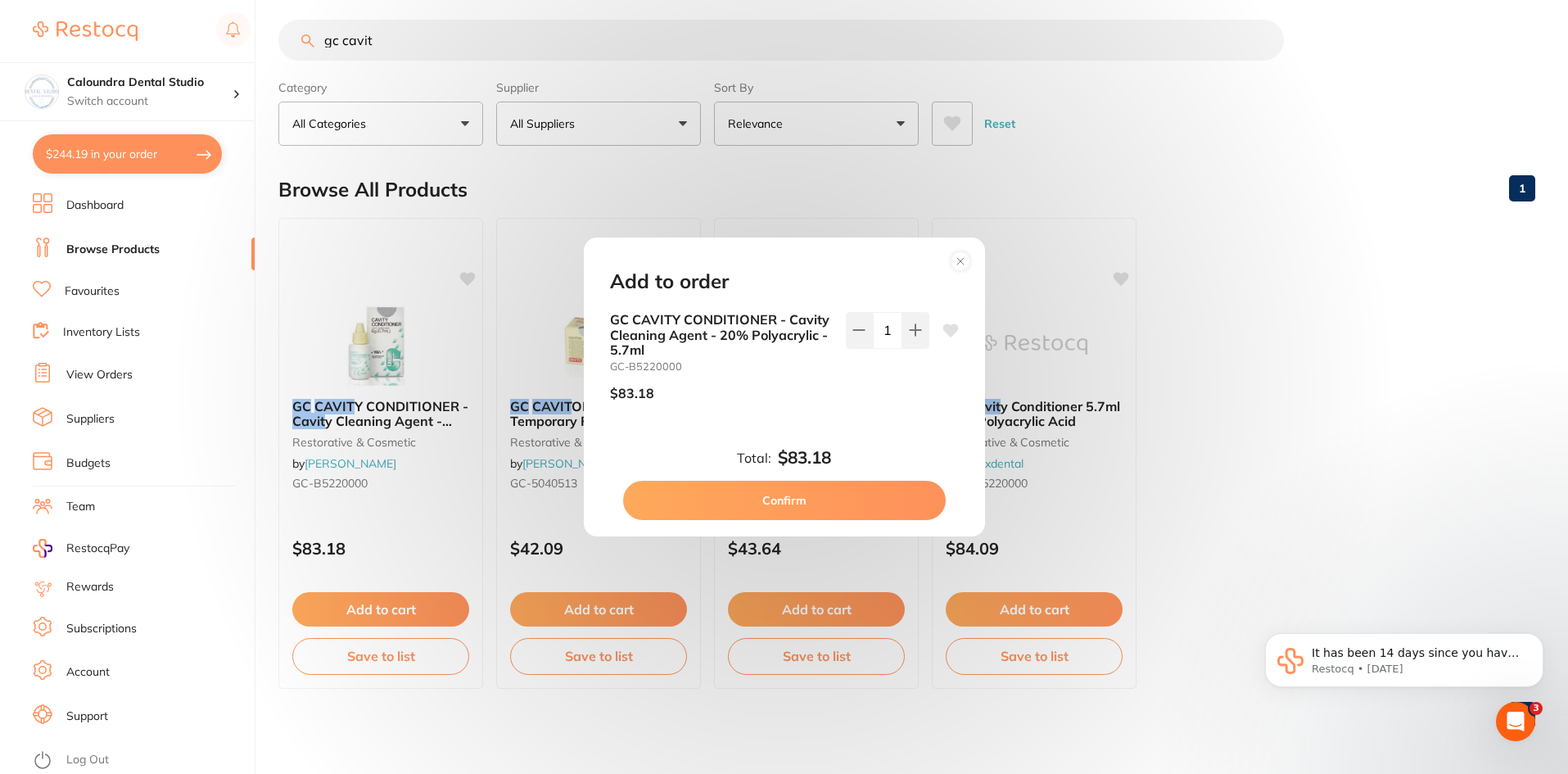
click at [791, 493] on button "Confirm" at bounding box center [785, 500] width 323 height 39
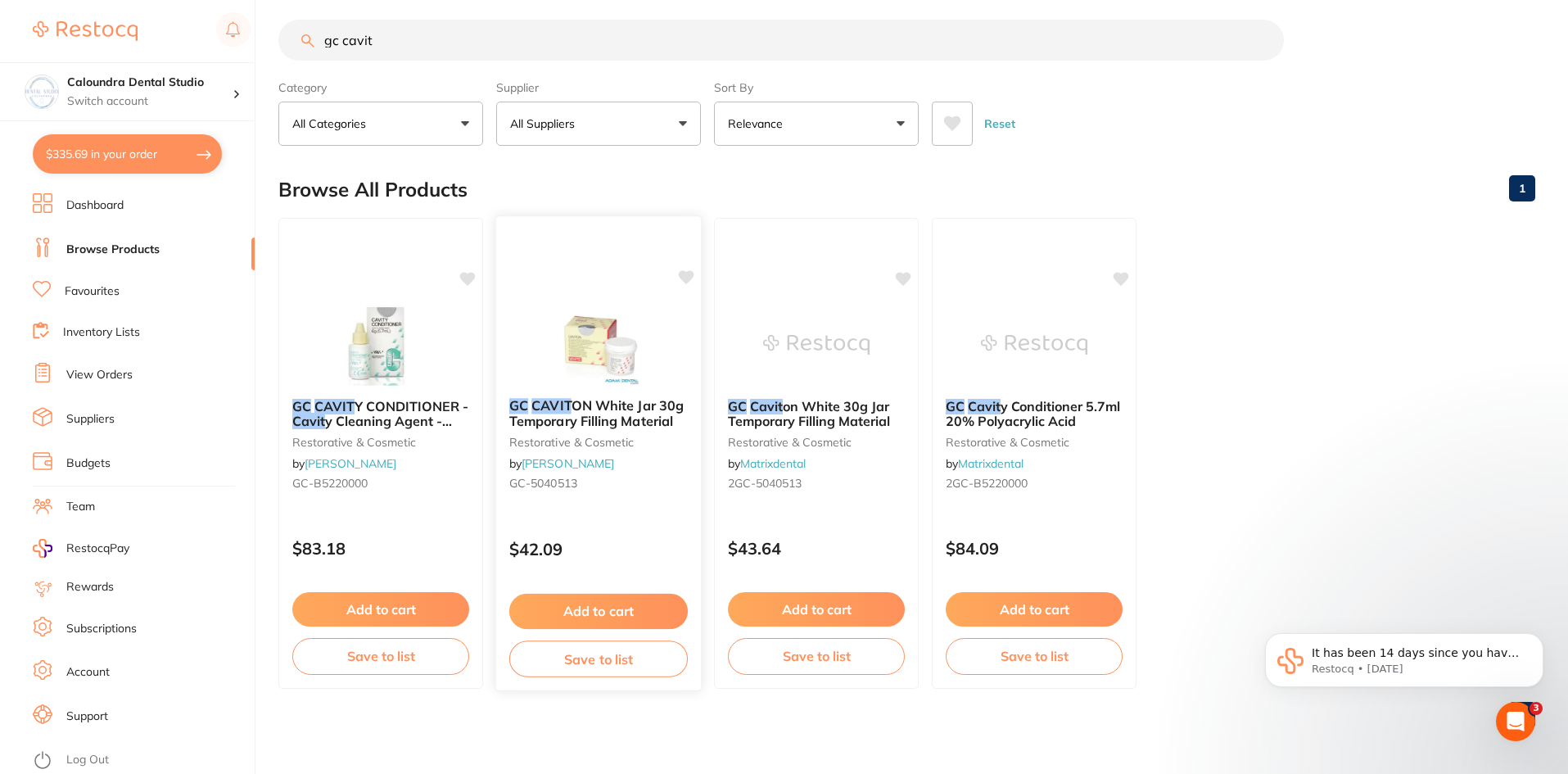
click at [610, 615] on button "Add to cart" at bounding box center [598, 612] width 178 height 35
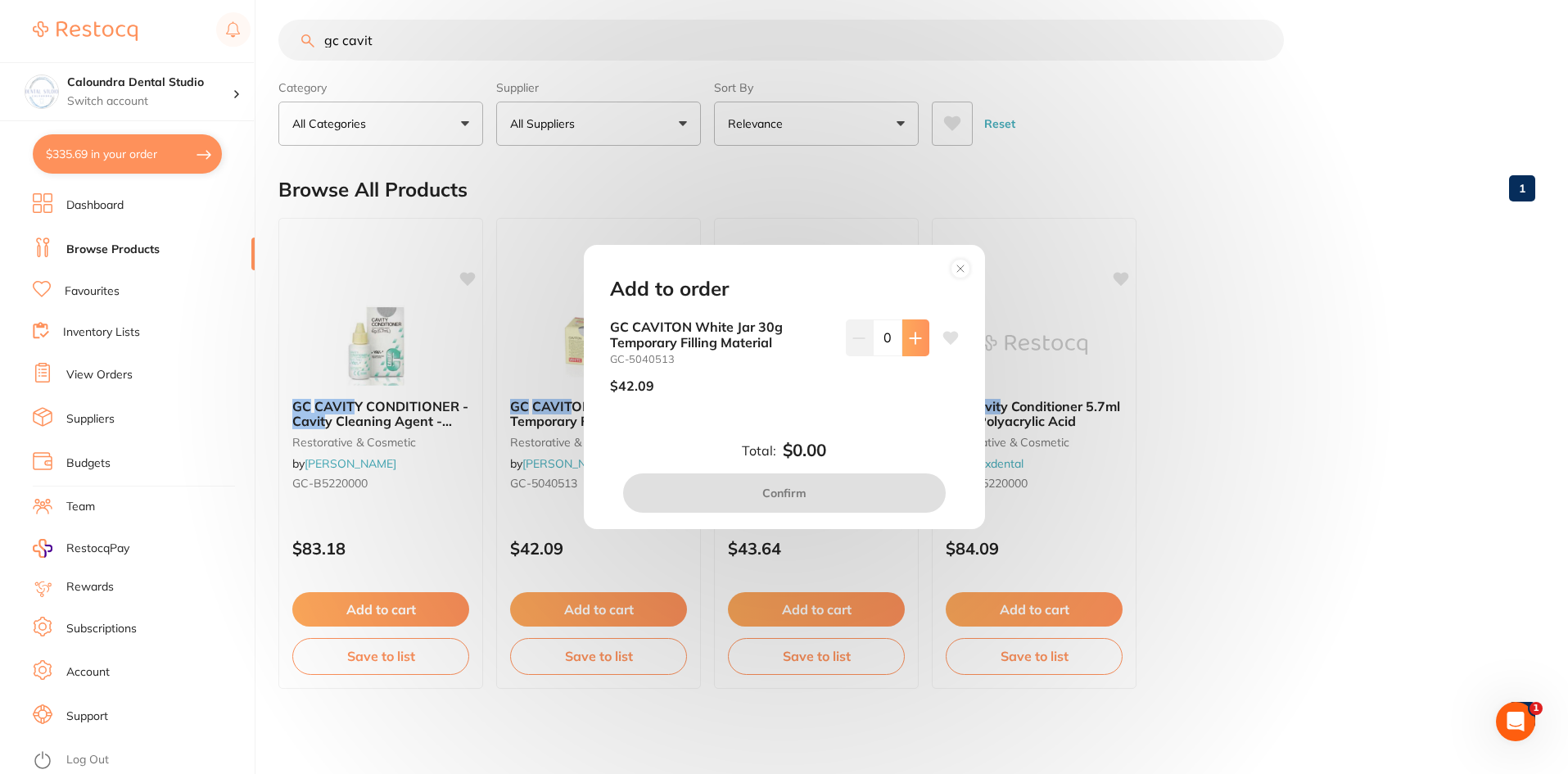
click at [909, 341] on icon at bounding box center [916, 339] width 13 height 13
type input "1"
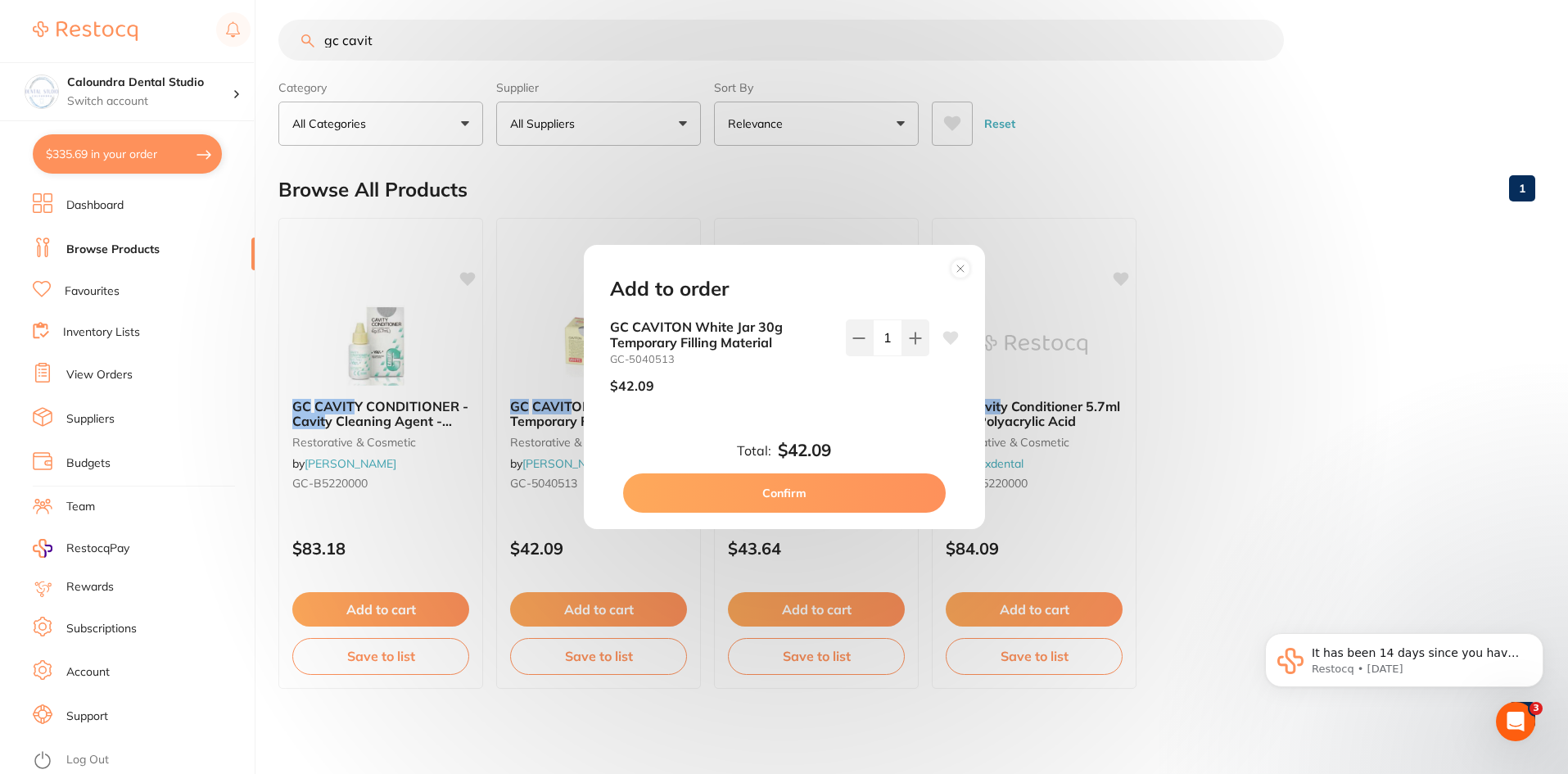
click at [765, 487] on button "Confirm" at bounding box center [785, 493] width 323 height 39
